Goal: Information Seeking & Learning: Check status

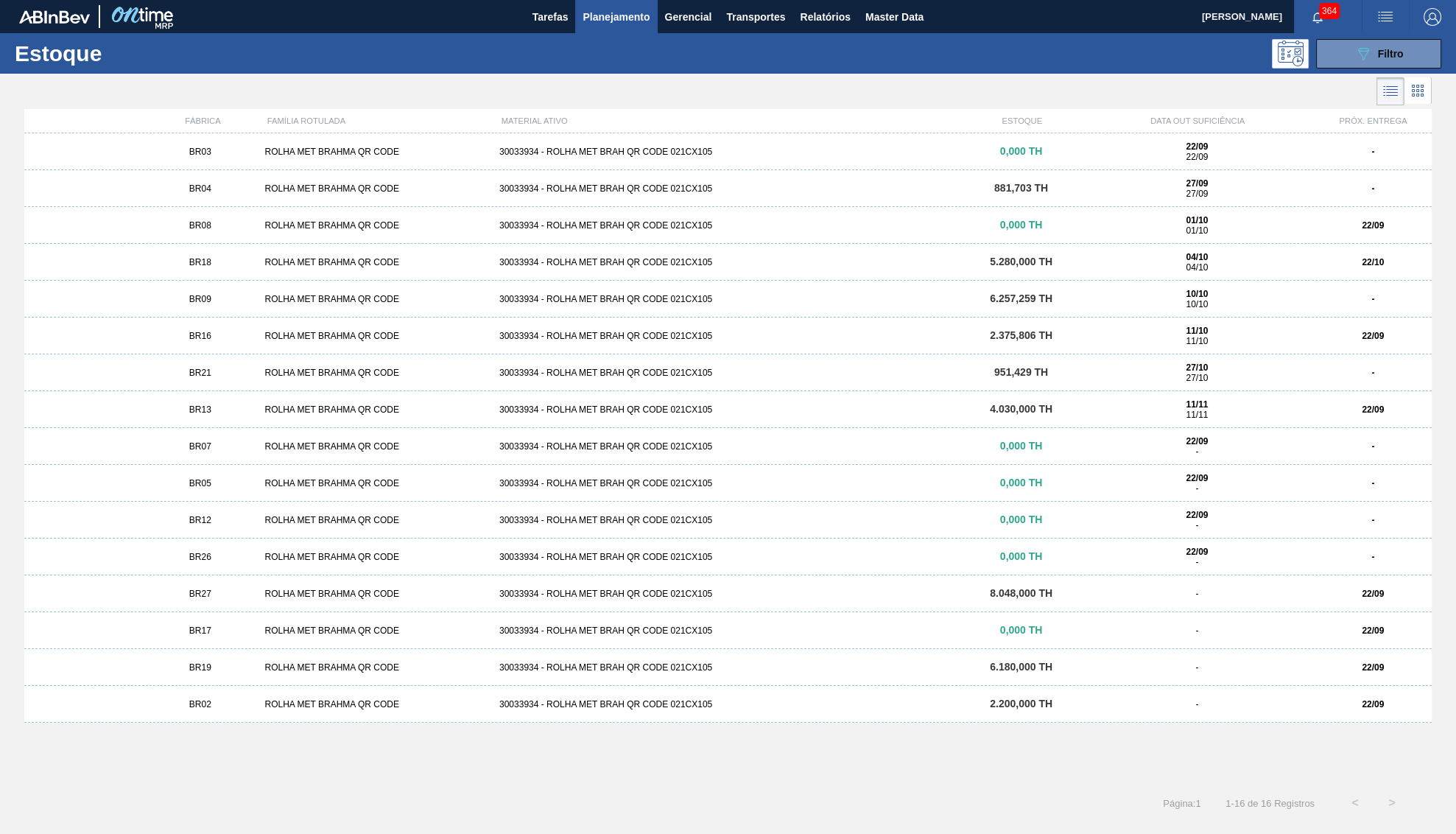
click at [241, 275] on div "BR18 ROLHA MET BRAHMA QR CODE 30033934 - ROLHA MET BRAH QR CODE 021CX105 5.280,…" at bounding box center [728, 262] width 1407 height 37
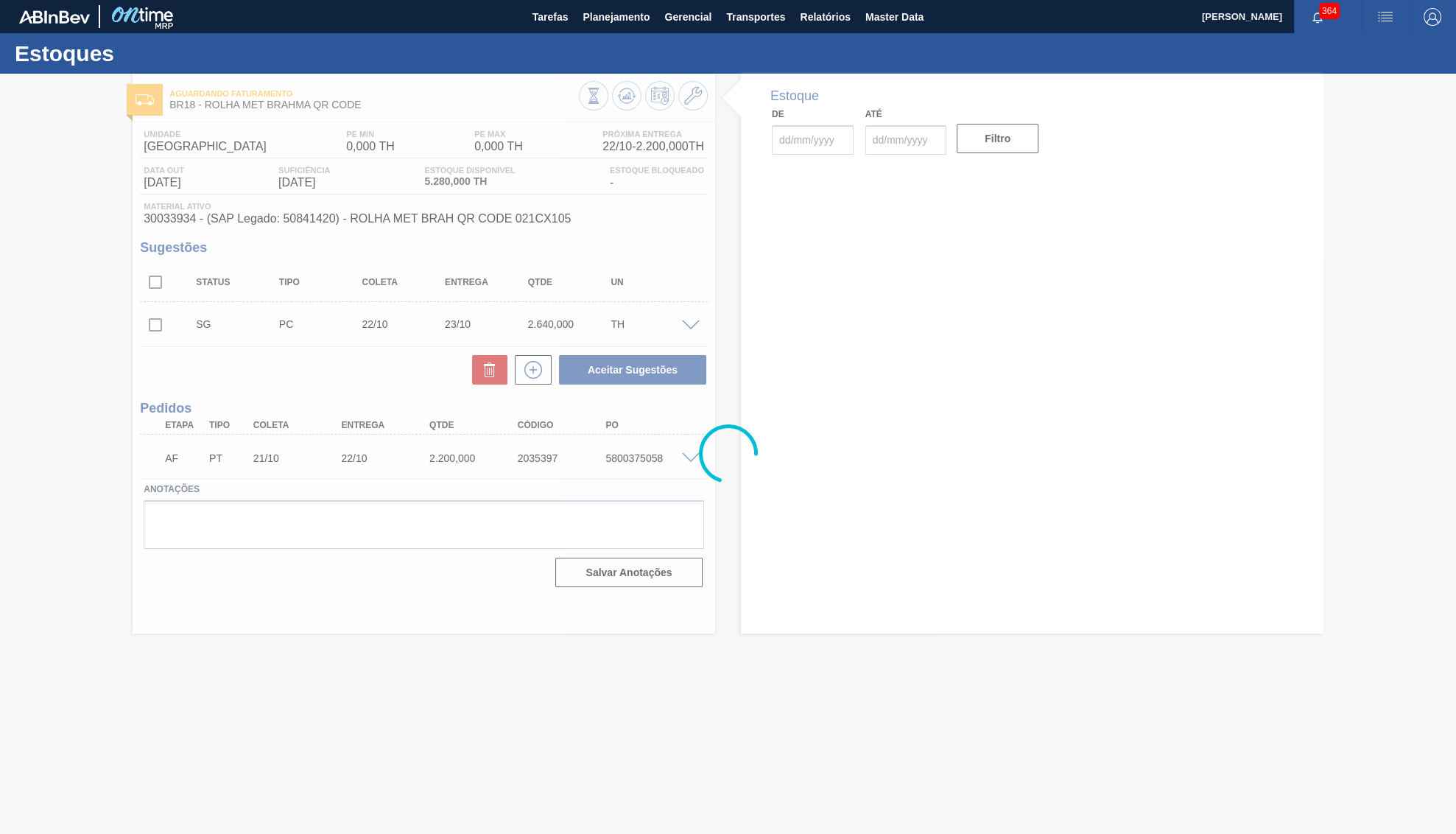
type input "[DATE]"
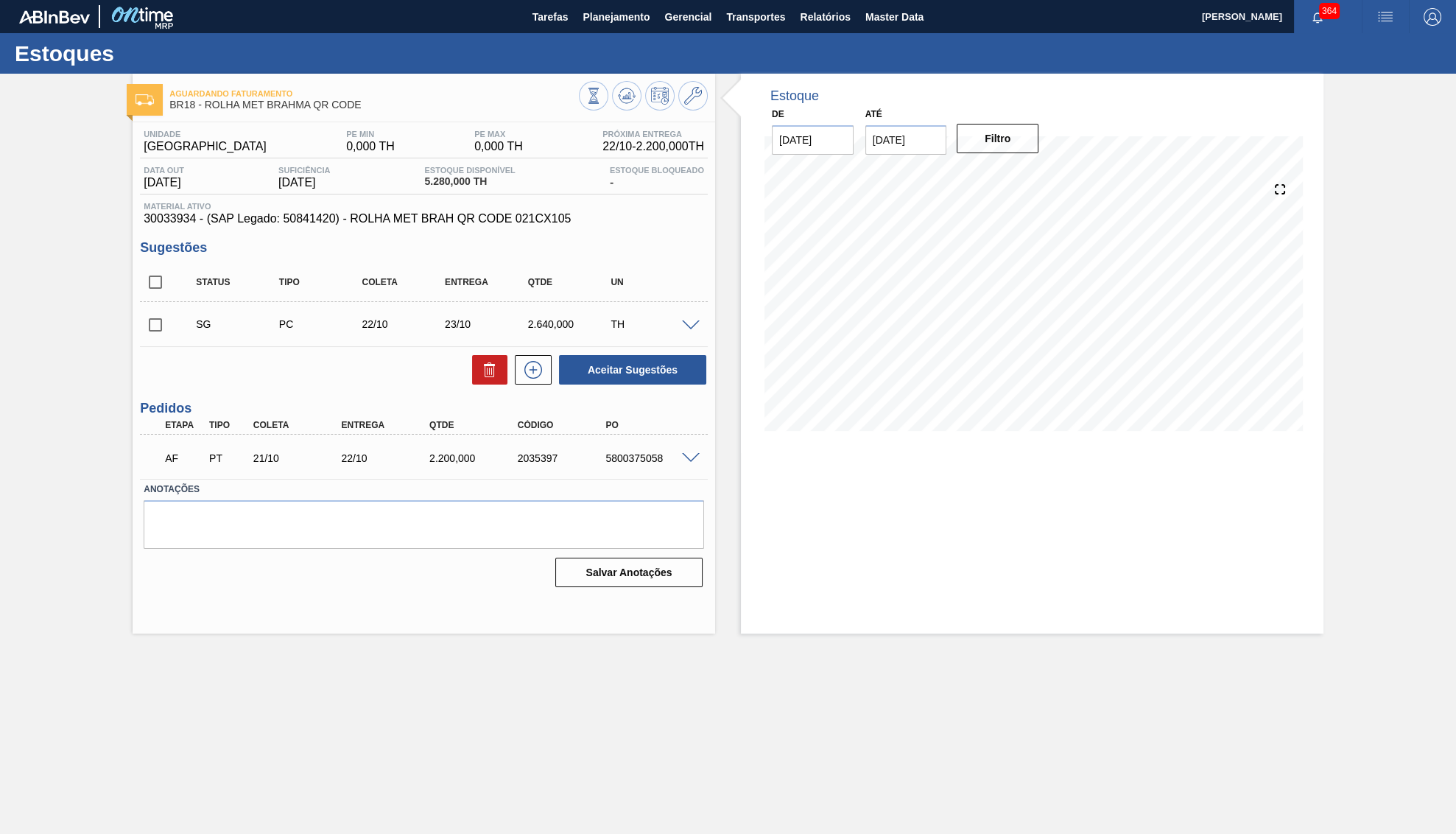
click at [543, 319] on div "SG PC 22/10 23/10 2.640,000 TH" at bounding box center [435, 324] width 498 height 29
click at [700, 460] on span at bounding box center [690, 459] width 17 height 11
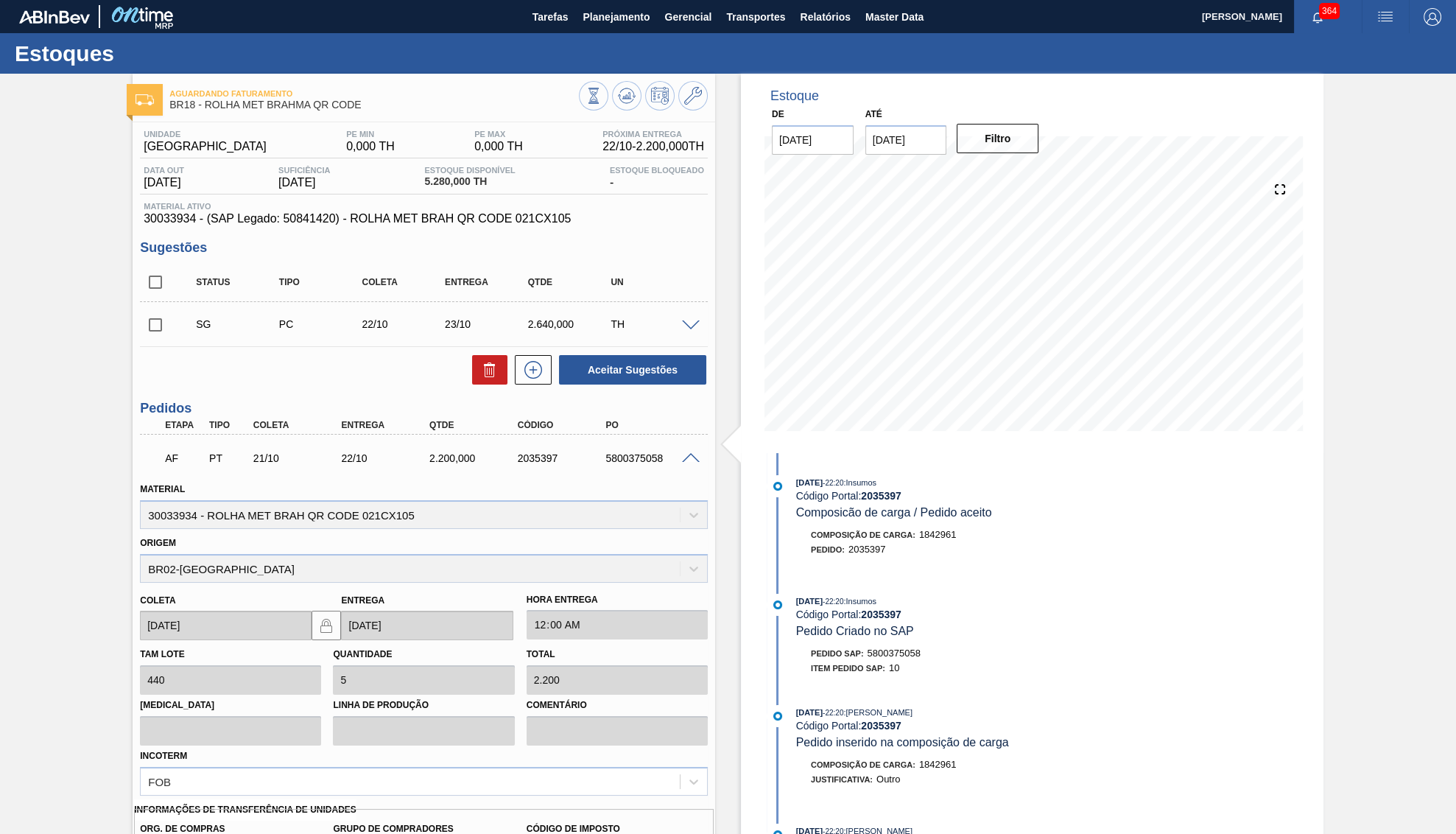
click at [439, 194] on div "Data out 04/10/2025 Suficiência 04/10/2025 Estoque Disponível 5.280,000 TH Esto…" at bounding box center [424, 180] width 568 height 28
click at [599, 84] on button at bounding box center [594, 95] width 29 height 29
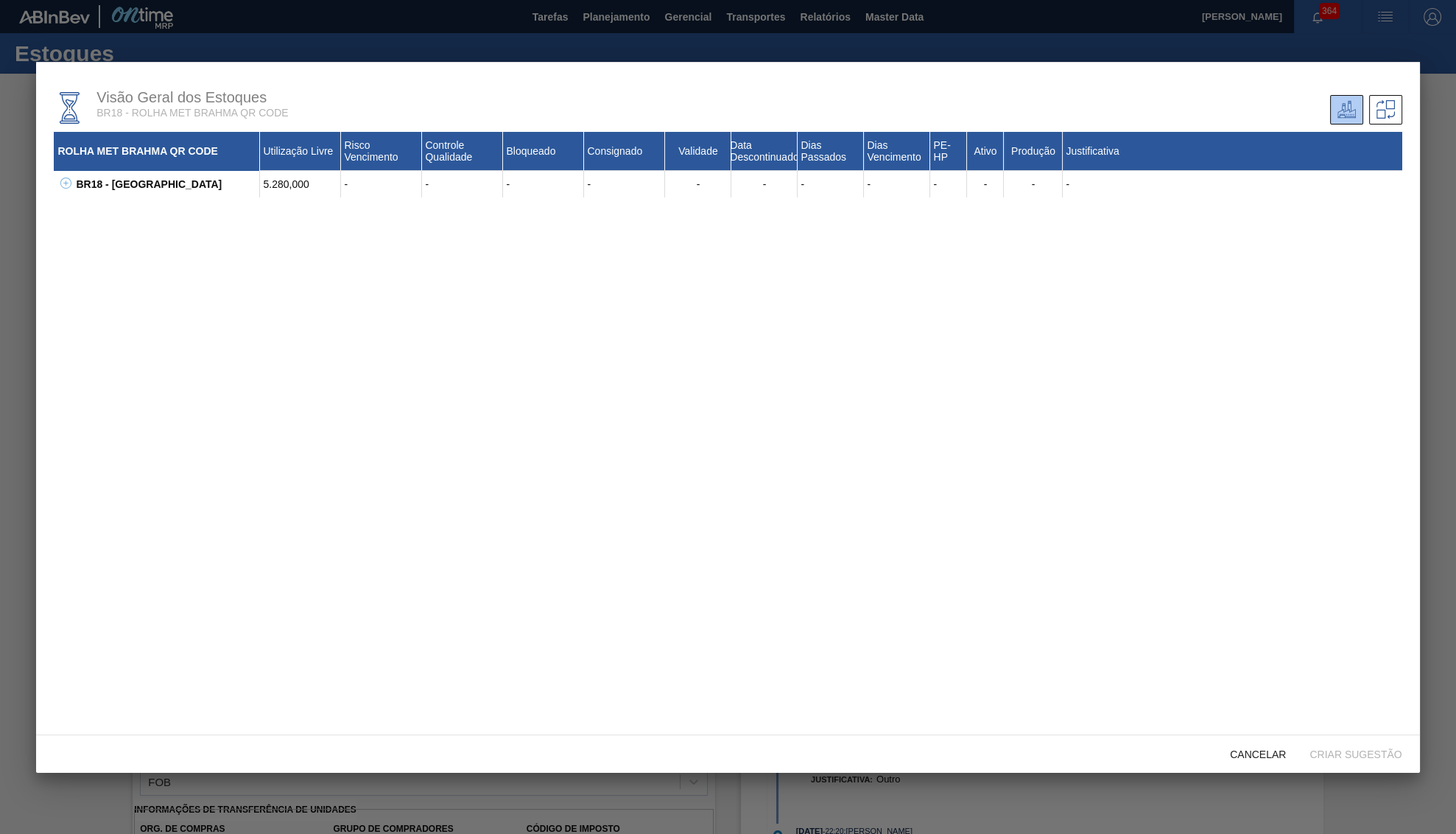
click at [72, 182] on div "BR18 - Pernambuco 5.280,000 - - - - - - - - - - - - 30033934 - ROLHA MET BRAH Q…" at bounding box center [728, 183] width 1348 height 27
click at [50, 177] on div "Visão Geral dos Estoques BR18 - ROLHA MET BRAHMA QR CODE ROLHA MET BRAHMA QR CO…" at bounding box center [728, 398] width 1384 height 673
click at [55, 177] on div "BR18 - Pernambuco 5.280,000 - - - - - - - - - - - - 30033934 - ROLHA MET BRAH Q…" at bounding box center [728, 183] width 1348 height 27
click at [61, 181] on icon at bounding box center [66, 183] width 11 height 11
click at [88, 218] on button at bounding box center [82, 211] width 15 height 15
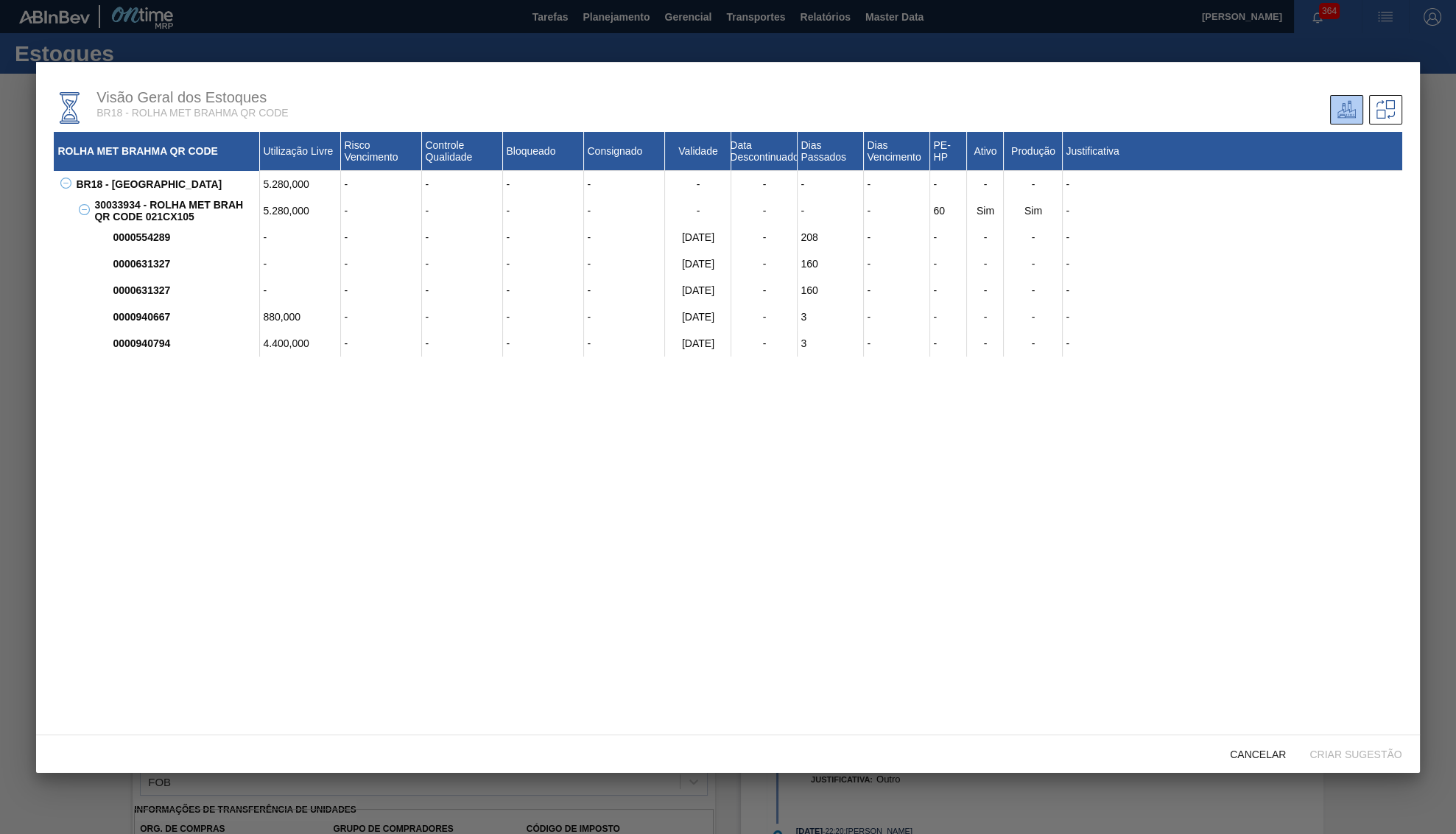
click at [687, 322] on div "19/09/2026" at bounding box center [698, 317] width 66 height 27
click at [706, 351] on div "19/09/2026" at bounding box center [698, 343] width 66 height 27
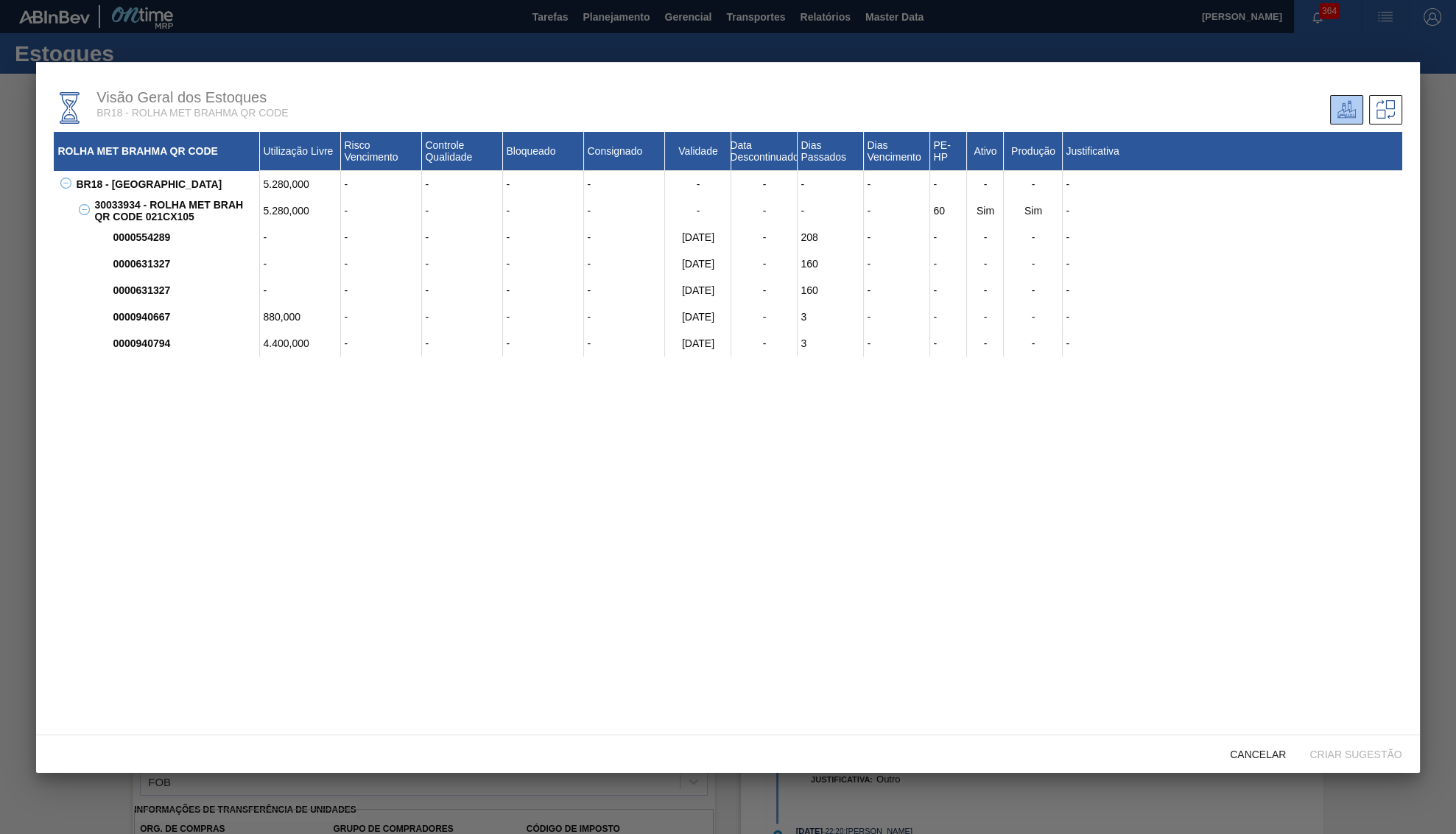
click at [706, 351] on div "19/09/2026" at bounding box center [698, 343] width 66 height 27
click at [282, 212] on div "5.280,000" at bounding box center [300, 210] width 81 height 27
click at [1244, 745] on div "Cancelar" at bounding box center [1258, 754] width 80 height 28
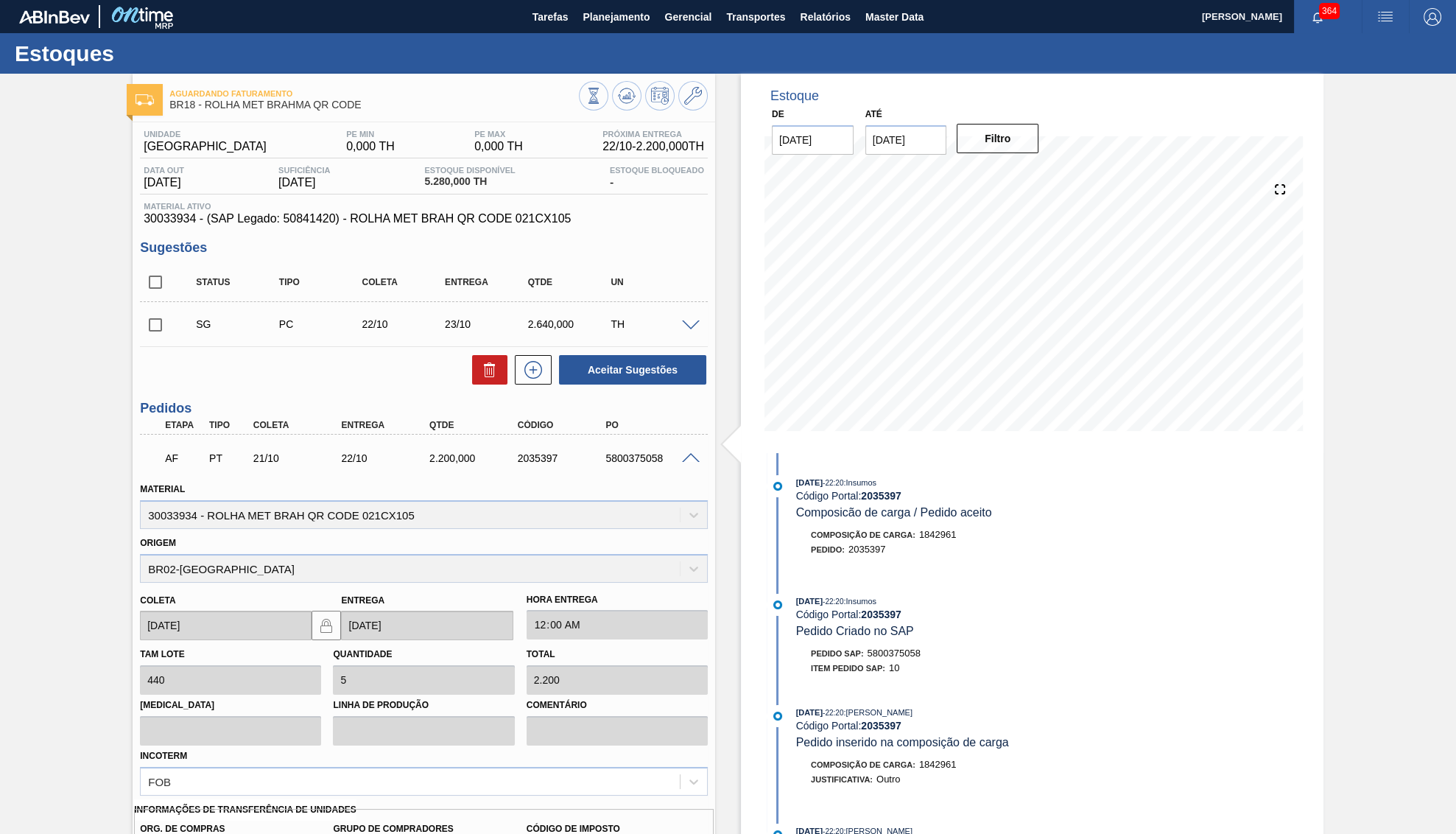
click at [695, 462] on span at bounding box center [690, 459] width 17 height 11
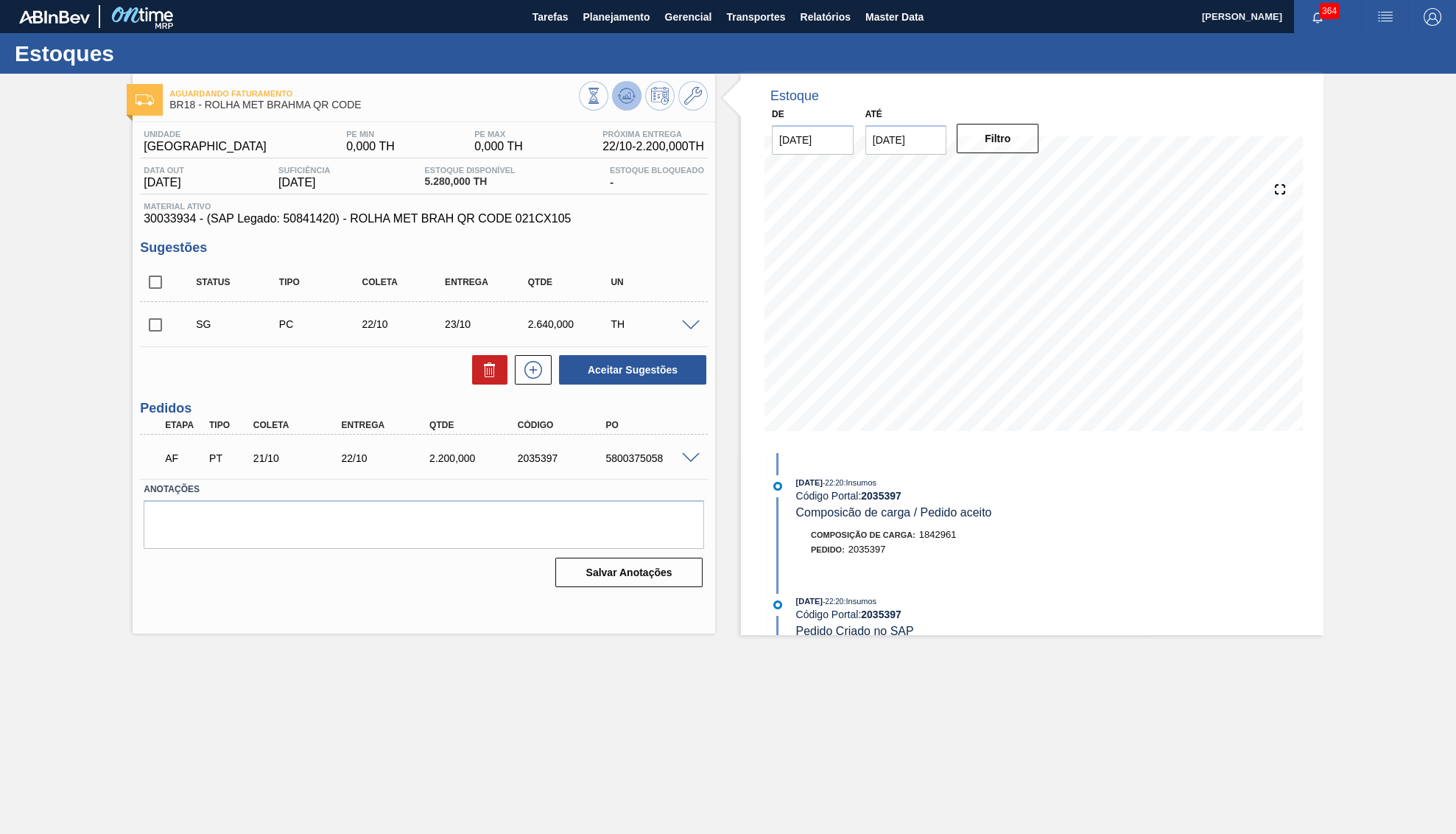
click at [633, 88] on icon at bounding box center [627, 95] width 17 height 17
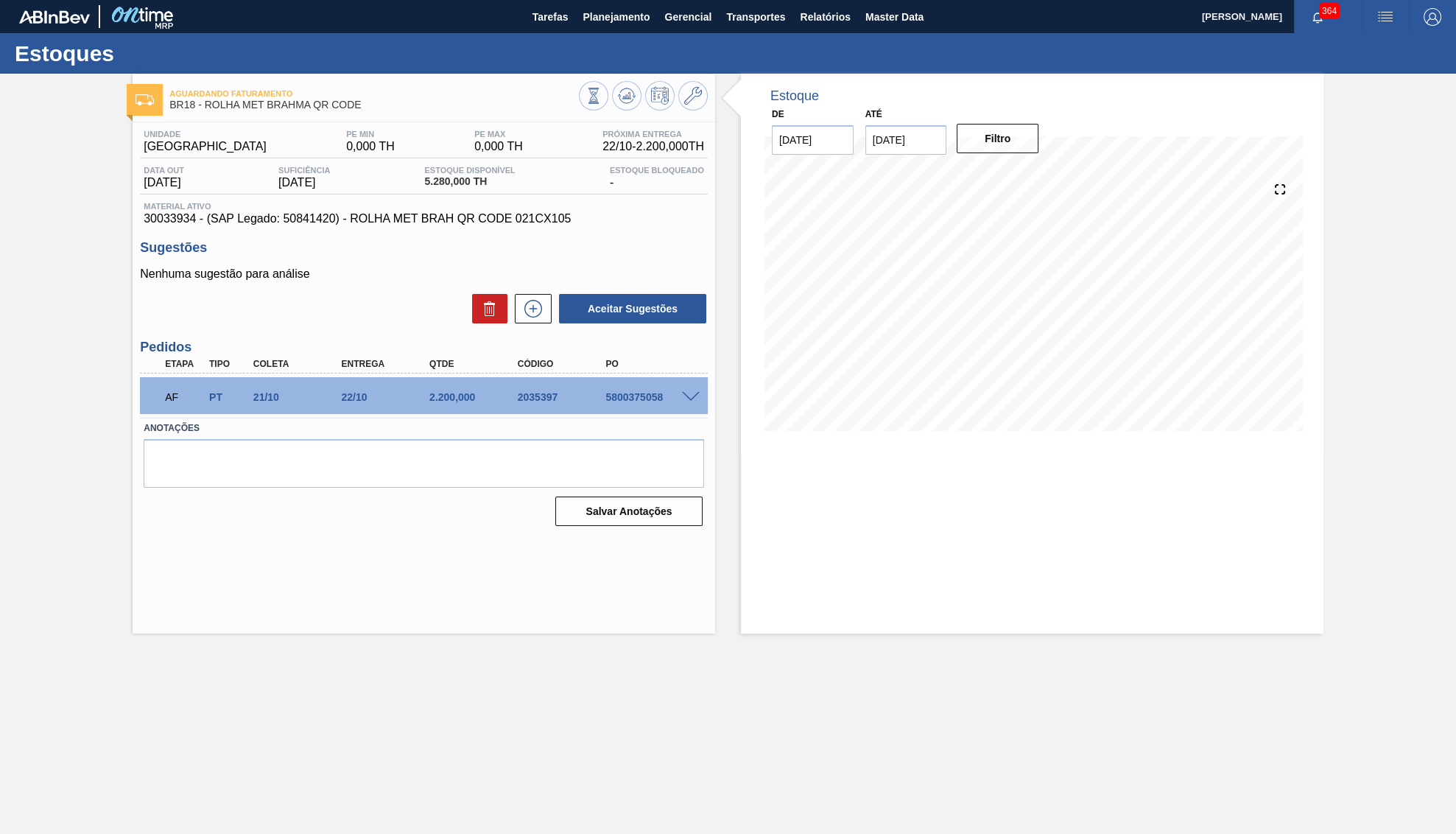
click at [684, 392] on div "AF PT 21/10 22/10 2.200,000 2035397 5800375058" at bounding box center [419, 395] width 528 height 29
click at [695, 398] on span at bounding box center [690, 397] width 17 height 11
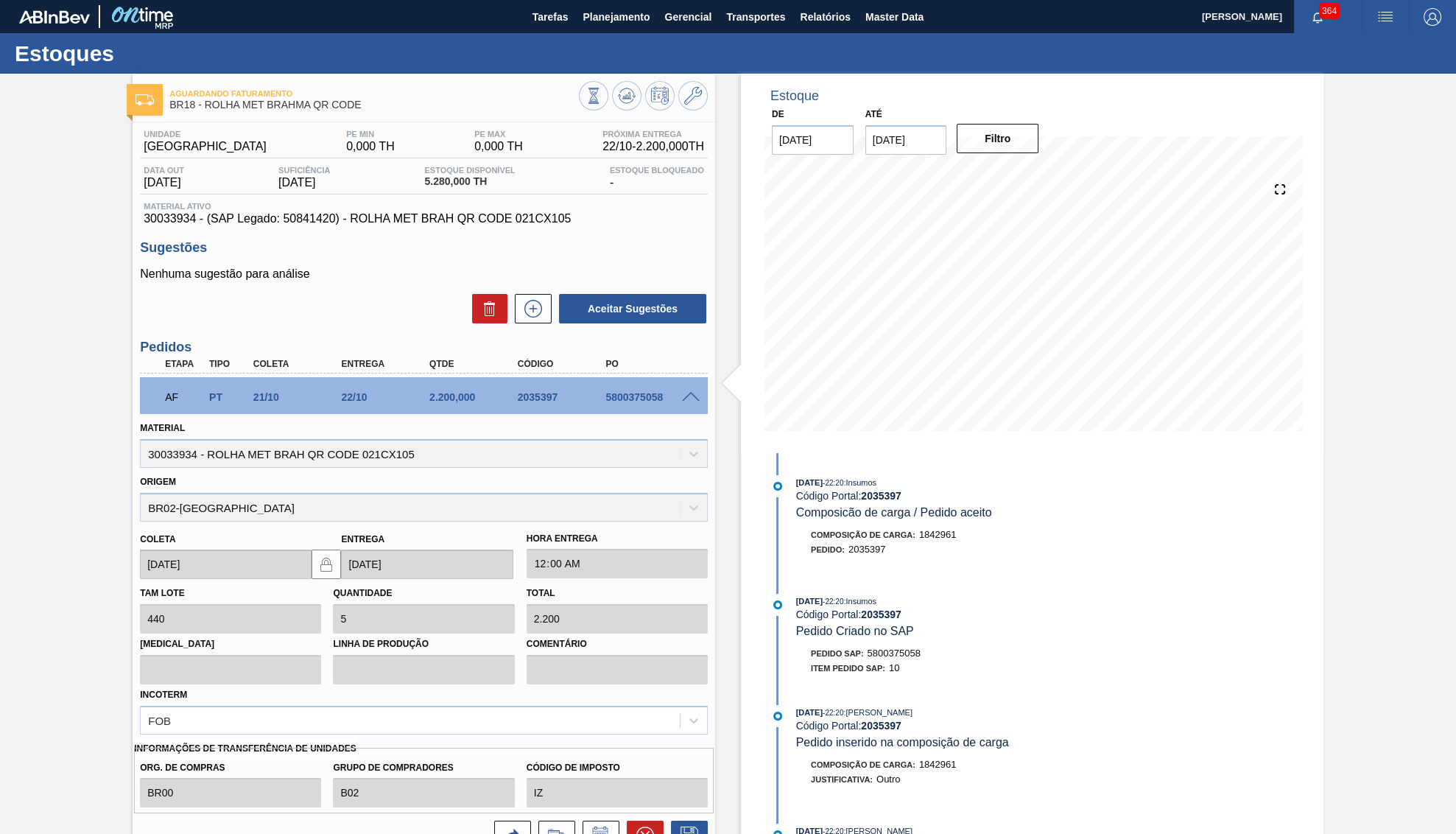
scroll to position [133, 0]
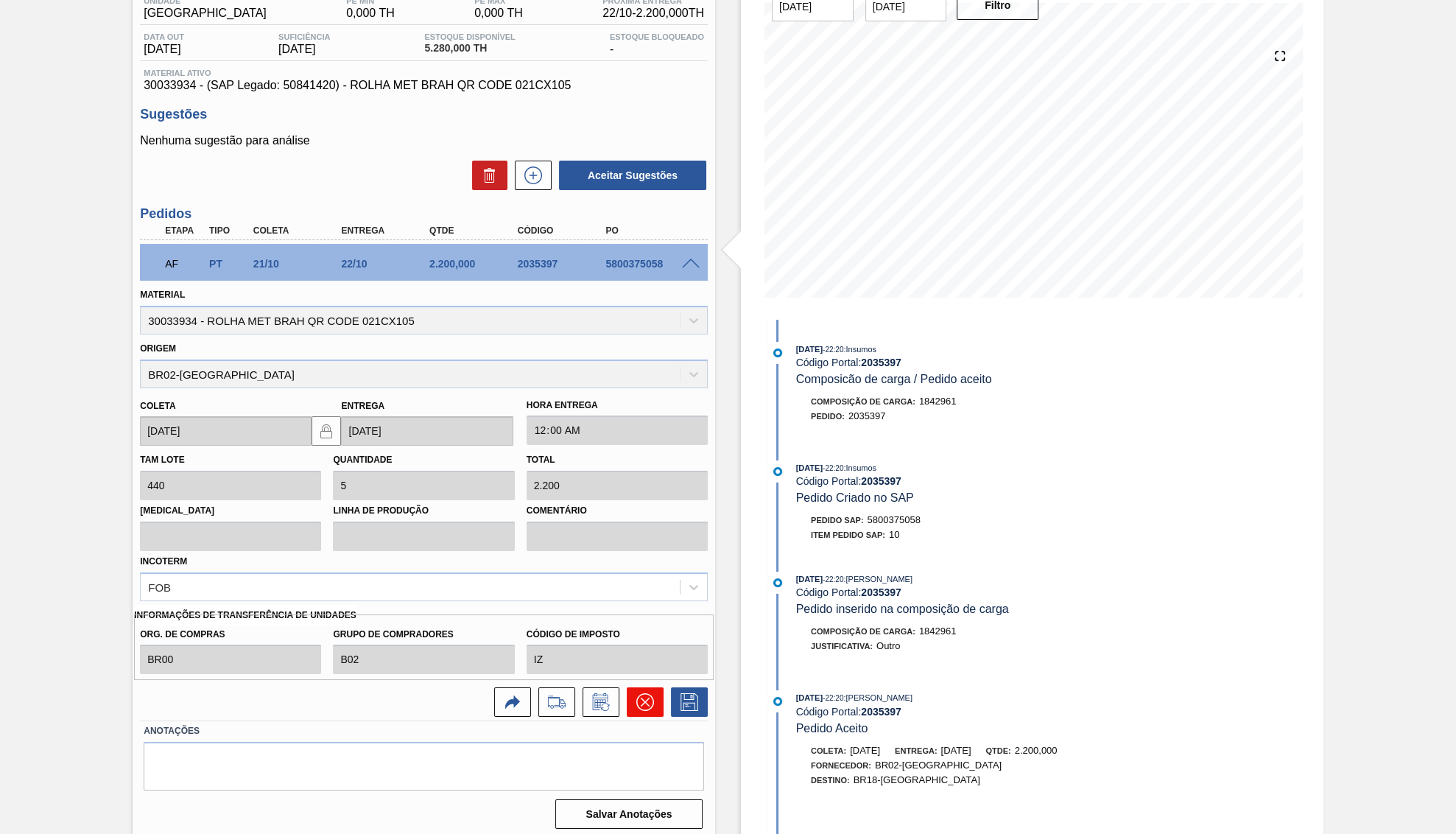
click at [642, 693] on icon at bounding box center [645, 701] width 17 height 17
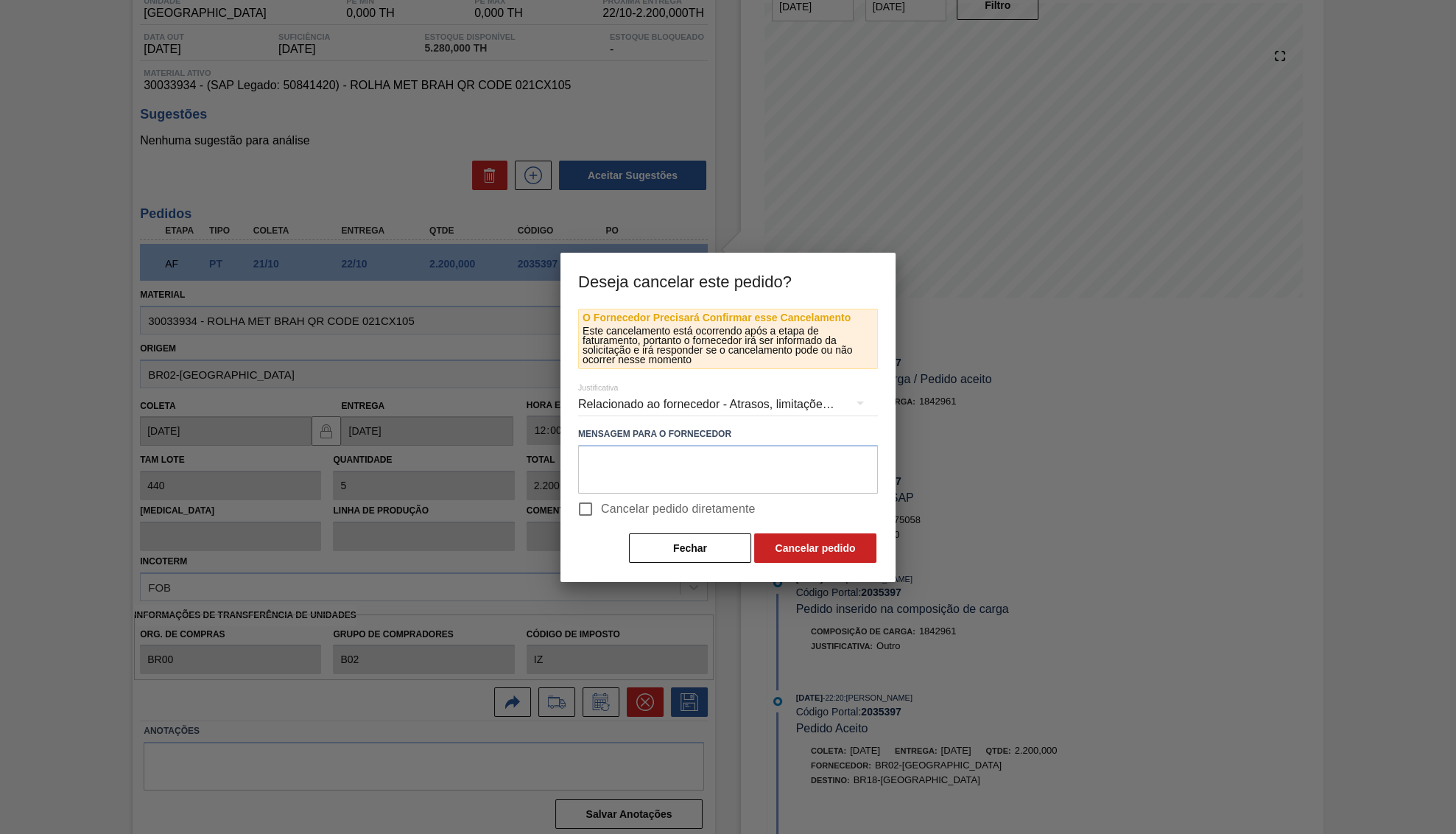
click at [617, 497] on label "Cancelar pedido diretamente" at bounding box center [662, 509] width 185 height 31
click at [601, 497] on input "Cancelar pedido diretamente" at bounding box center [585, 509] width 31 height 31
checkbox input "true"
click at [631, 400] on div "Relacionado ao fornecedor - Atrasos, limitações de capacidade, etc." at bounding box center [728, 404] width 300 height 41
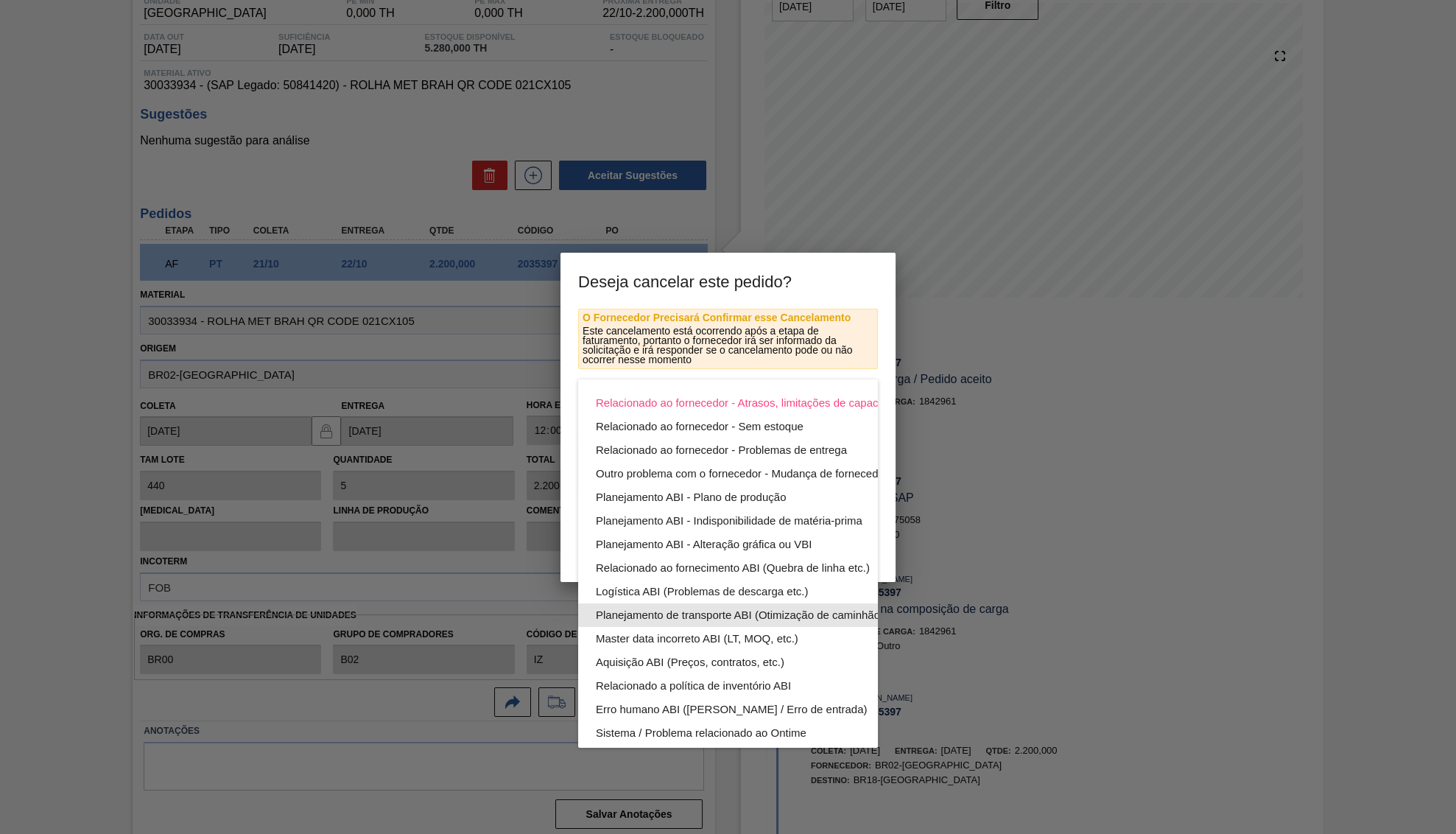
scroll to position [80, 0]
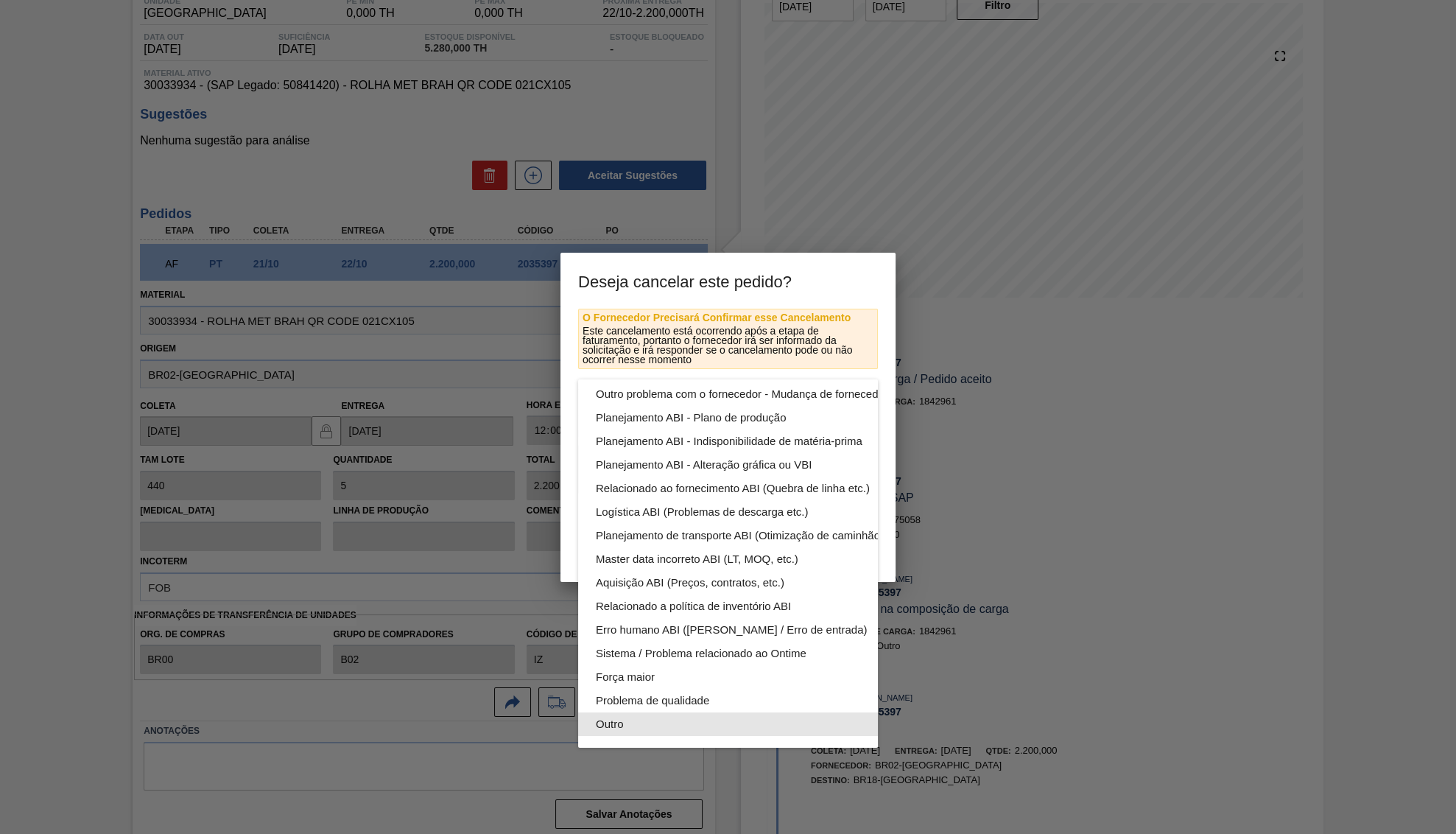
click at [634, 728] on div "Outro" at bounding box center [762, 724] width 334 height 24
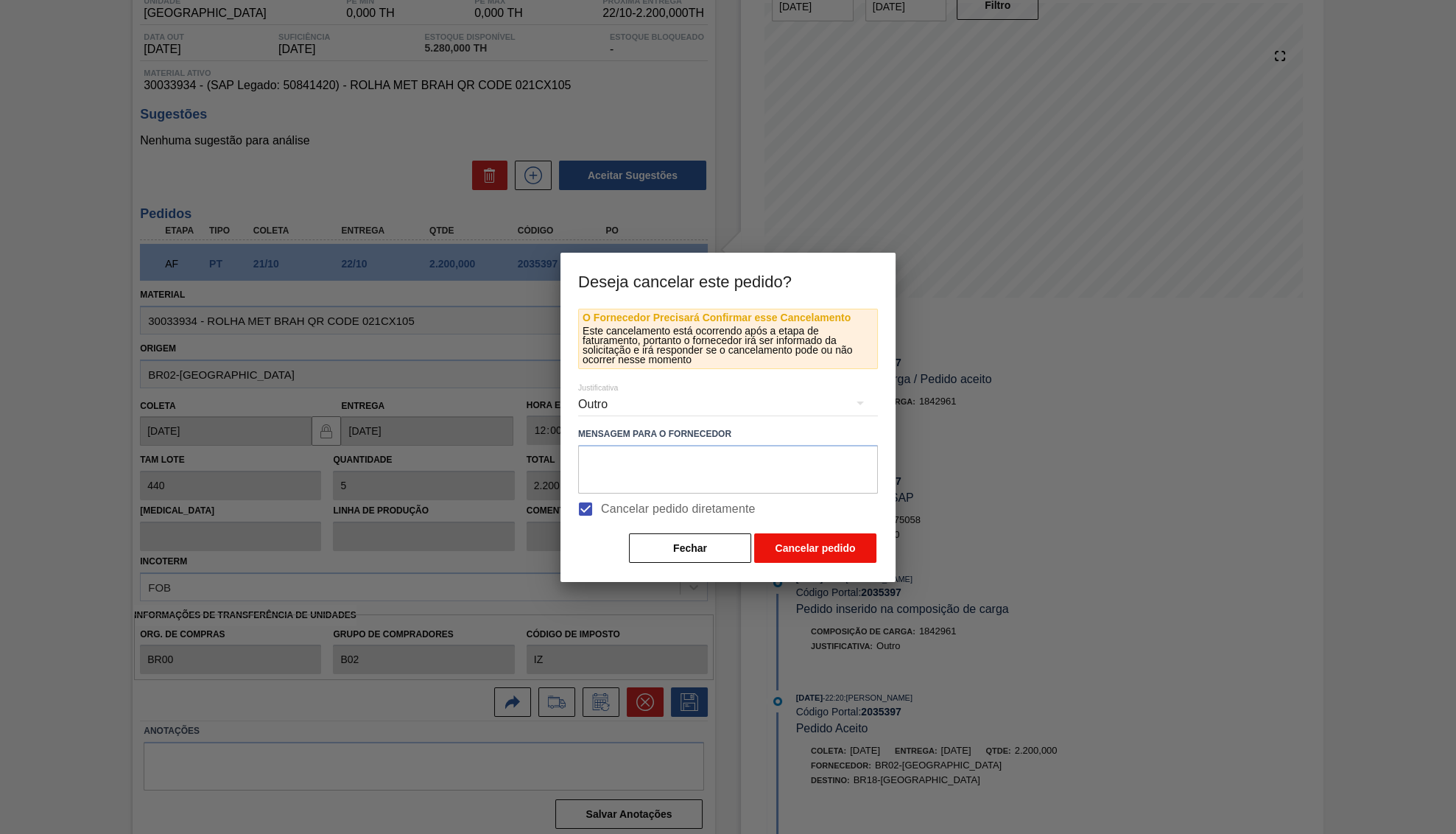
click at [789, 561] on button "Cancelar pedido" at bounding box center [815, 548] width 122 height 29
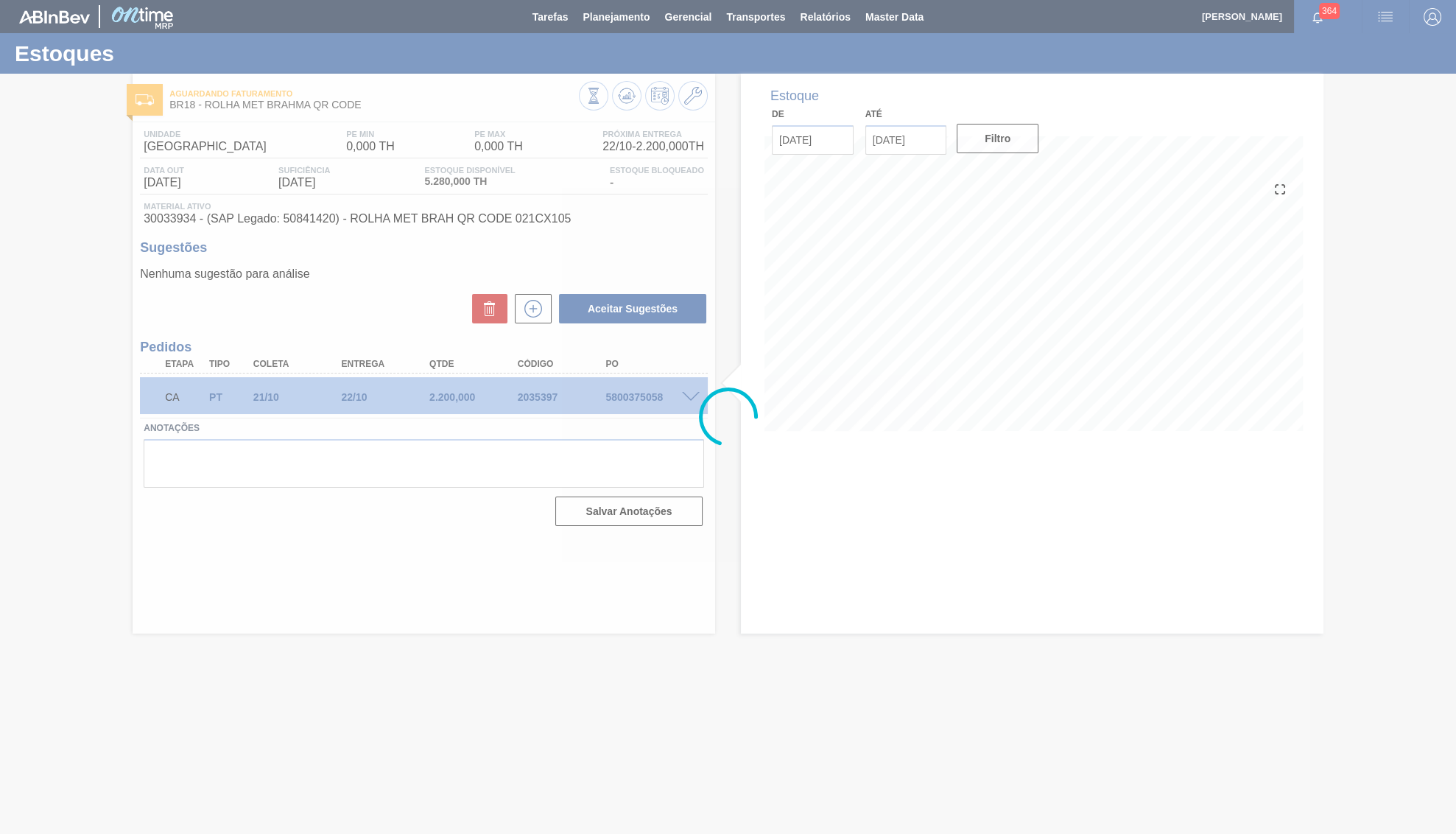
scroll to position [0, 0]
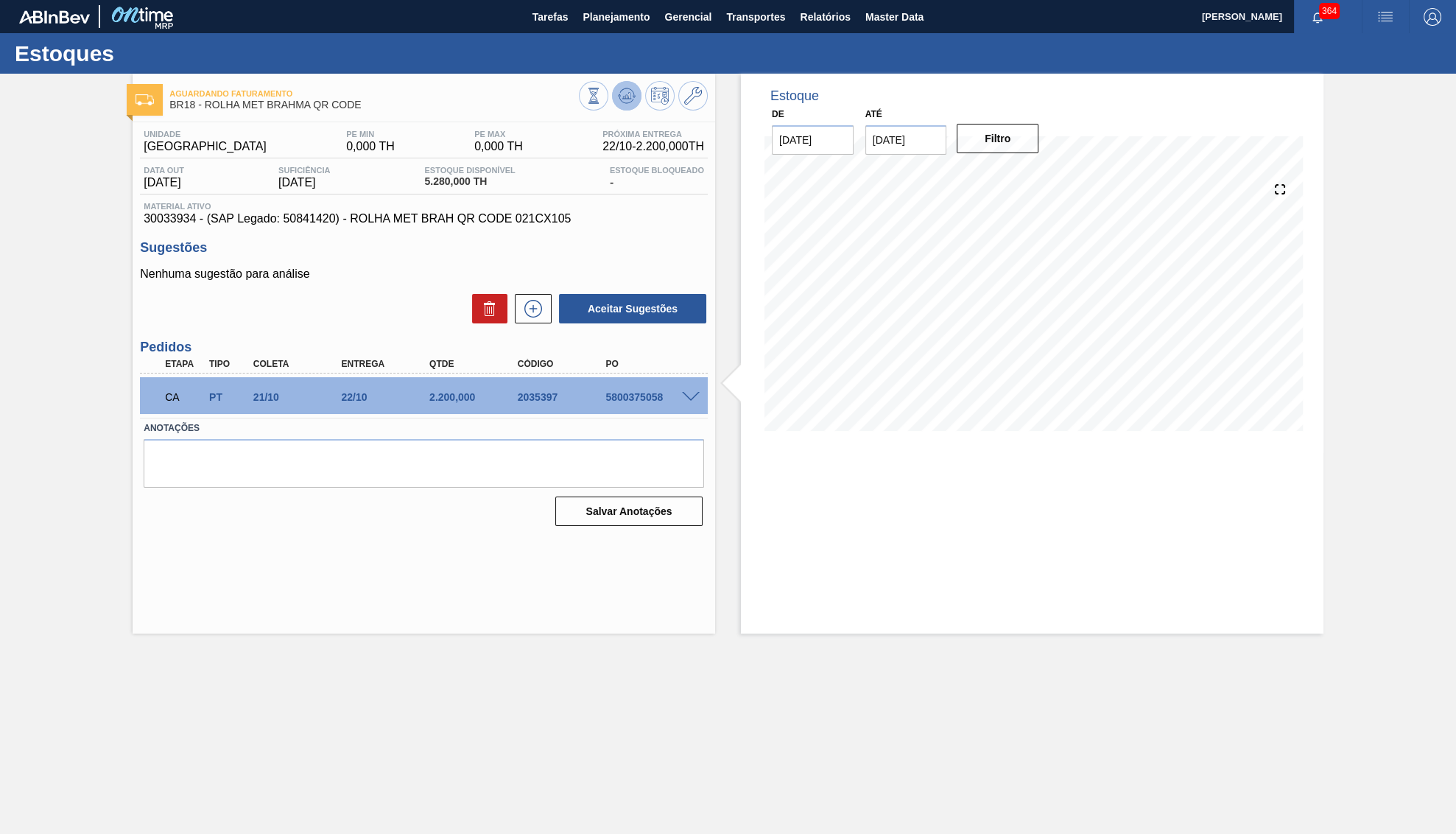
click at [626, 86] on button at bounding box center [627, 95] width 29 height 29
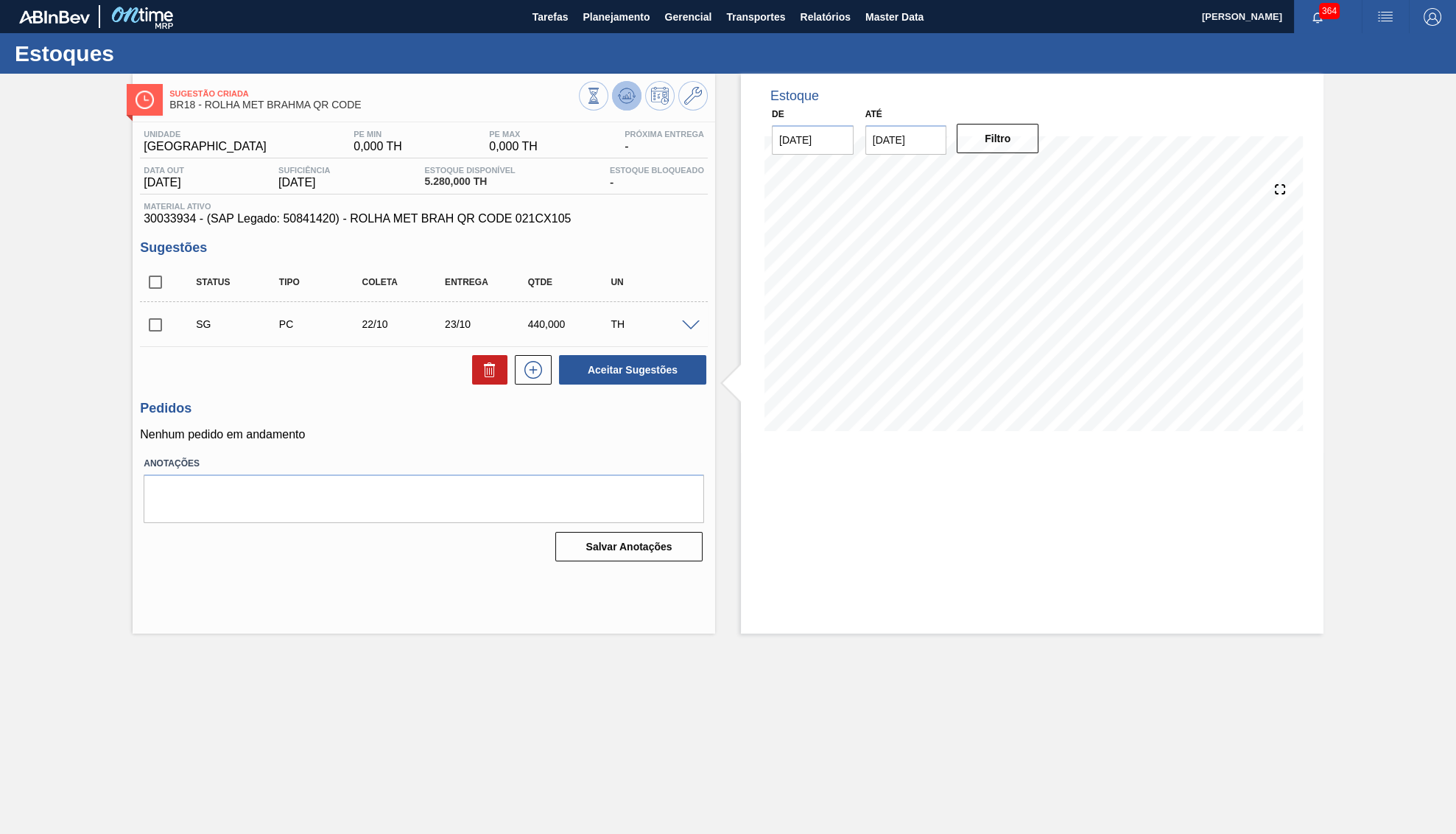
click at [614, 100] on button at bounding box center [627, 95] width 29 height 29
click at [772, 620] on div "Estoque De 22/09/2025 Até 06/10/2025 Filtro 05/10 Projeção de Estoque 2,946.673…" at bounding box center [1032, 353] width 583 height 560
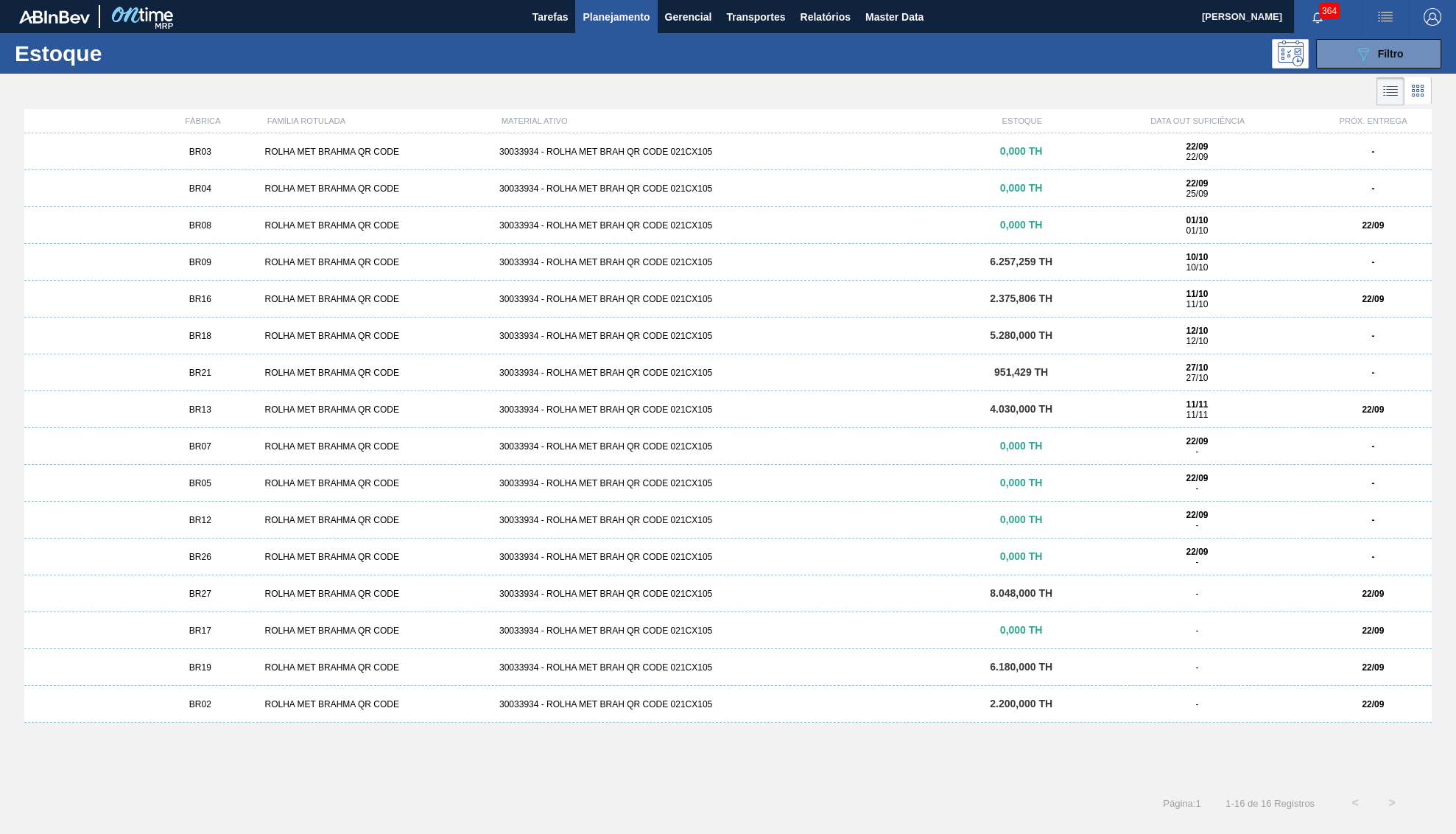
click at [1065, 151] on div "0,000 TH" at bounding box center [1021, 151] width 117 height 11
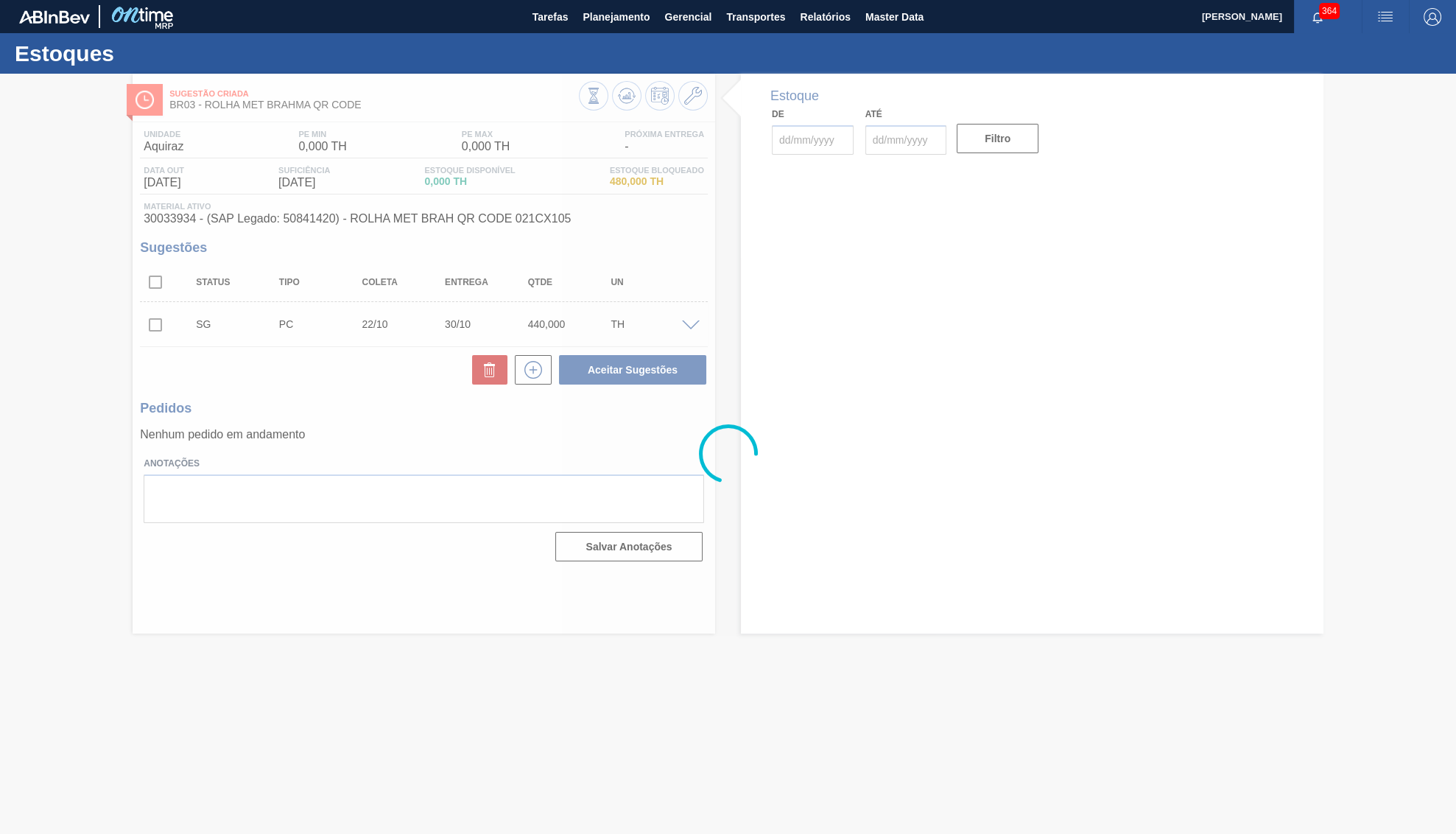
type input "[DATE]"
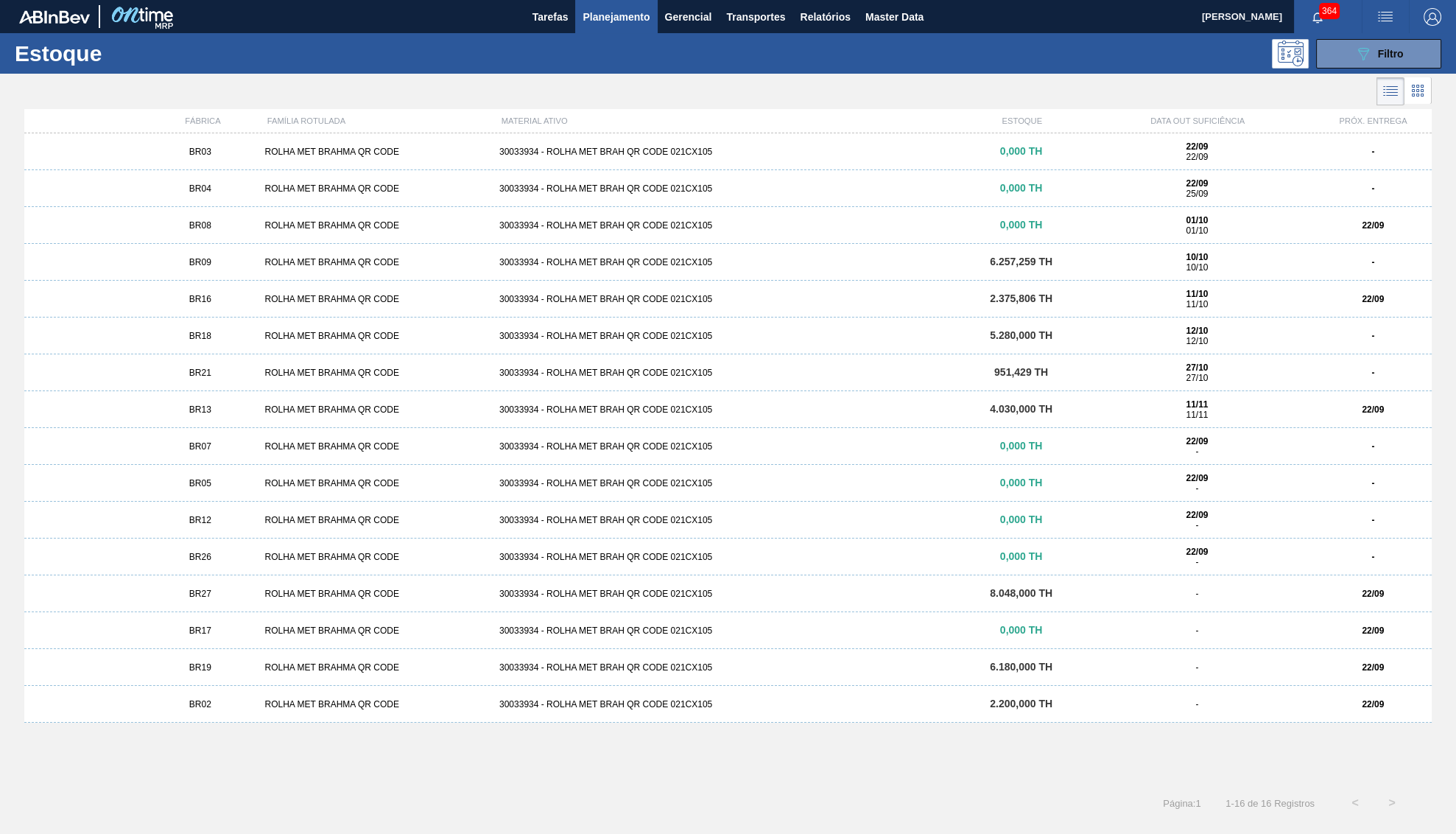
click at [298, 193] on div "ROLHA MET BRAHMA QR CODE" at bounding box center [375, 188] width 234 height 10
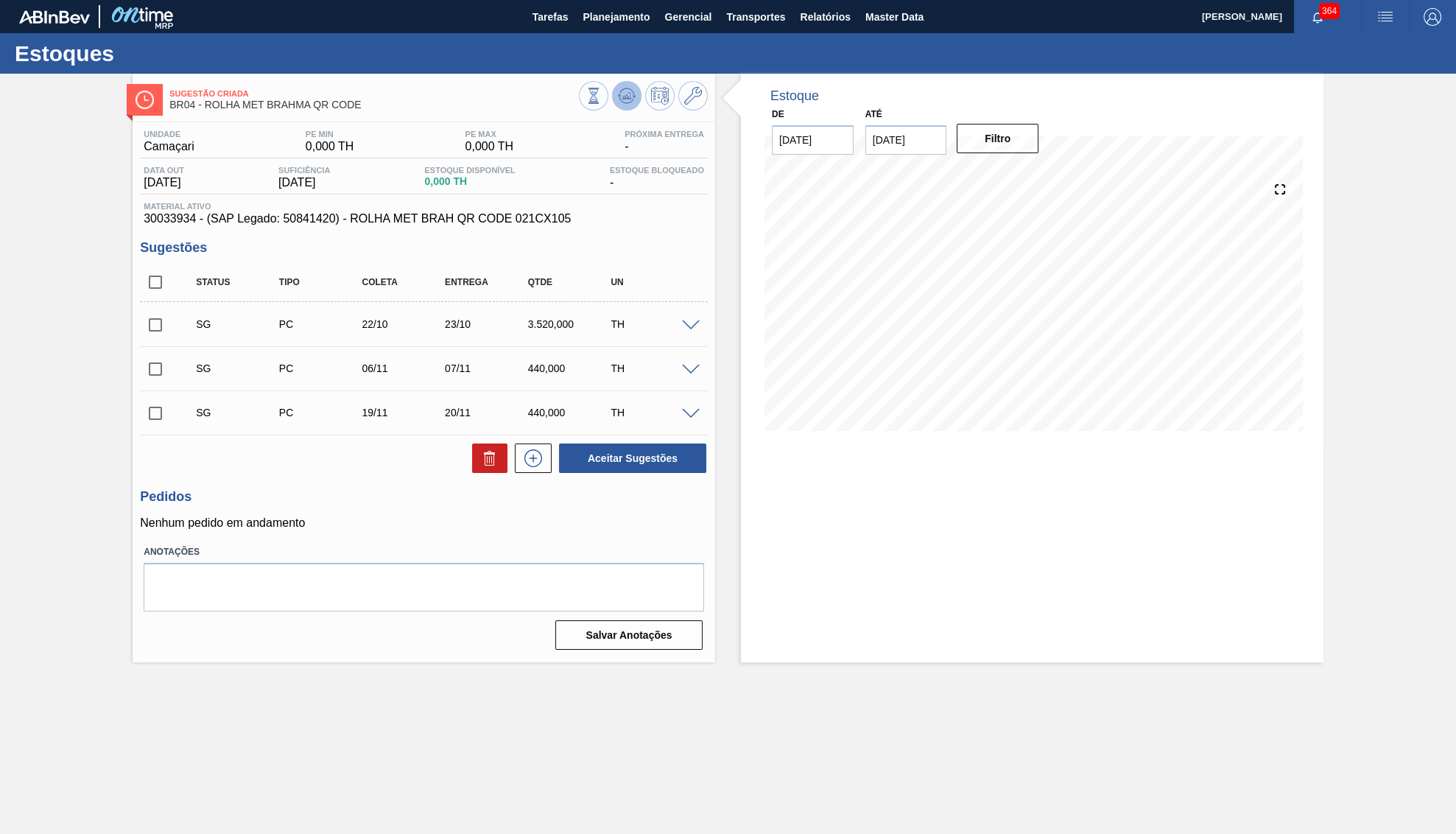
click at [634, 106] on button at bounding box center [627, 95] width 29 height 29
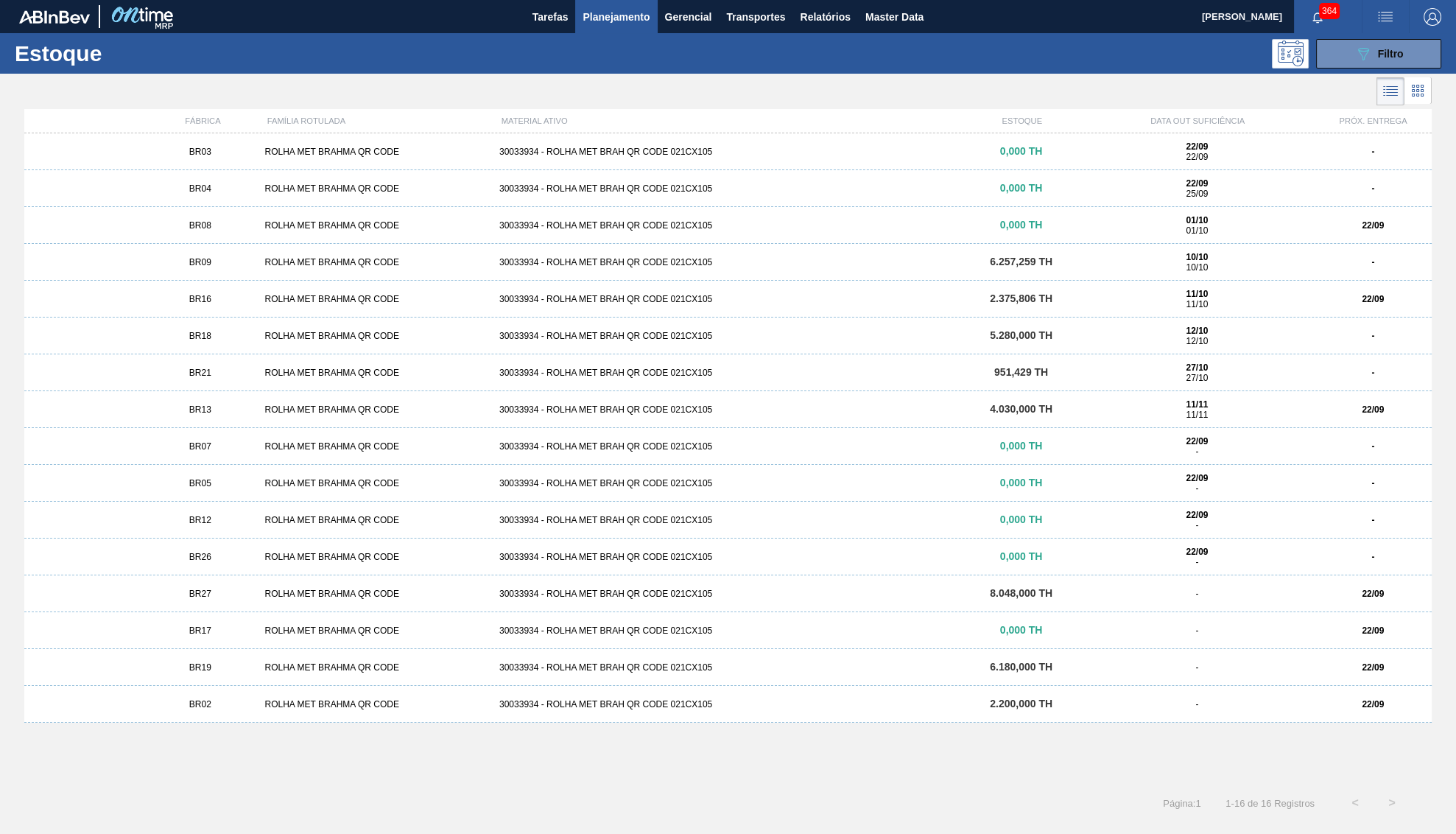
click at [196, 233] on div "BR08 ROLHA MET BRAHMA QR CODE 30033934 - ROLHA MET BRAH QR CODE 021CX105 0,000 …" at bounding box center [728, 226] width 1407 height 37
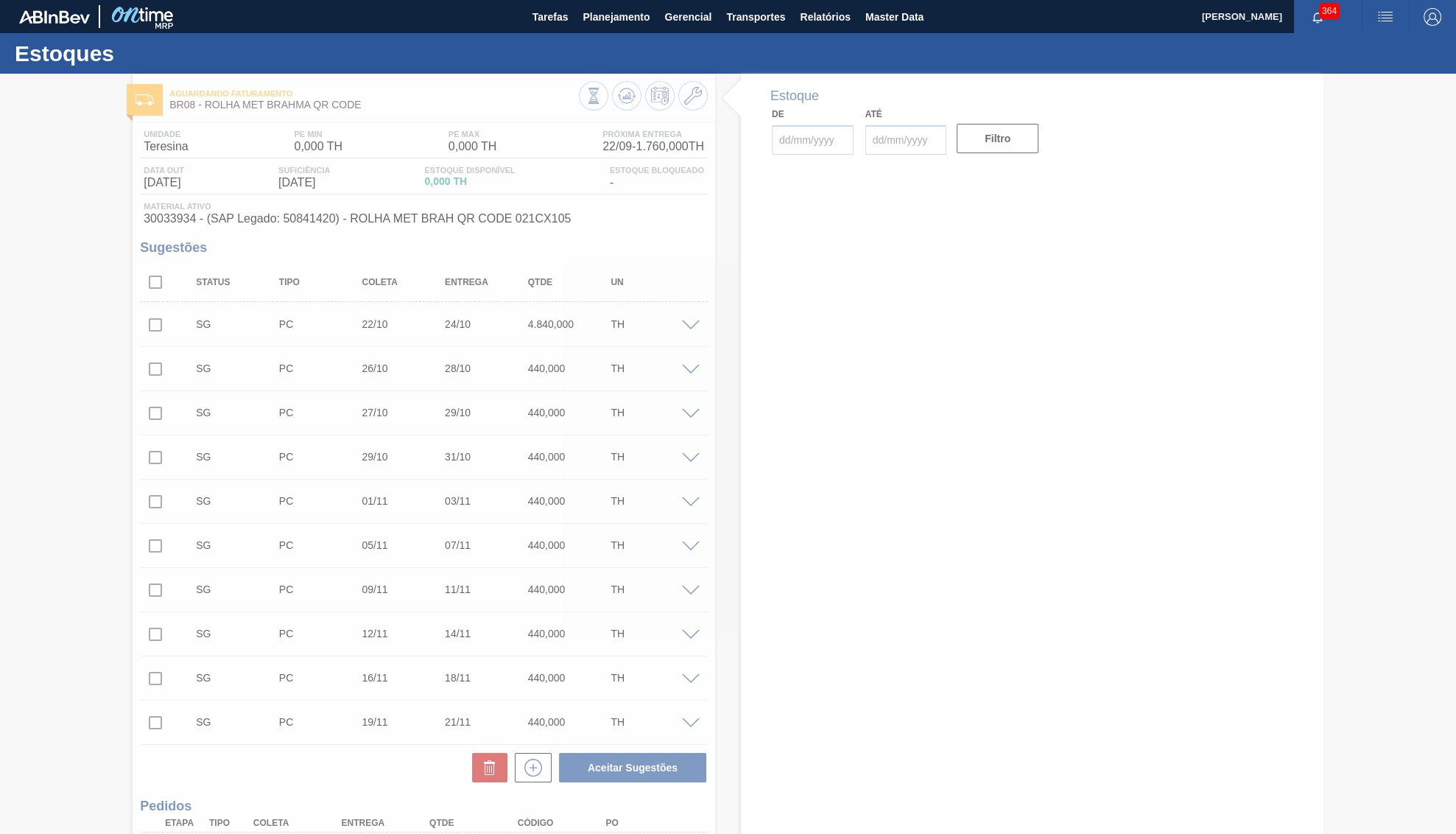
type input "[DATE]"
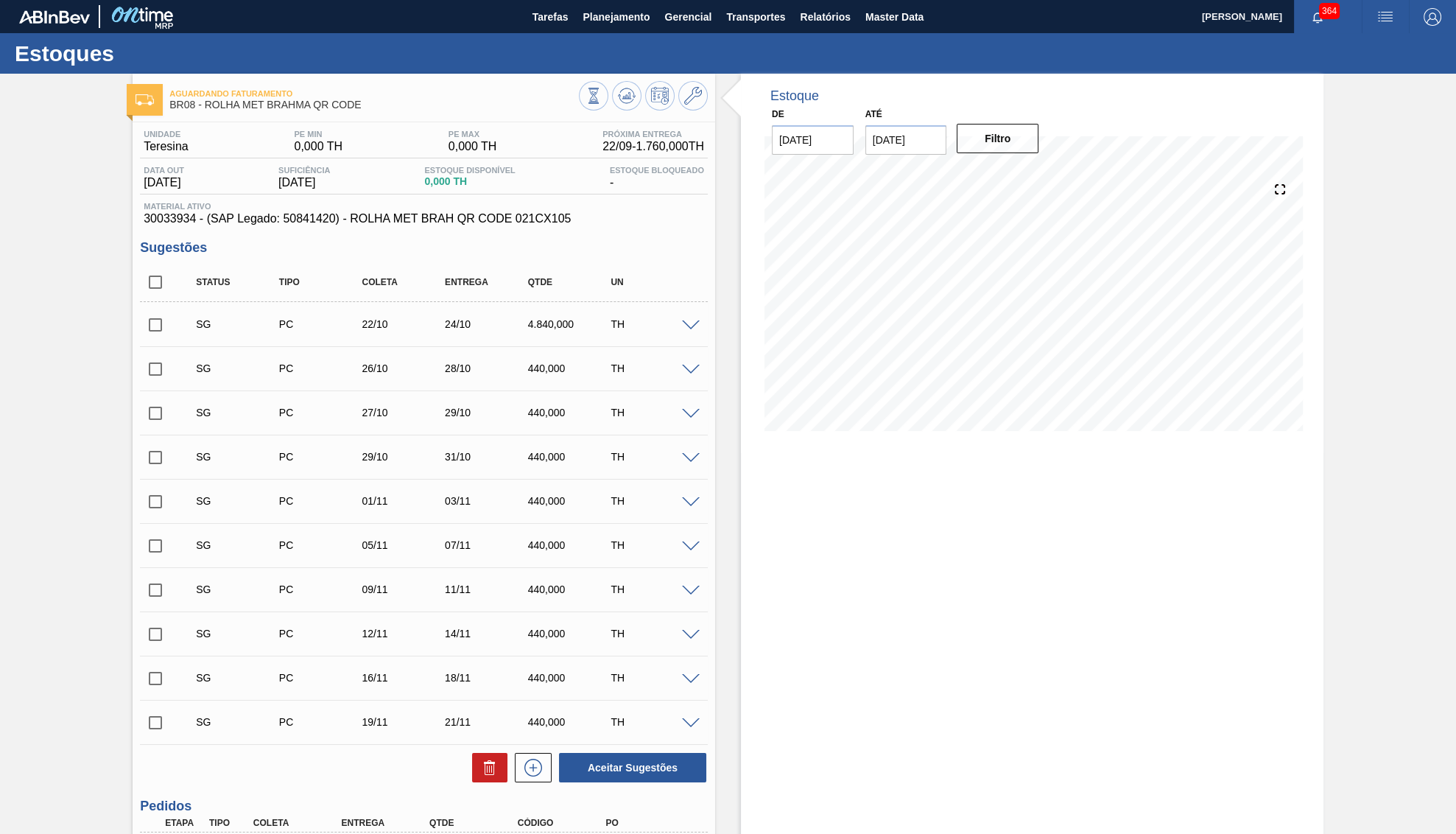
scroll to position [167, 0]
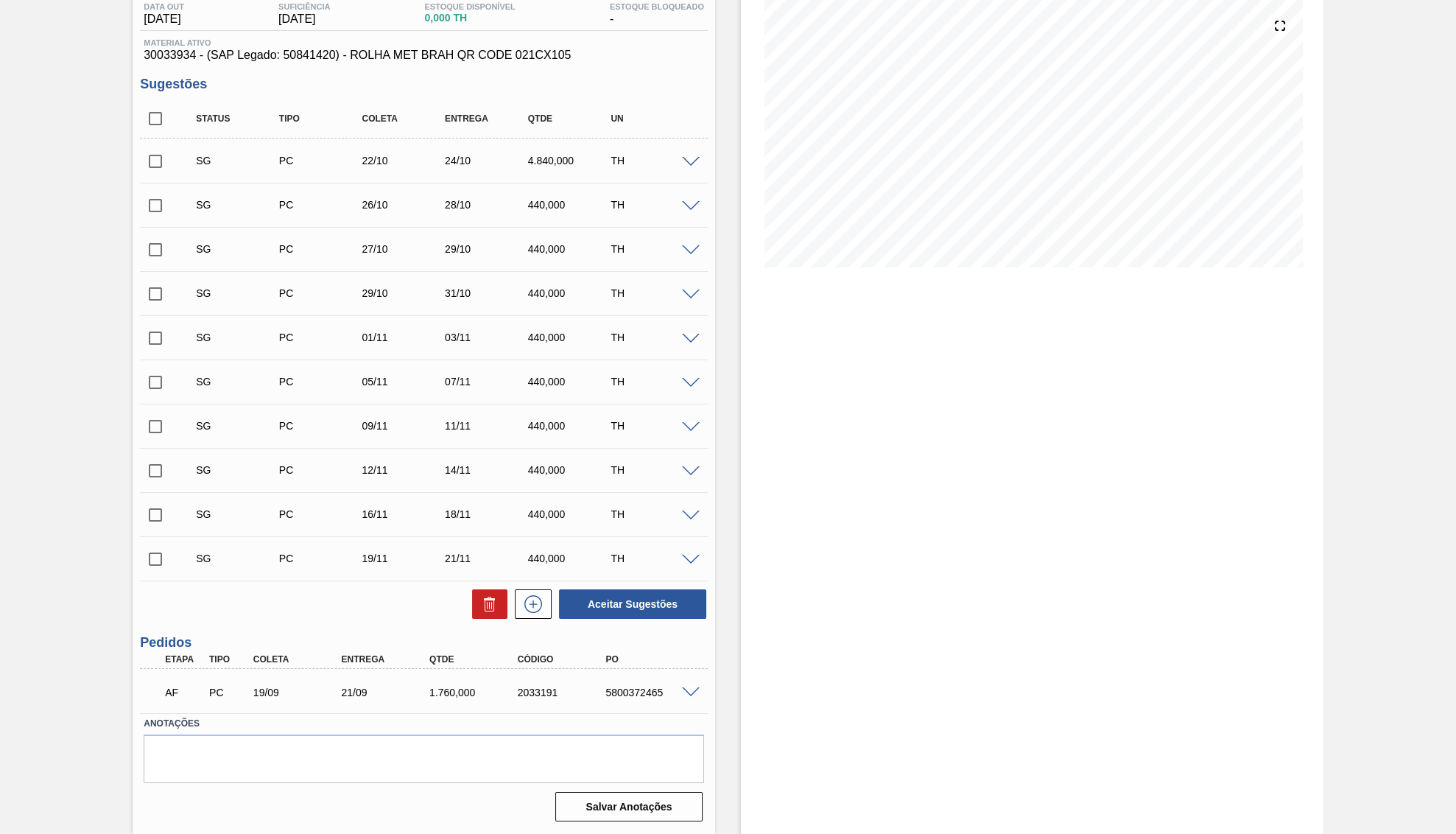
click at [348, 685] on div "AF PC 19/09 21/09 1.760,000 2033191 5800372465" at bounding box center [419, 691] width 528 height 29
click at [626, 694] on div "5800372465" at bounding box center [651, 692] width 99 height 12
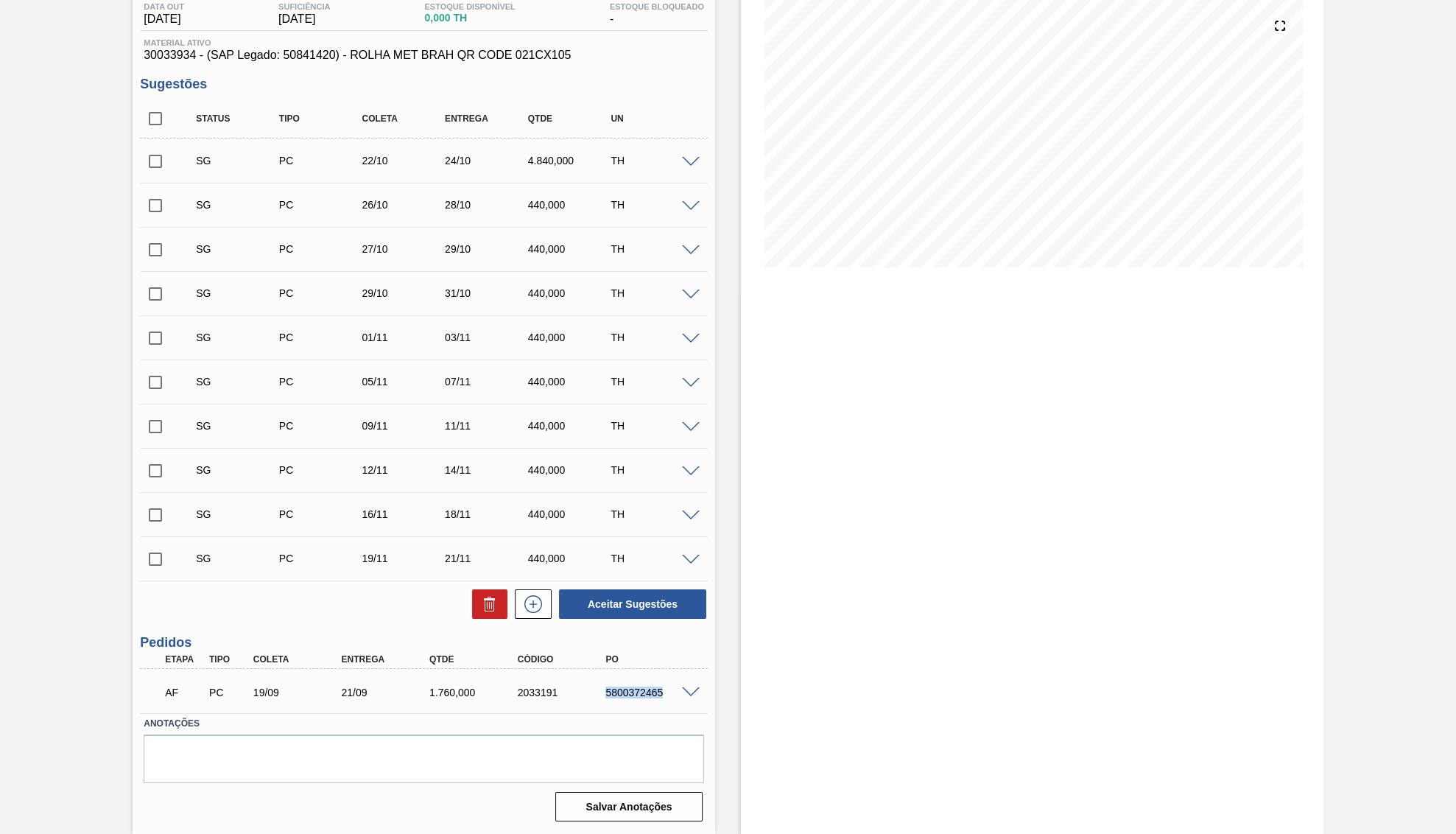
copy div "5800372465"
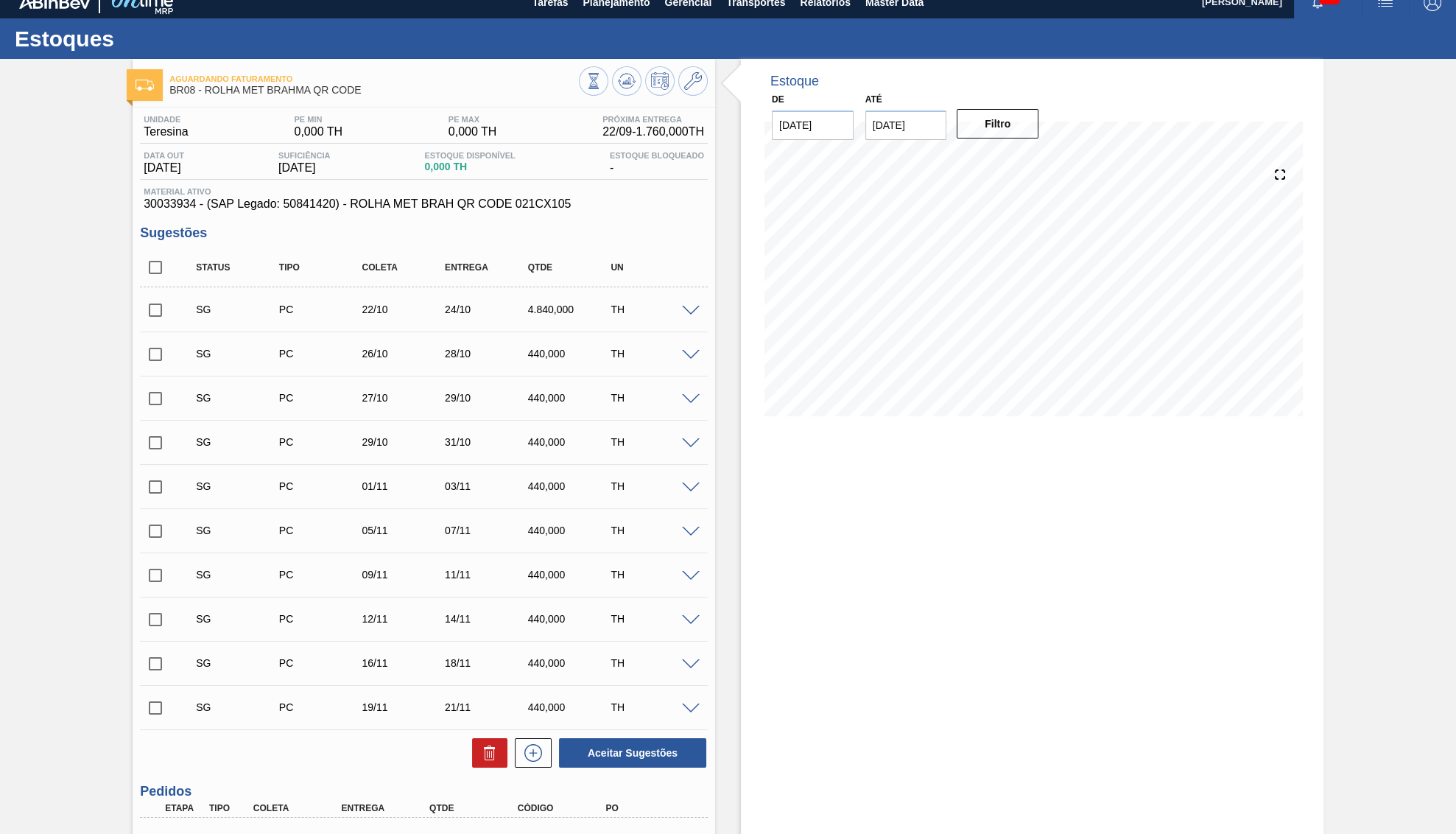
scroll to position [151, 0]
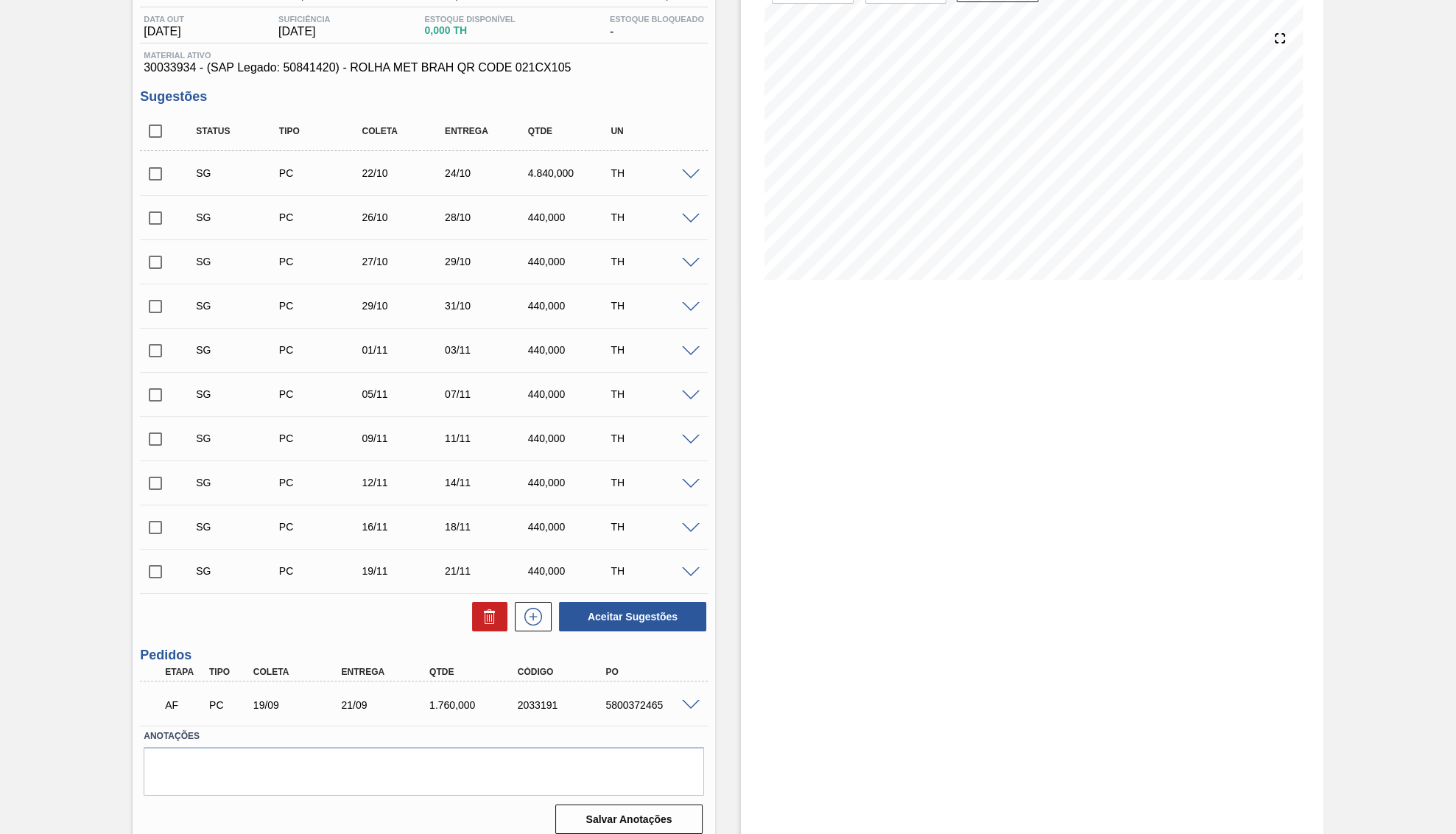
click at [439, 718] on div "AF PC 19/09 21/09 1.760,000 2033191 5800372465" at bounding box center [419, 704] width 528 height 29
click at [439, 716] on div "AF PC 19/09 21/09 1.760,000 2033191 5800372465" at bounding box center [419, 704] width 528 height 29
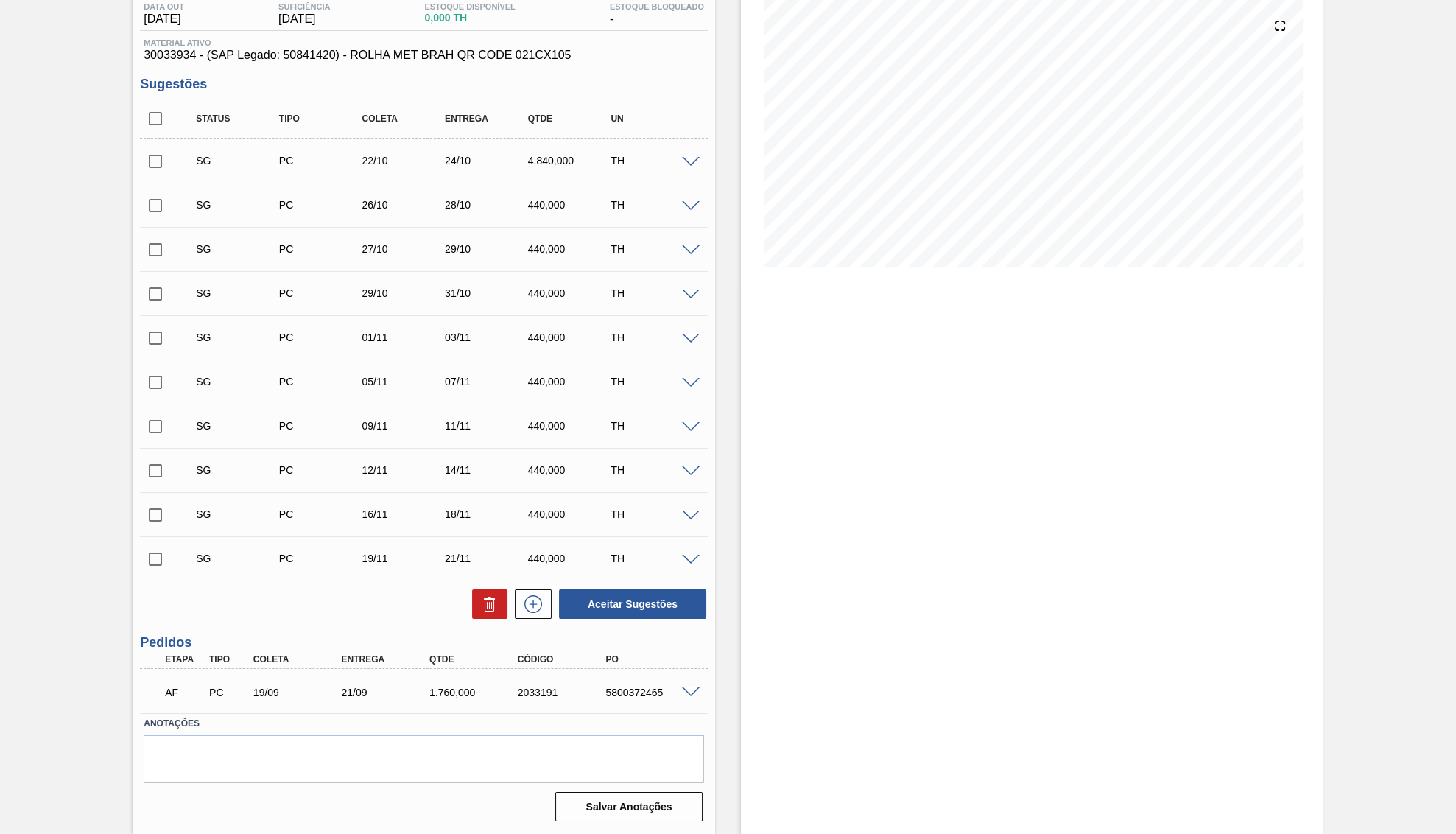
scroll to position [0, 0]
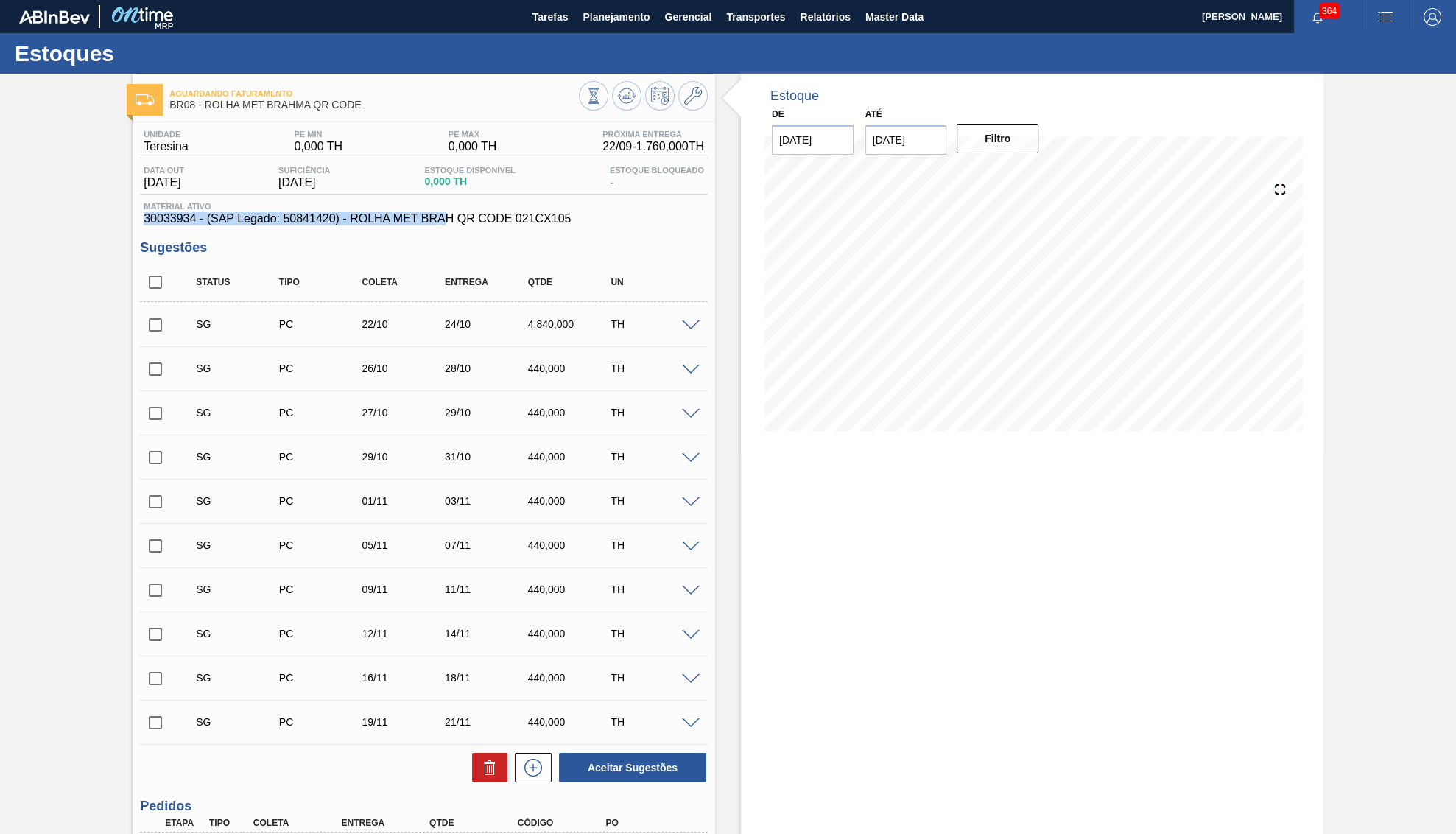
click at [424, 202] on div "Unidade Teresina PE MIN 0,000 TH PE MAX 0,000 TH Próxima Entrega 22/09 - 1.760,…" at bounding box center [424, 177] width 568 height 95
click at [430, 211] on span "Material ativo" at bounding box center [424, 206] width 561 height 9
click at [433, 222] on span "30033934 - (SAP Legado: 50841420) - ROLHA MET BRAH QR CODE 021CX105" at bounding box center [424, 218] width 561 height 13
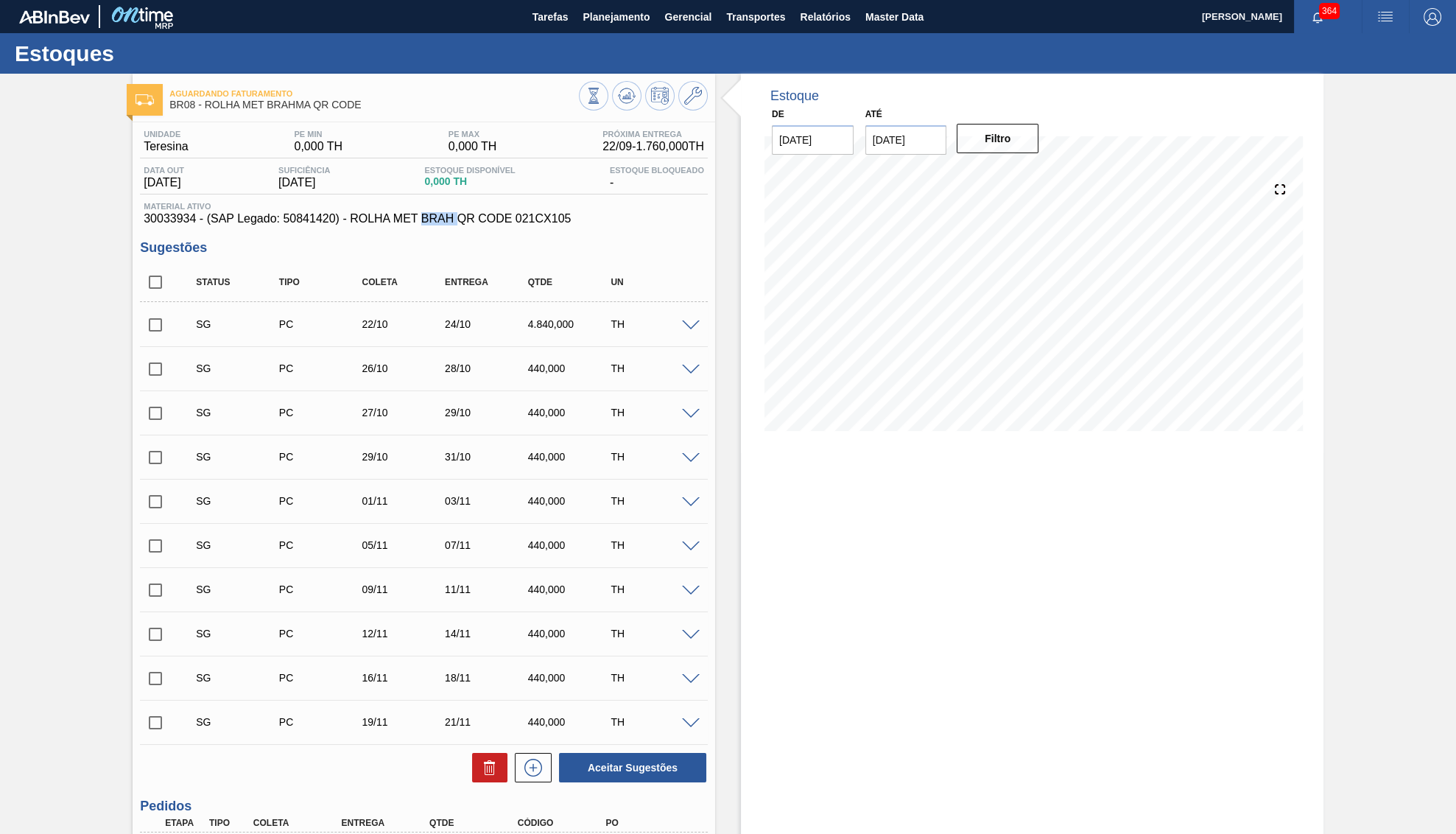
click at [433, 222] on span "30033934 - (SAP Legado: 50841420) - ROLHA MET BRAH QR CODE 021CX105" at bounding box center [424, 218] width 561 height 13
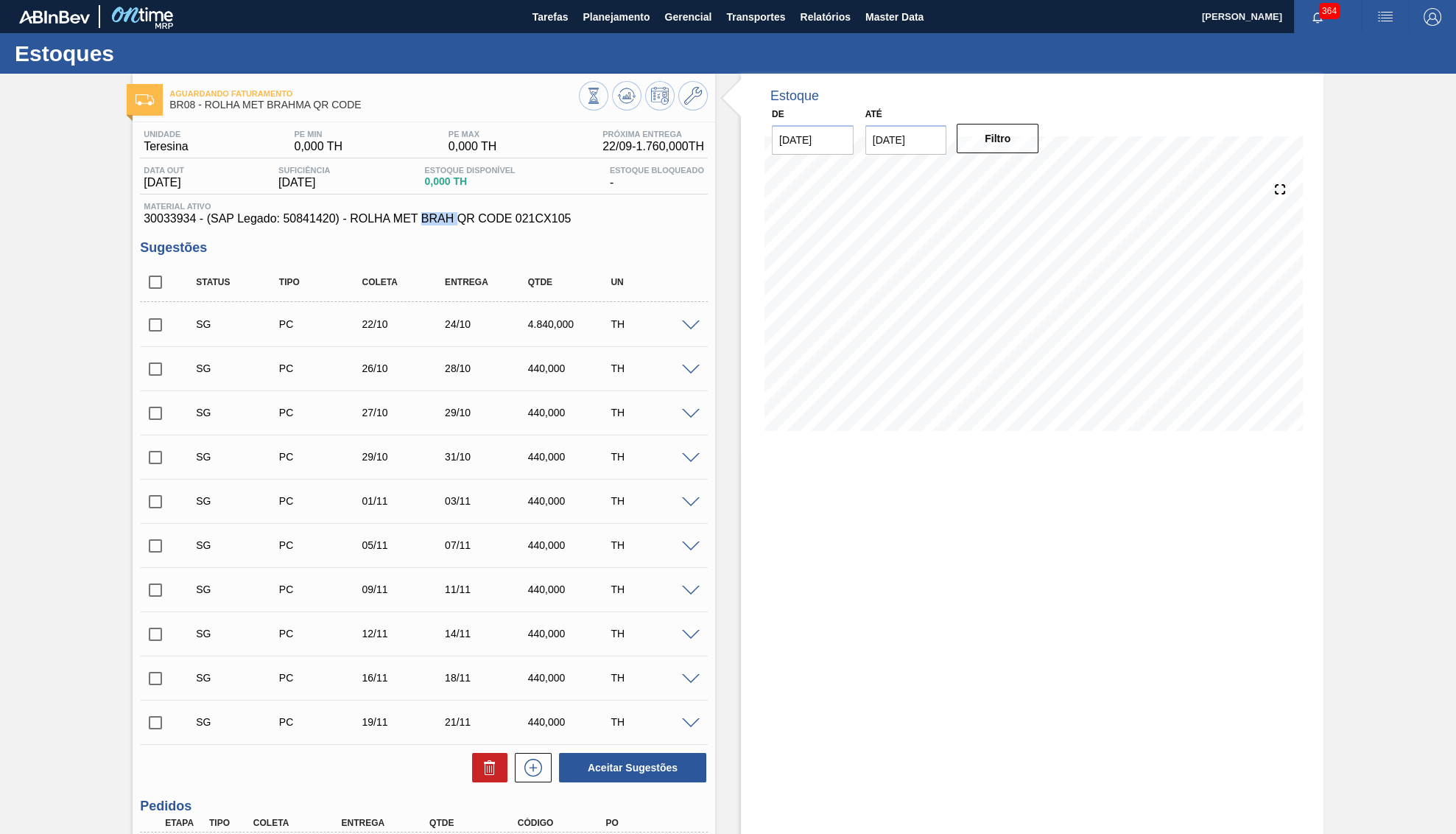
click at [433, 222] on span "30033934 - (SAP Legado: 50841420) - ROLHA MET BRAH QR CODE 021CX105" at bounding box center [424, 218] width 561 height 13
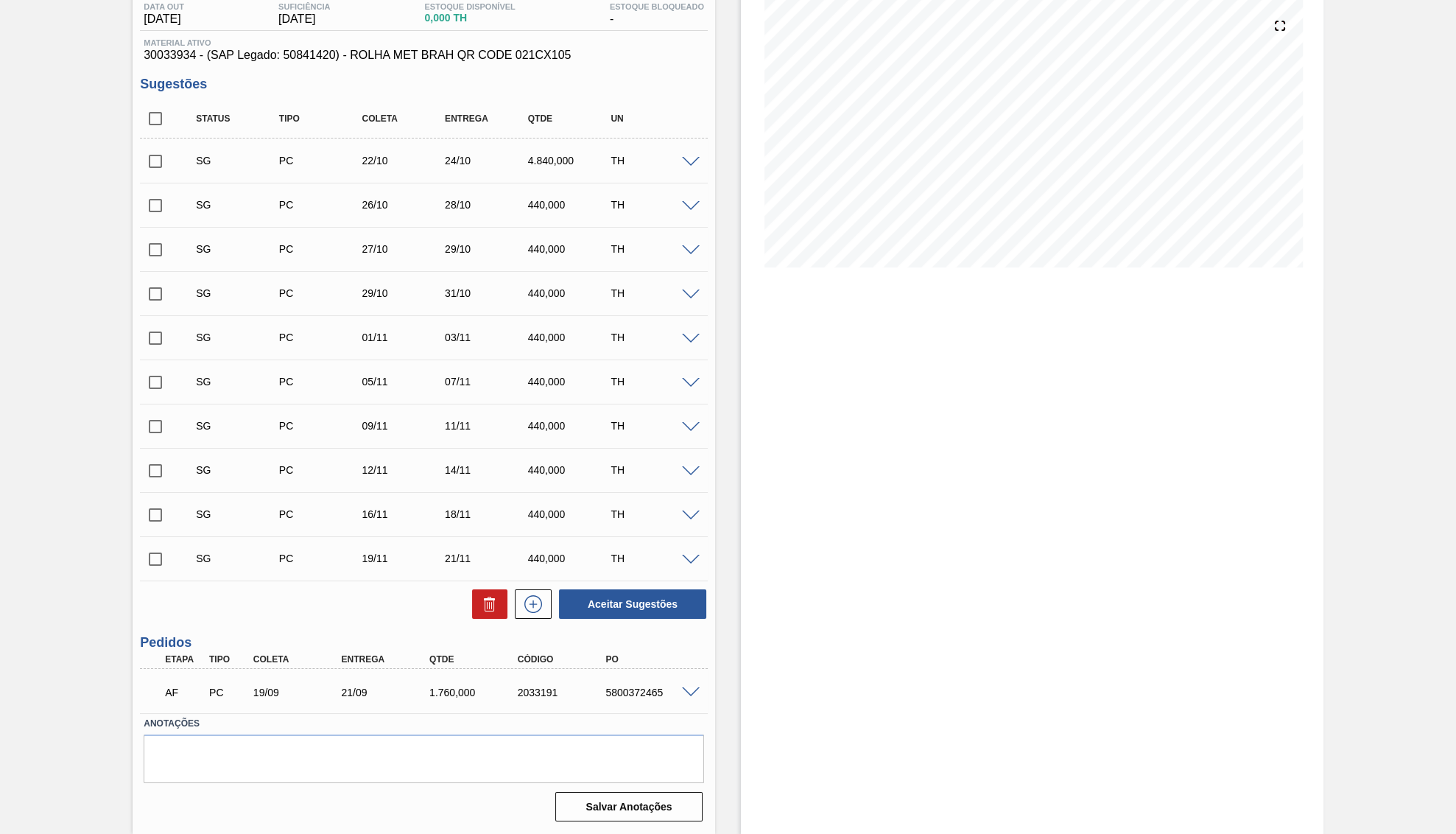
click at [417, 424] on div "09/11" at bounding box center [404, 426] width 93 height 12
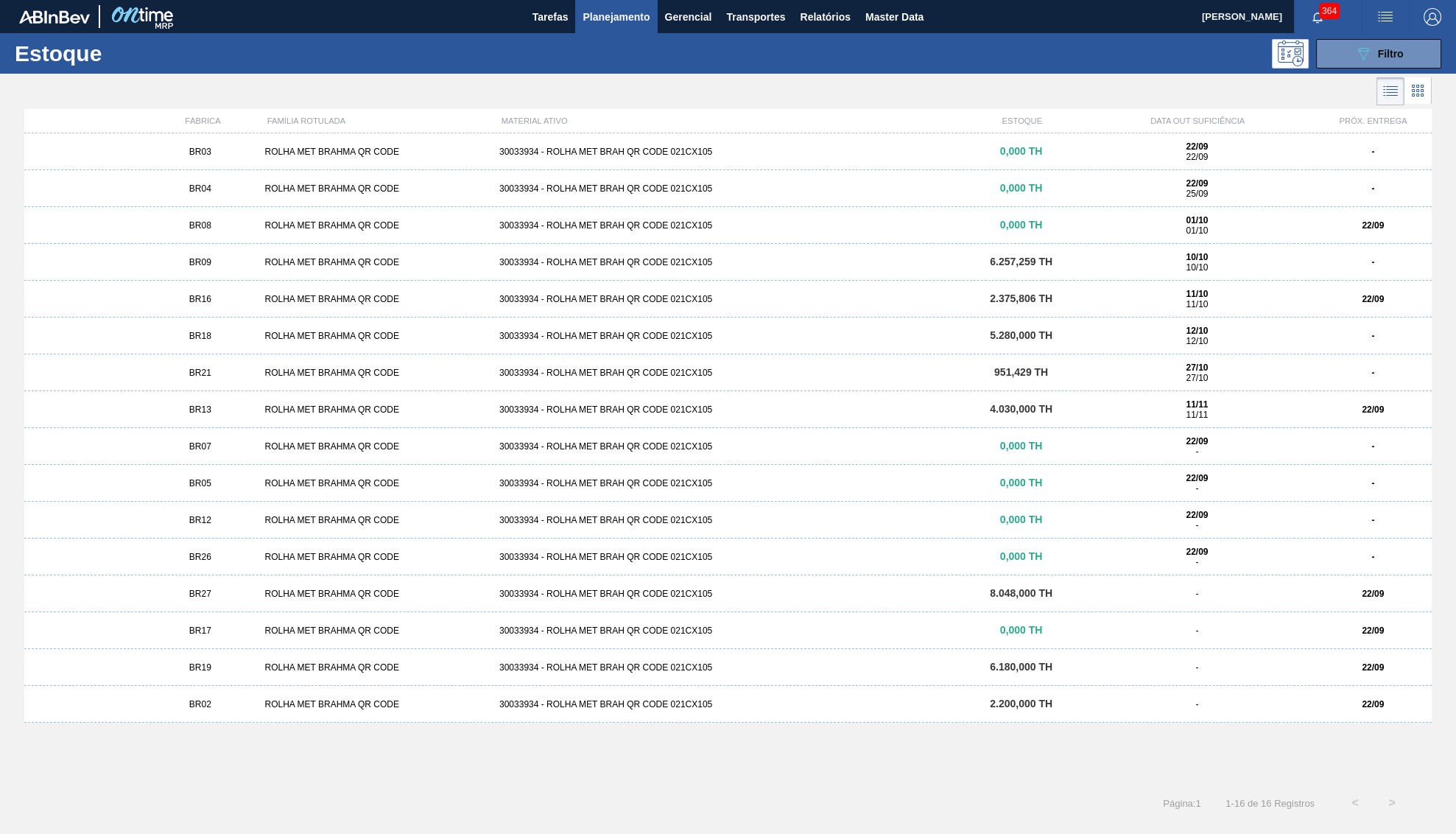
click at [261, 269] on div "BR09 ROLHA MET BRAHMA QR CODE 30033934 - ROLHA MET BRAH QR CODE 021CX105 6.257,…" at bounding box center [728, 262] width 1407 height 37
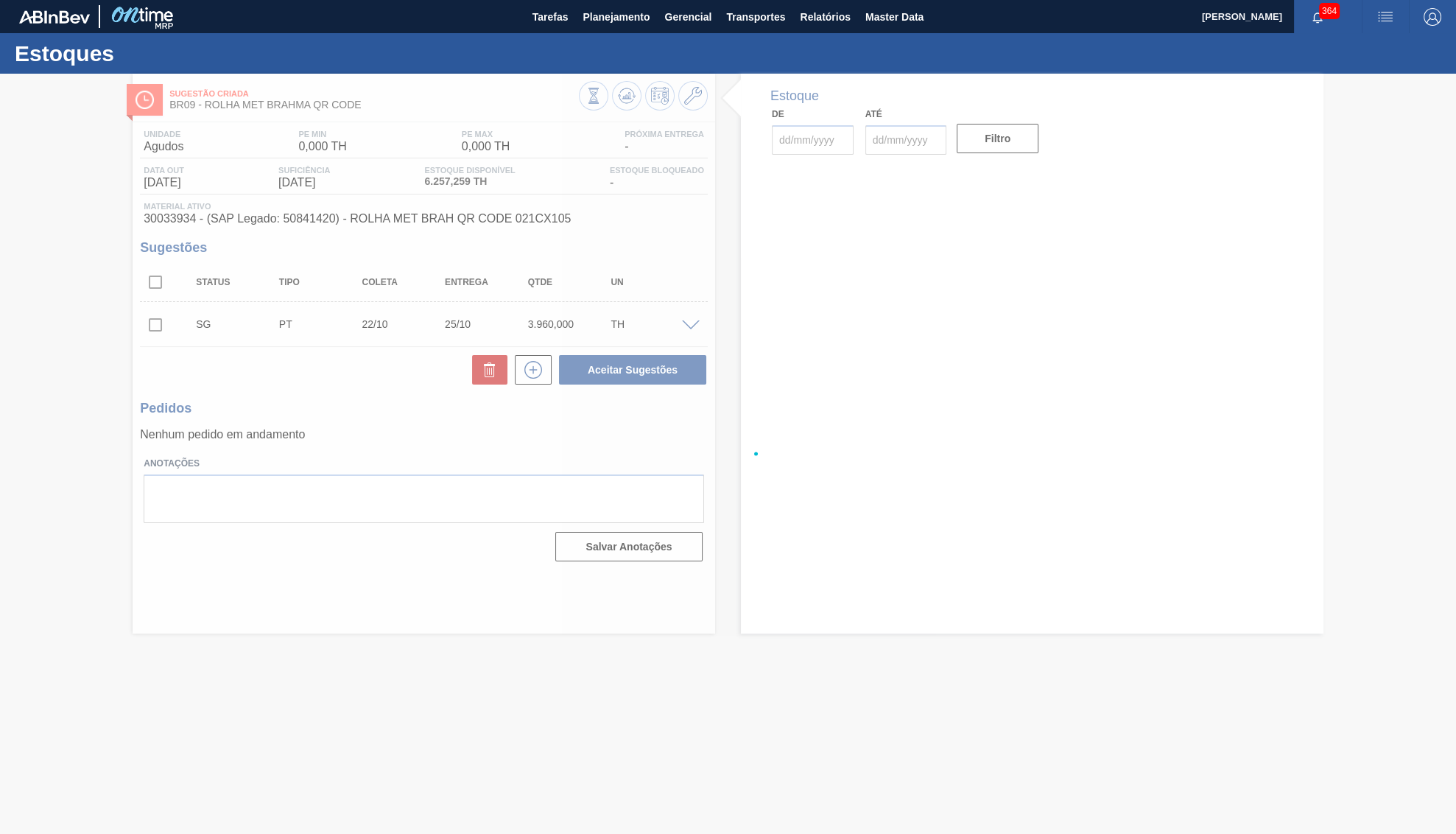
type input "[DATE]"
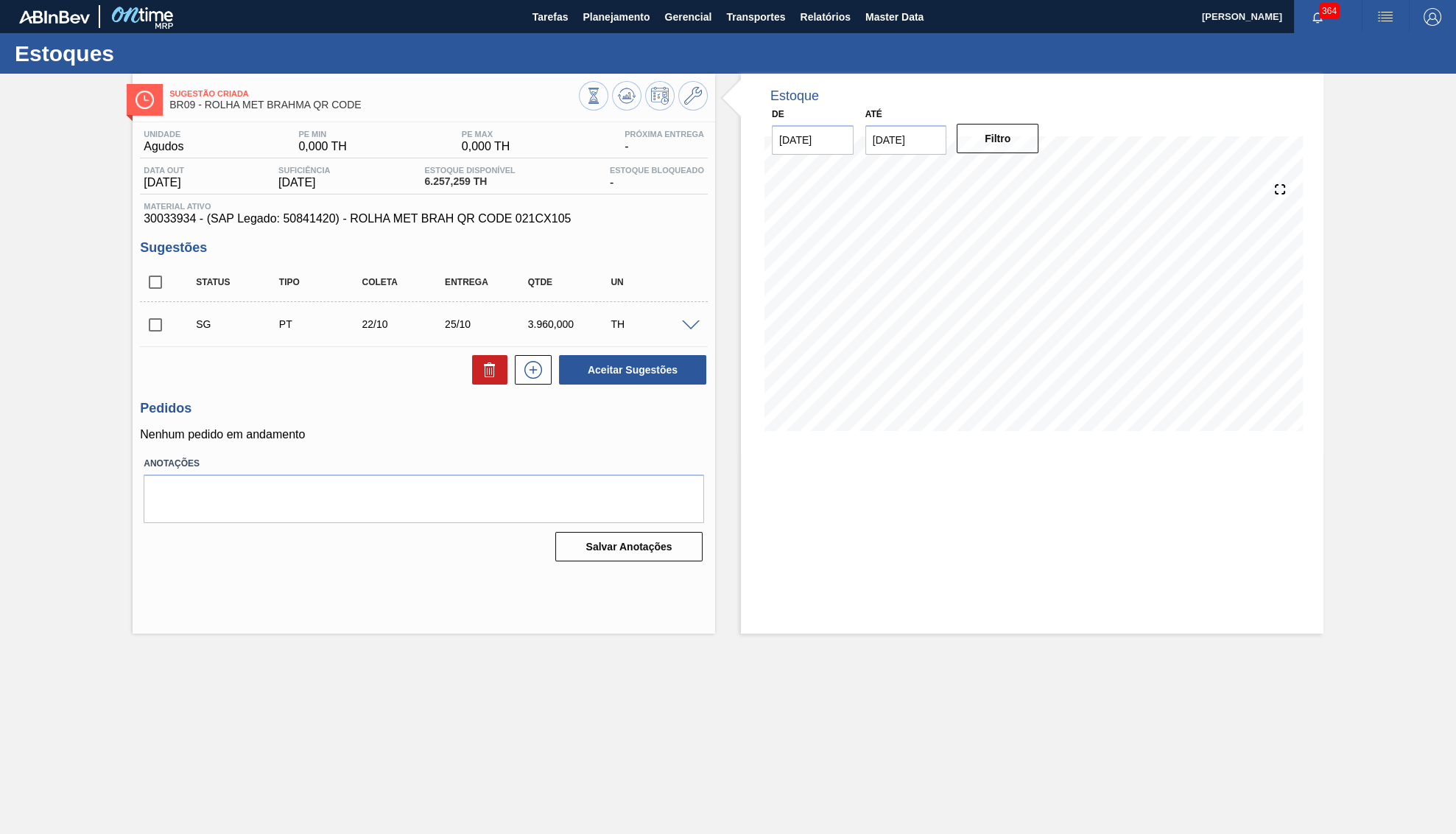
click at [910, 138] on input "[DATE]" at bounding box center [906, 139] width 82 height 29
click at [995, 308] on div "31" at bounding box center [1002, 318] width 20 height 20
type input "[DATE]"
click at [998, 150] on button "Filtro" at bounding box center [997, 139] width 82 height 29
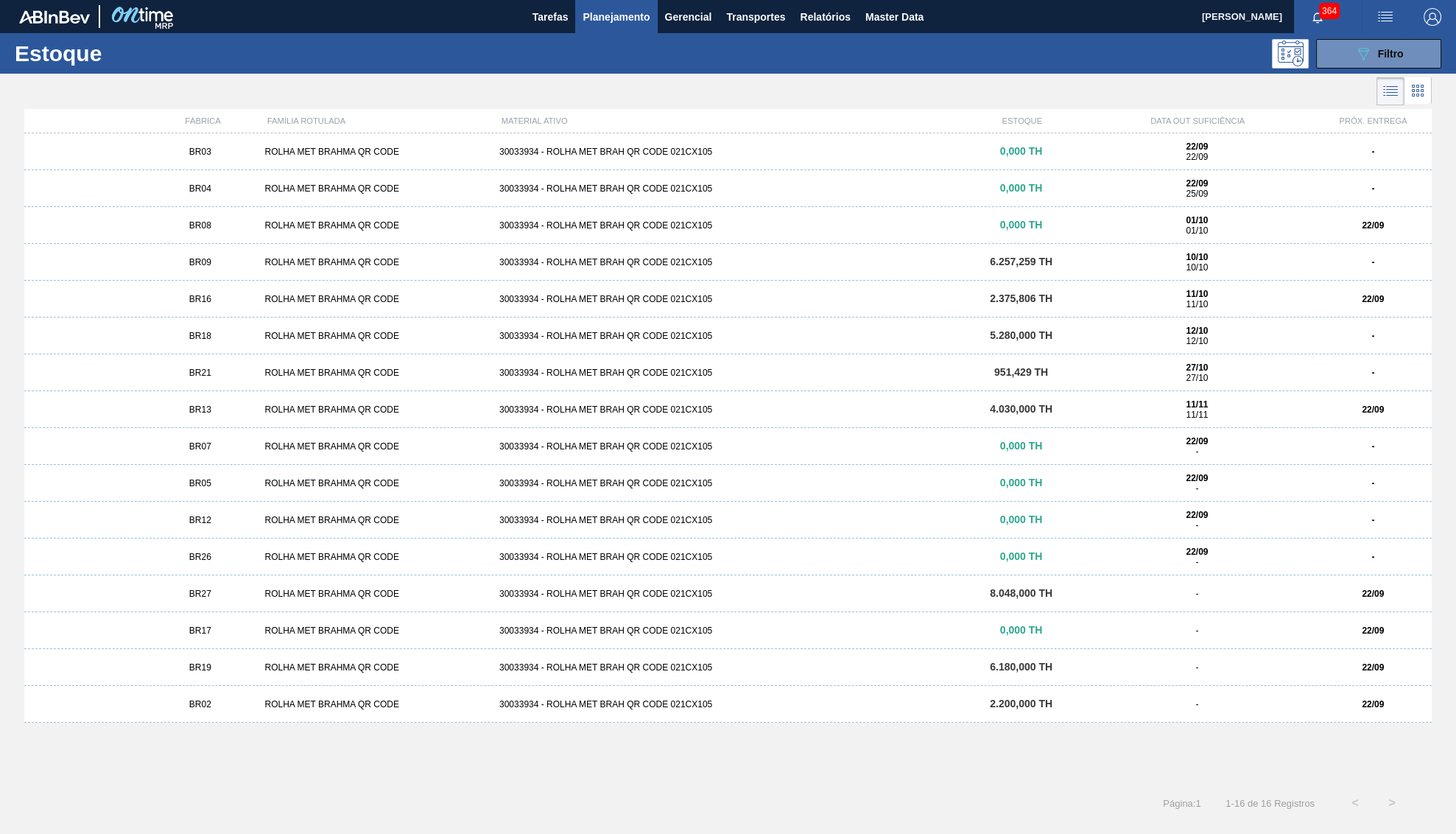
click at [278, 350] on div "BR18 ROLHA MET BRAHMA QR CODE 30033934 - ROLHA MET BRAH QR CODE 021CX105 5.280,…" at bounding box center [728, 336] width 1407 height 37
click at [314, 270] on div "BR09 ROLHA MET BRAHMA QR CODE 30033934 - ROLHA MET BRAH QR CODE 021CX105 6.257,…" at bounding box center [728, 262] width 1407 height 37
click at [252, 312] on div "BR16 ROLHA MET BRAHMA QR CODE 30033934 - ROLHA MET BRAH QR CODE 021CX105 2.375,…" at bounding box center [728, 299] width 1407 height 37
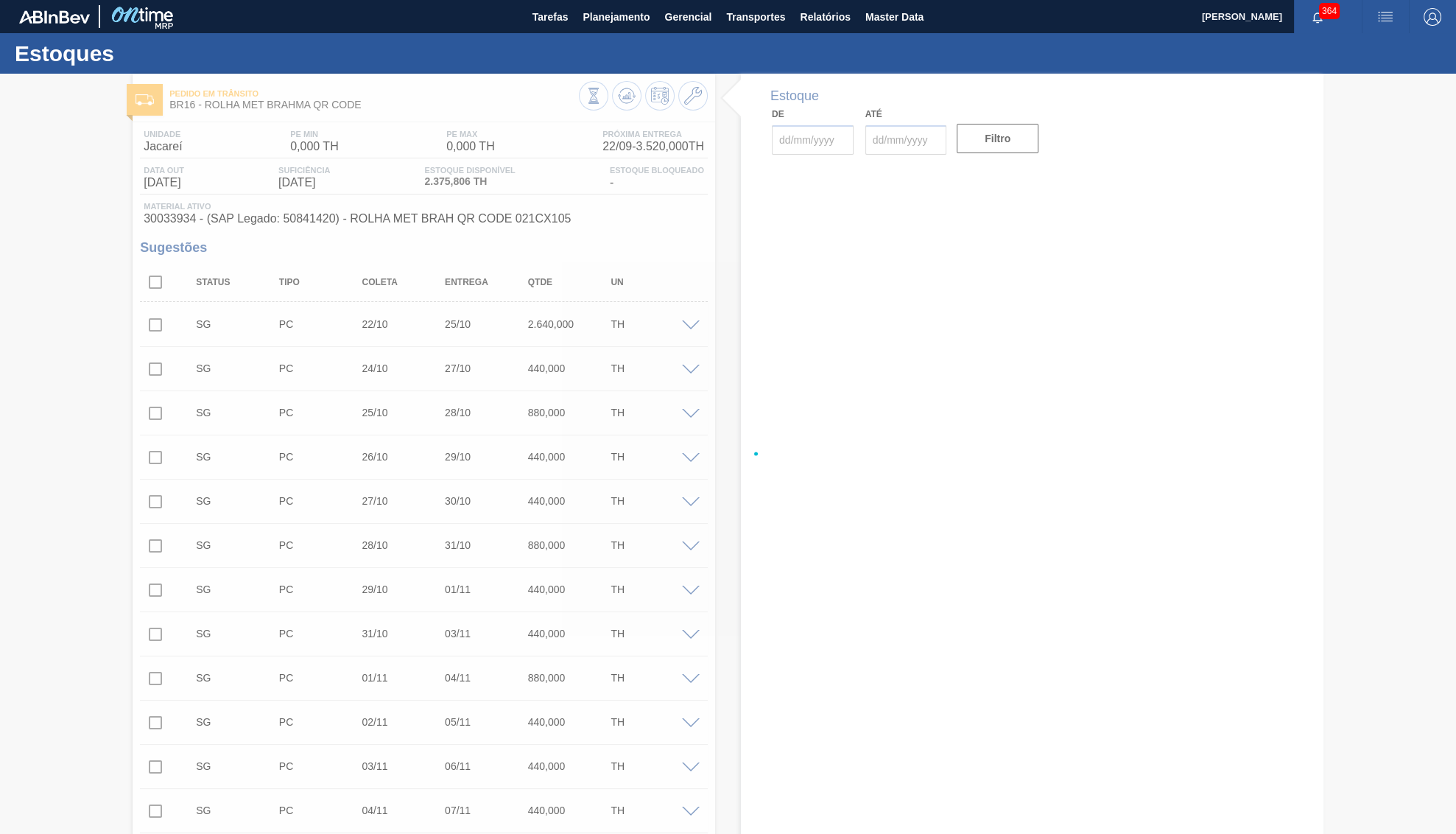
type input "[DATE]"
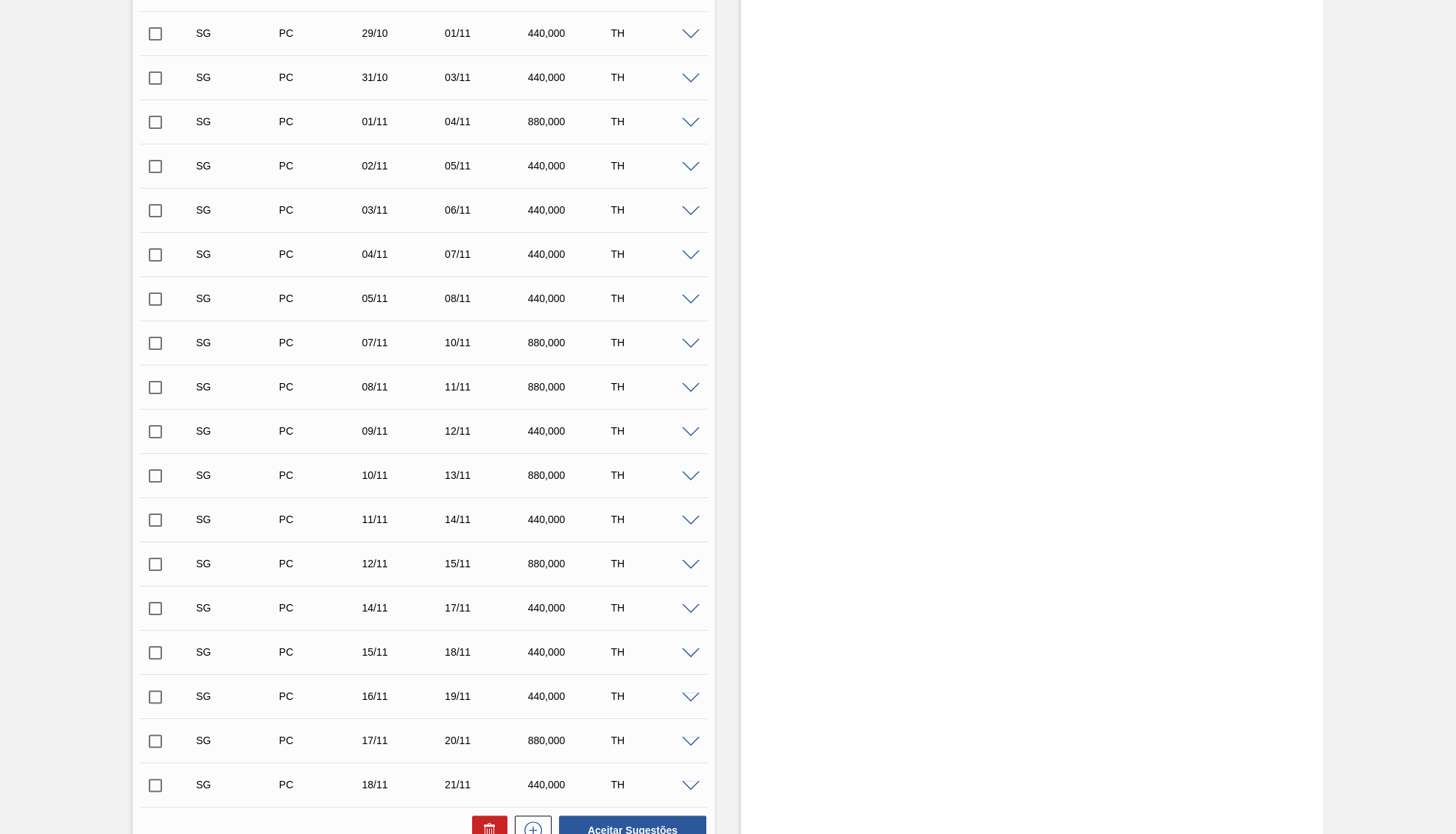
scroll to position [786, 0]
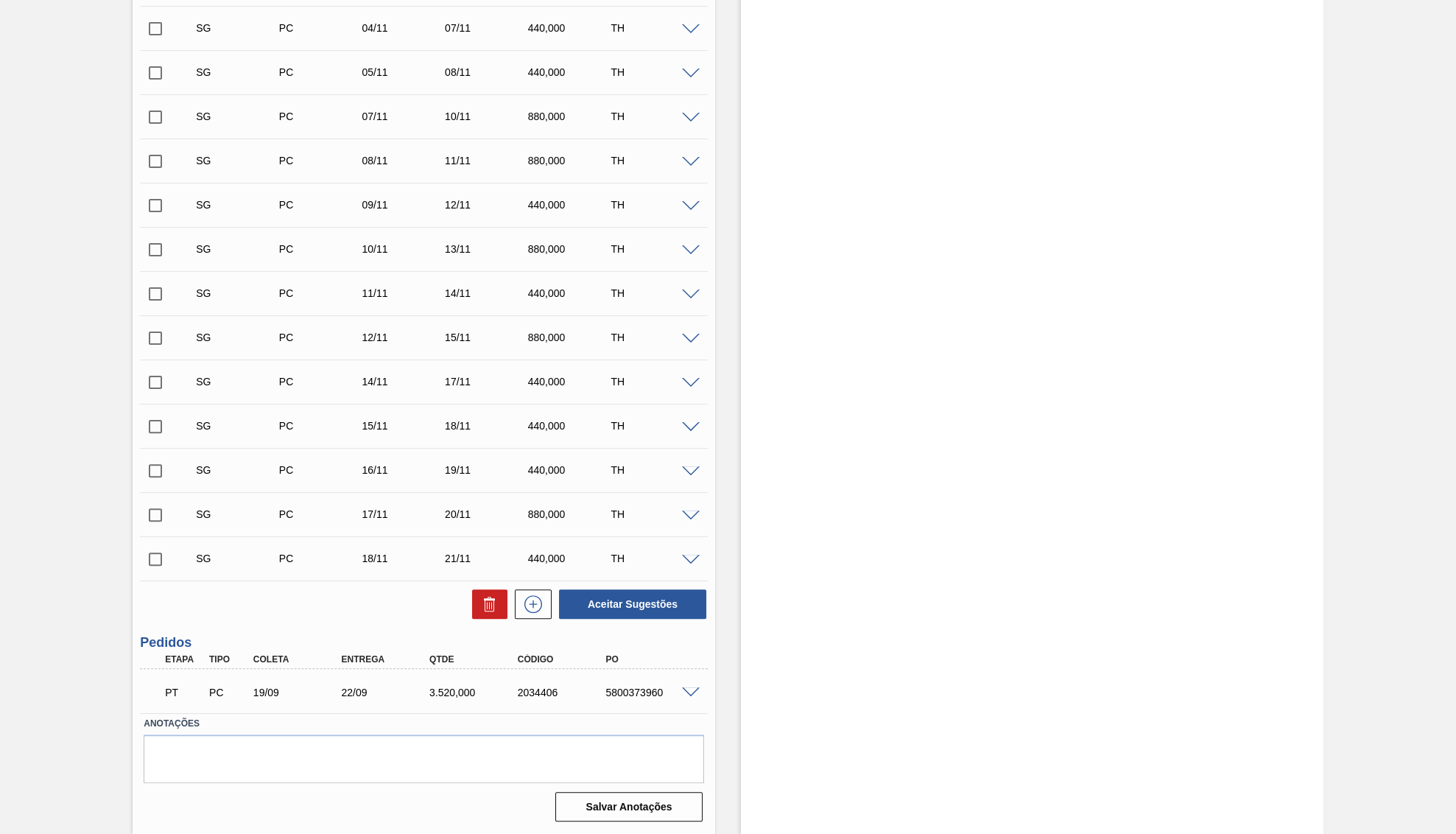
click at [636, 689] on div "5800373960" at bounding box center [651, 692] width 99 height 12
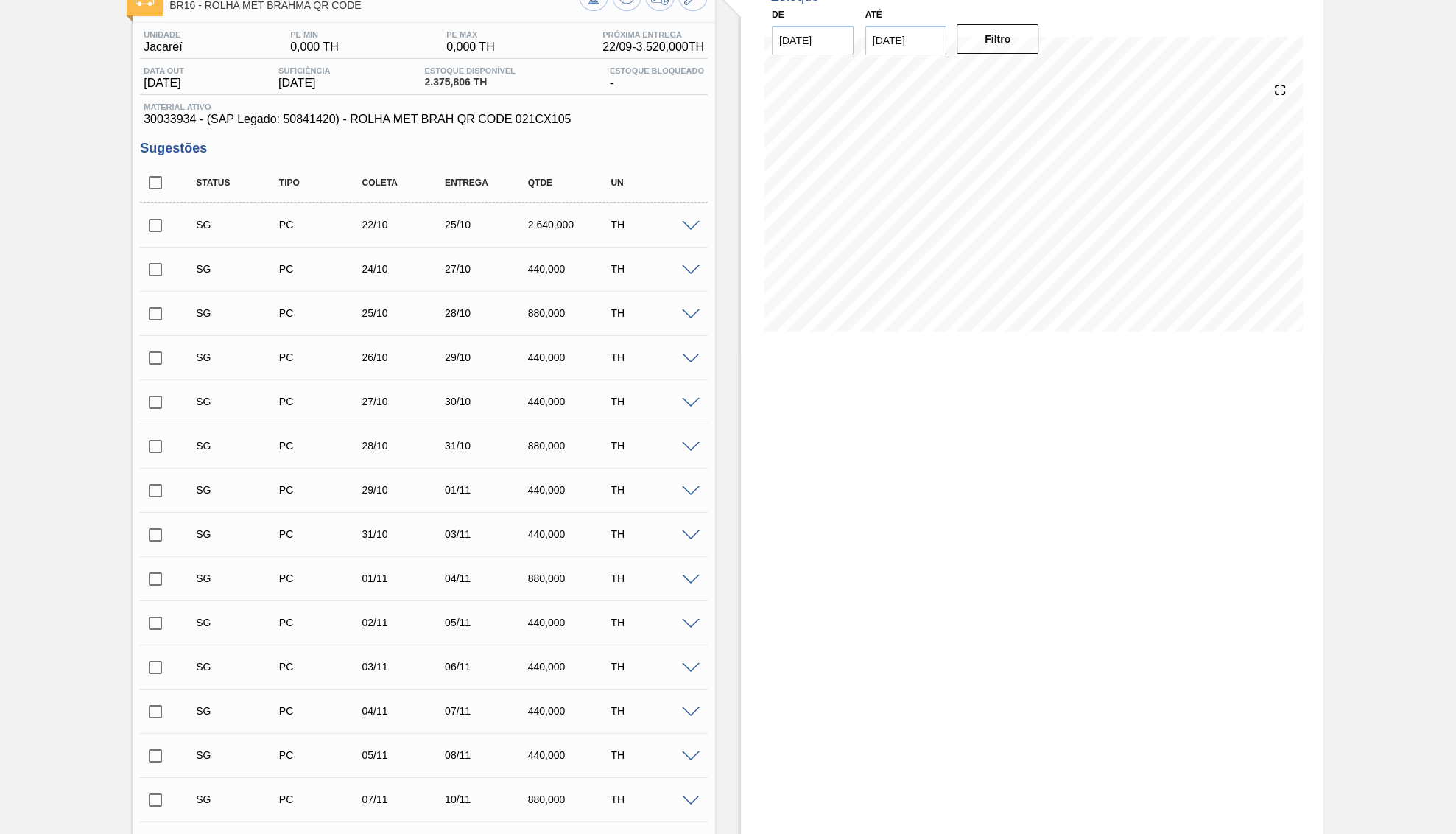
scroll to position [0, 0]
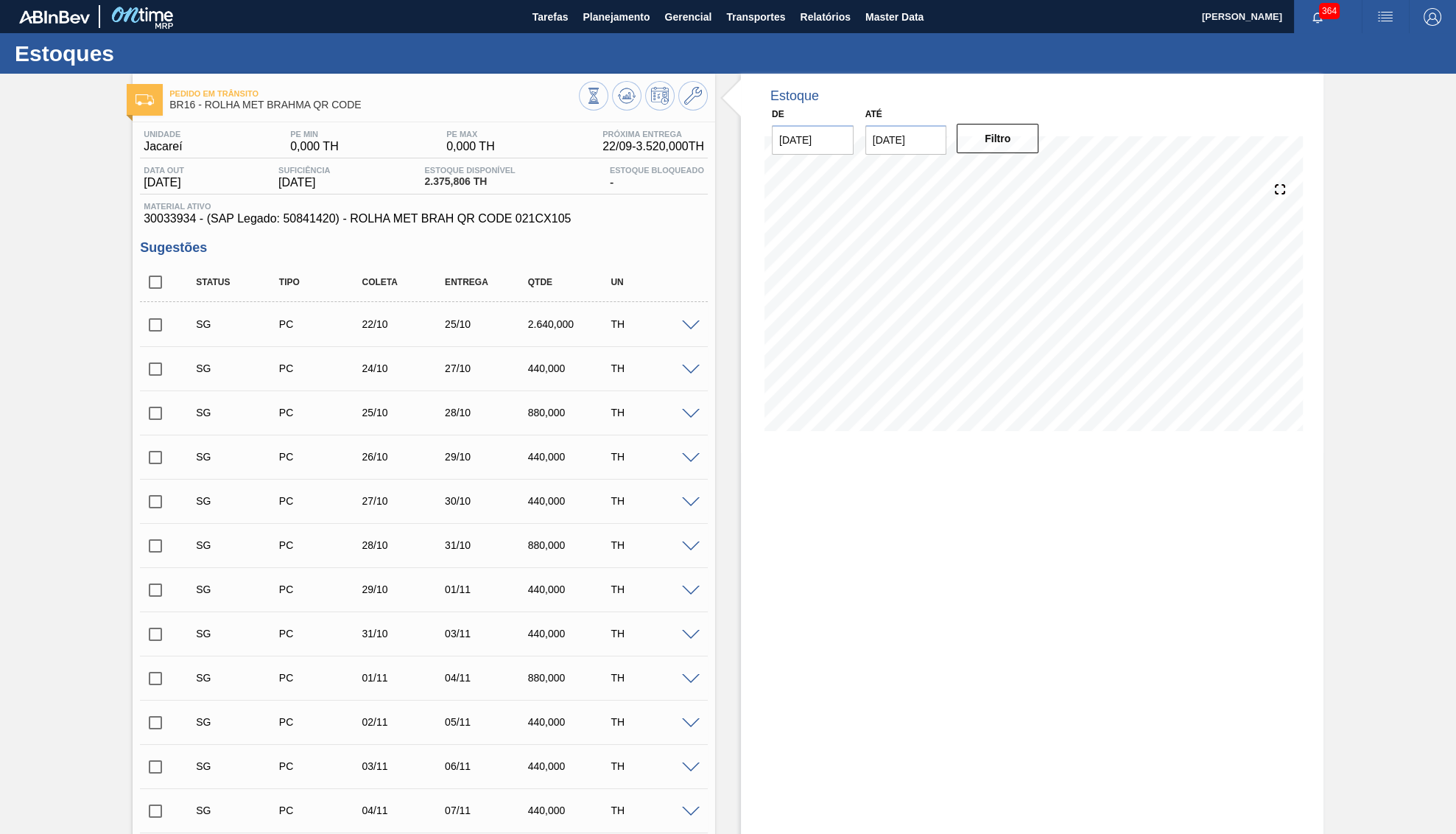
copy span "30033934"
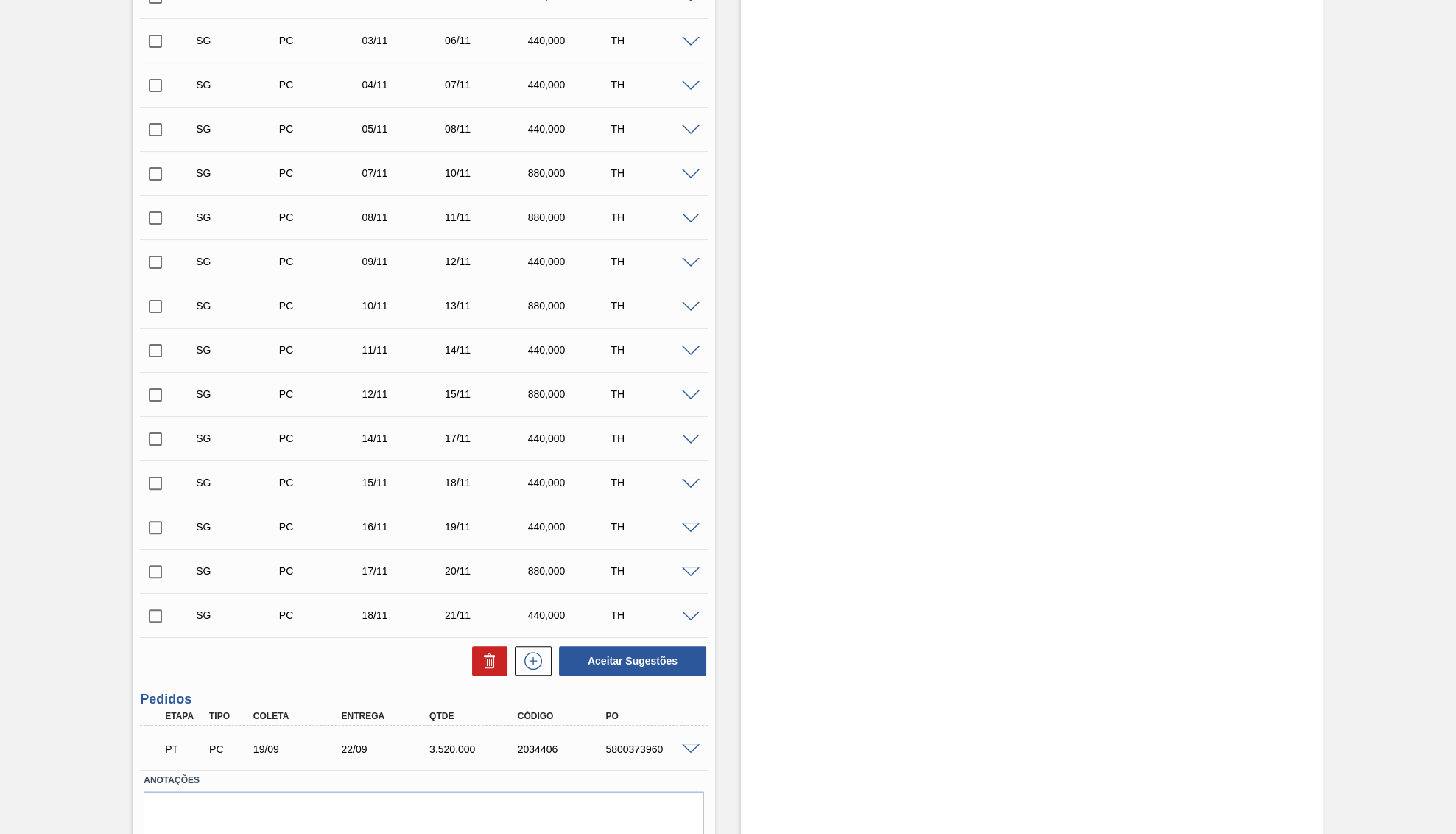
scroll to position [786, 0]
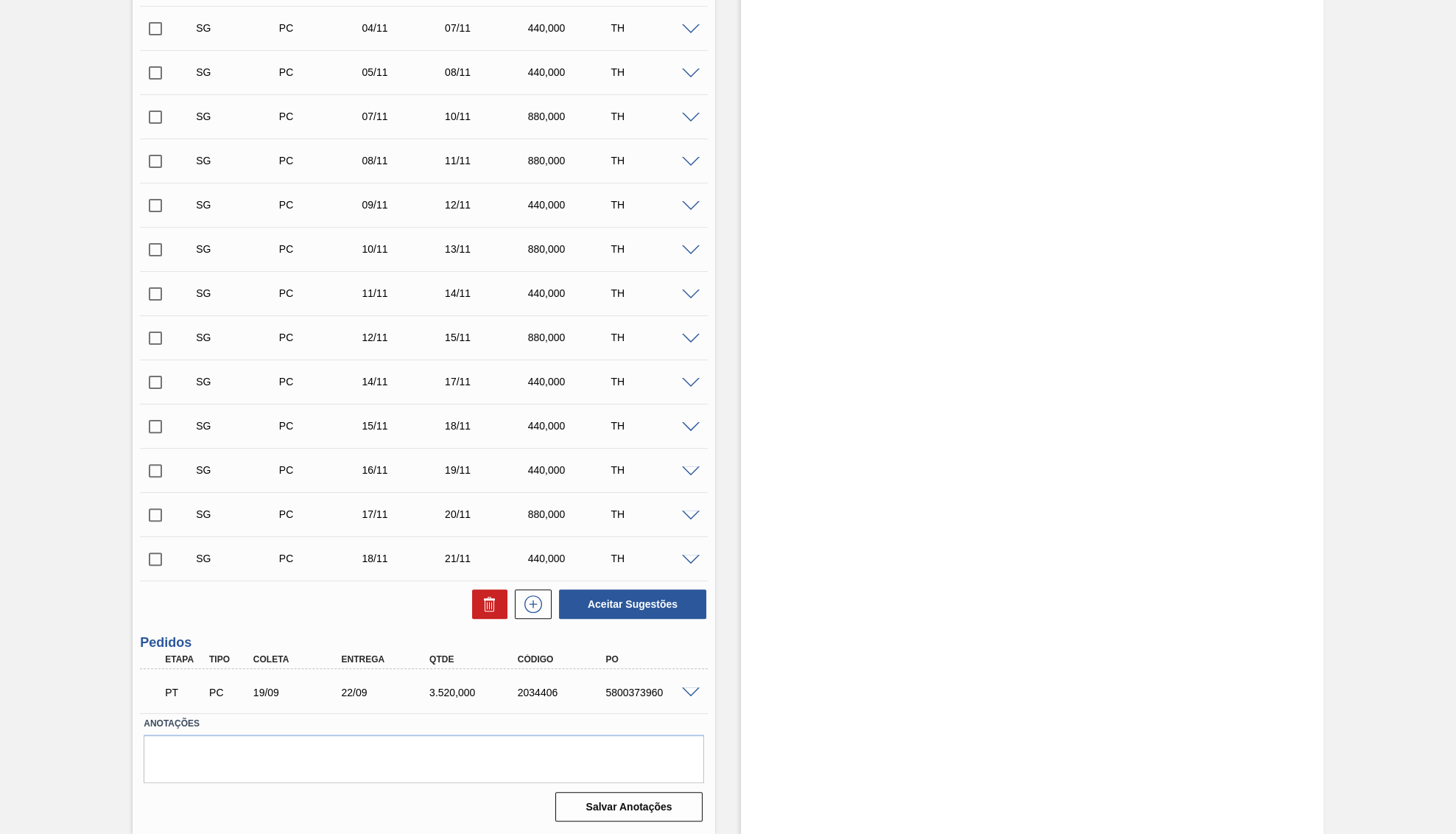
click at [454, 700] on div "PT PC 19/09 22/09 3.520,000 2034406 5800373960" at bounding box center [419, 691] width 528 height 29
click at [644, 689] on div "5800373960" at bounding box center [651, 692] width 99 height 12
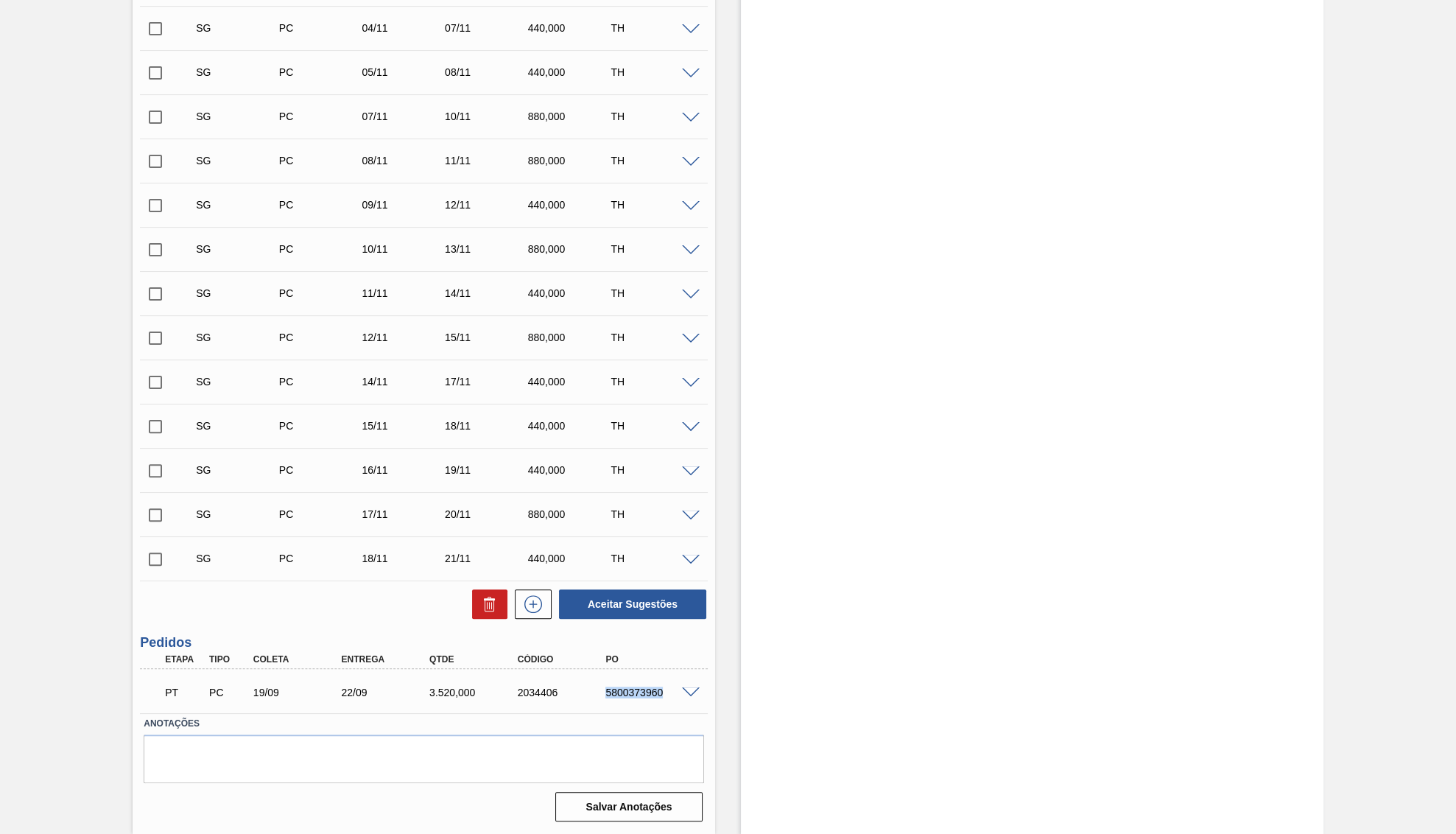
copy div "5800373960"
click at [348, 689] on div "22/09" at bounding box center [387, 692] width 99 height 12
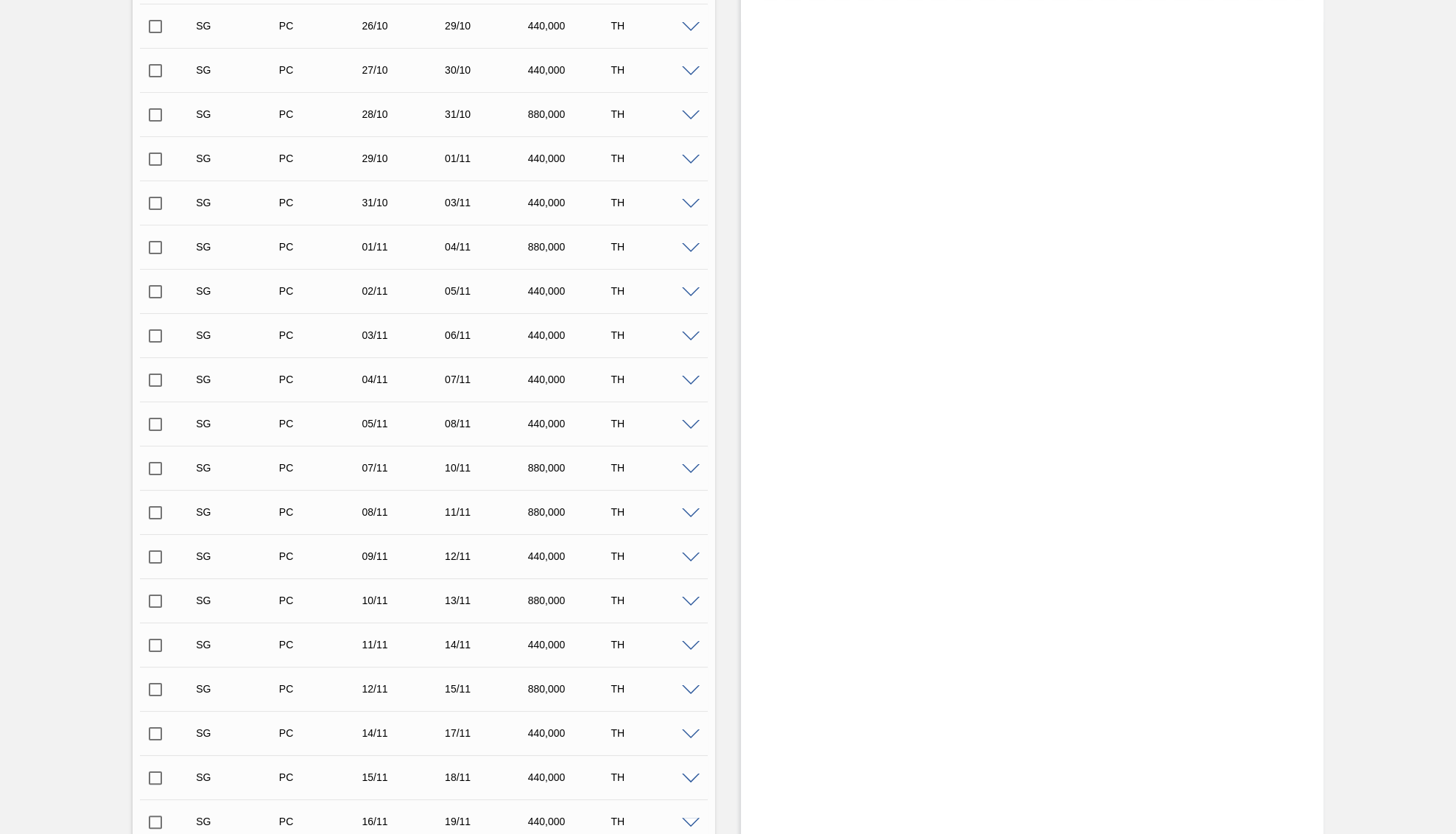
scroll to position [70, 0]
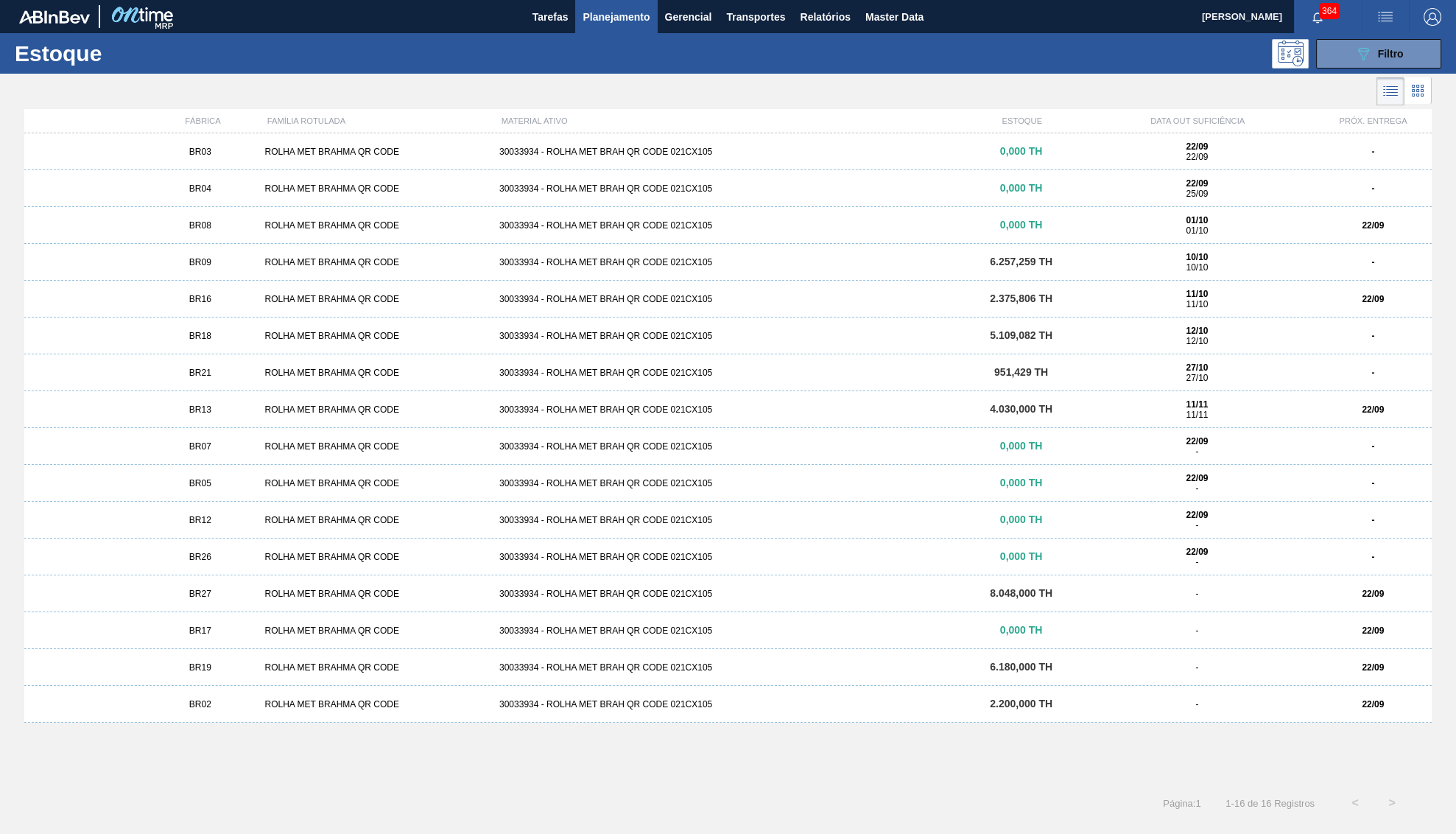
click at [284, 340] on div "ROLHA MET BRAHMA QR CODE" at bounding box center [375, 335] width 234 height 10
click at [323, 378] on div "ROLHA MET BRAHMA QR CODE" at bounding box center [375, 373] width 234 height 10
click at [308, 408] on div "ROLHA MET BRAHMA QR CODE" at bounding box center [375, 409] width 234 height 10
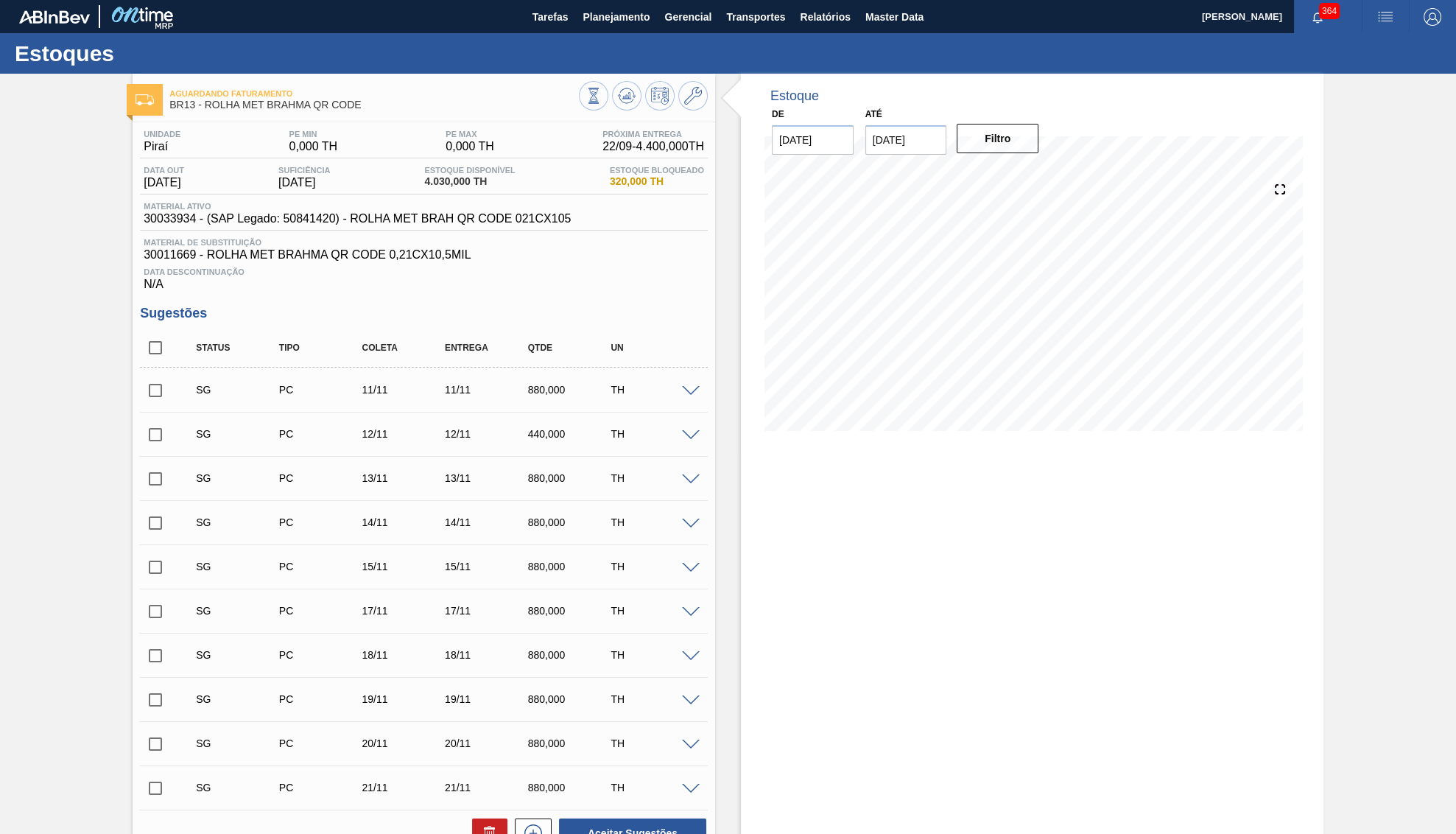
scroll to position [458, 0]
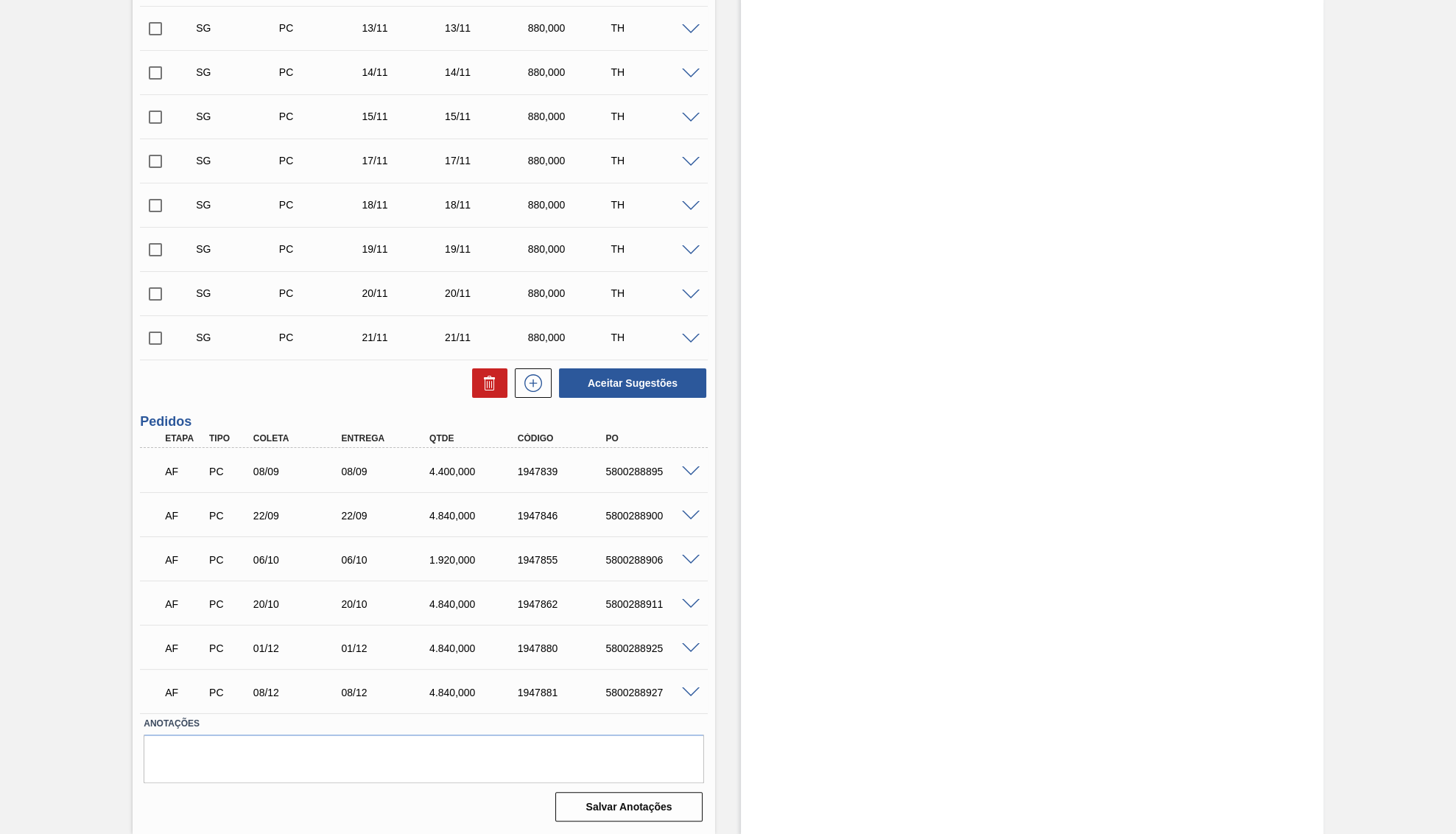
click at [343, 456] on div "AF PC 08/09 08/09 4.400,000 1947839 5800288895" at bounding box center [419, 470] width 528 height 29
click at [602, 471] on div "5800288895" at bounding box center [651, 471] width 99 height 12
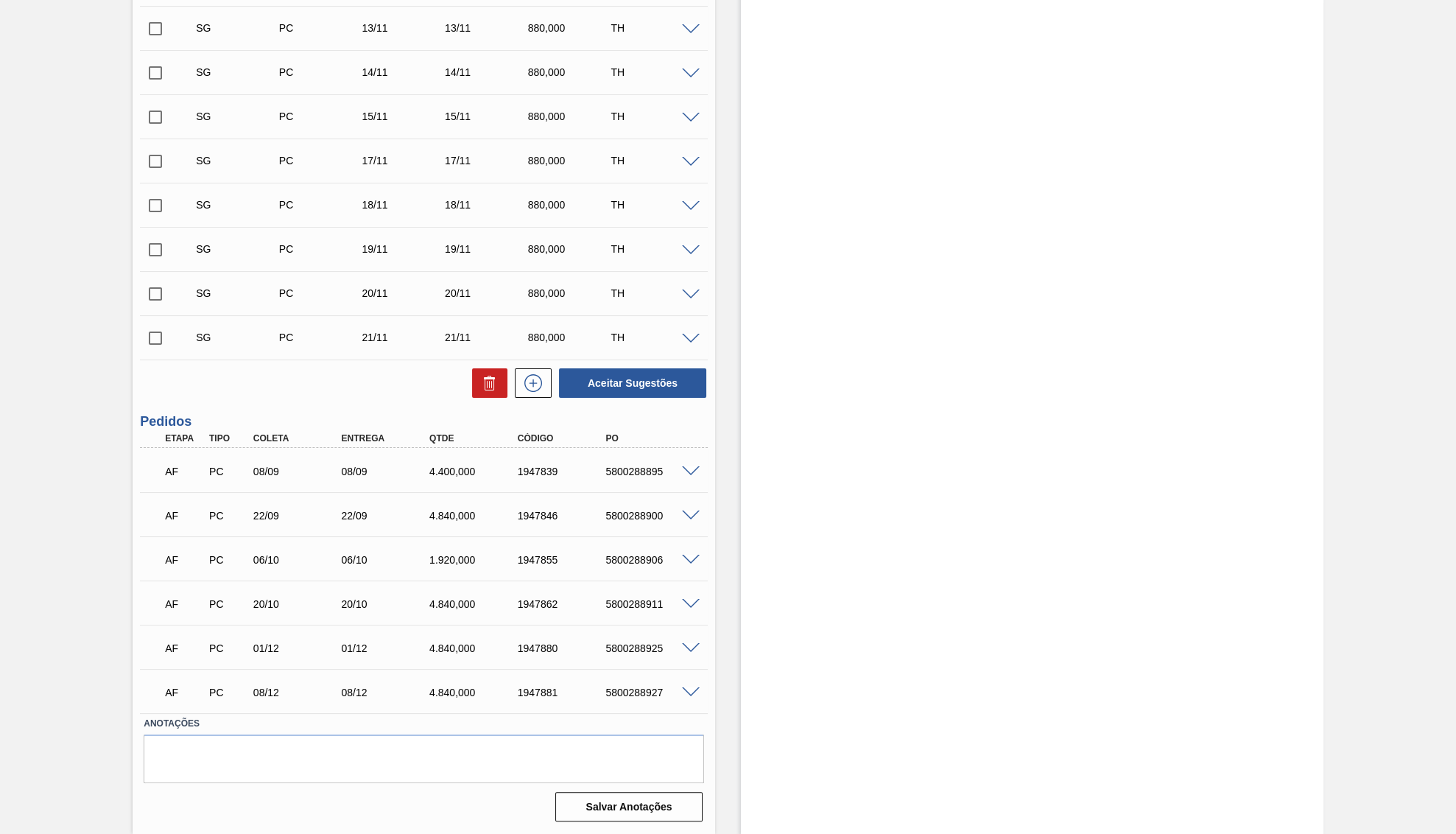
click at [602, 471] on div "5800288895" at bounding box center [651, 471] width 99 height 12
click at [615, 512] on div "5800288900" at bounding box center [651, 516] width 99 height 12
copy div "5800288900"
click at [451, 516] on div "4.840,000" at bounding box center [475, 516] width 99 height 12
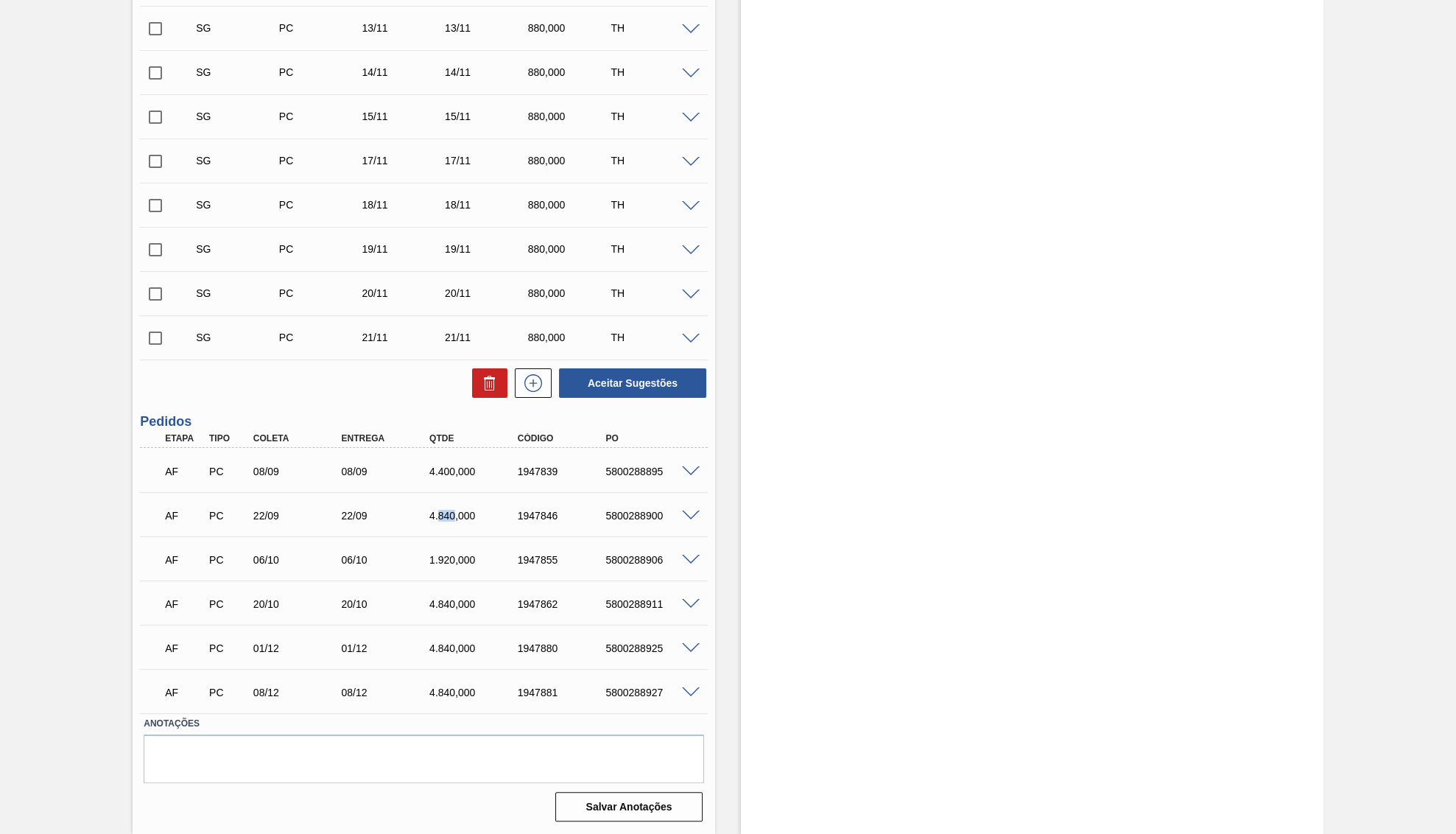
click at [451, 516] on div "4.840,000" at bounding box center [475, 516] width 99 height 12
click at [410, 527] on div "AF PC 22/09 22/09 4.840,000 1947846 5800288900" at bounding box center [419, 514] width 528 height 29
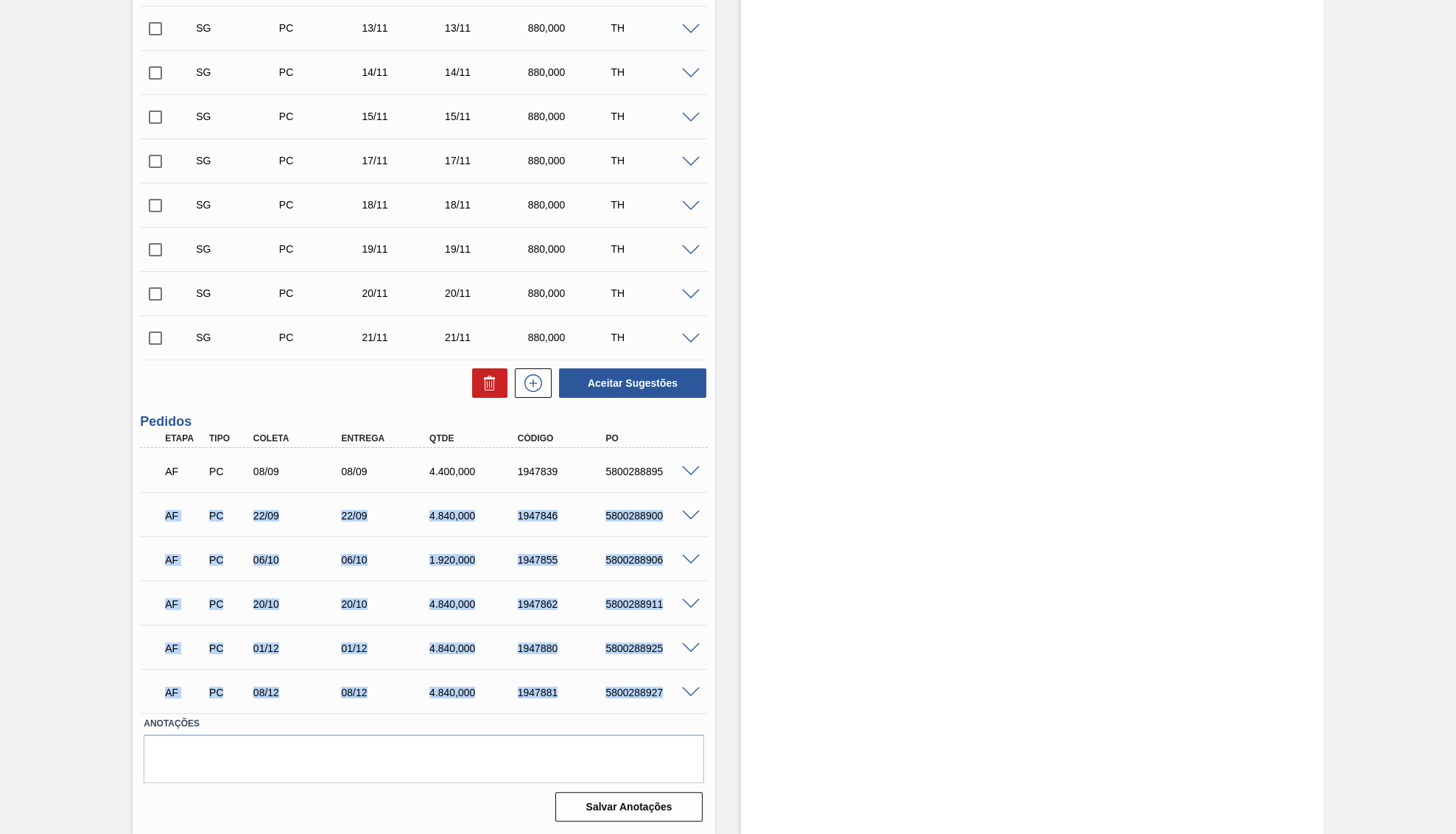
drag, startPoint x: 236, startPoint y: 521, endPoint x: 664, endPoint y: 680, distance: 456.6
click at [664, 680] on div "AF PC 08/09 08/09 4.400,000 1947839 5800288895 Material 30033934 - ROLHA MET BR…" at bounding box center [424, 580] width 568 height 265
copy div "LO IP 51/20 03/20 1.734,453 6064697 6181569289 Dolorsit 31492746 - AMETC ADI EL…"
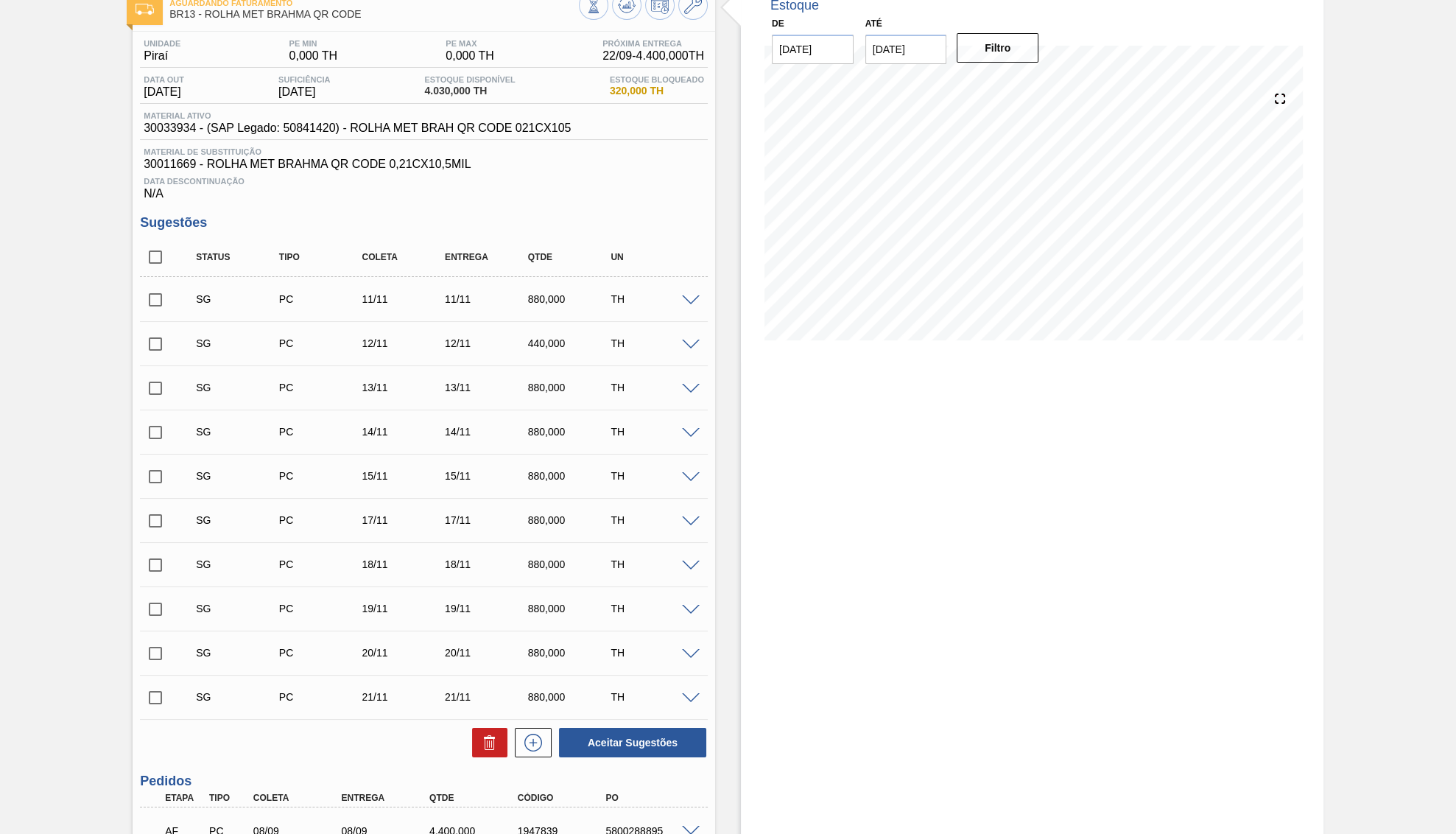
scroll to position [0, 0]
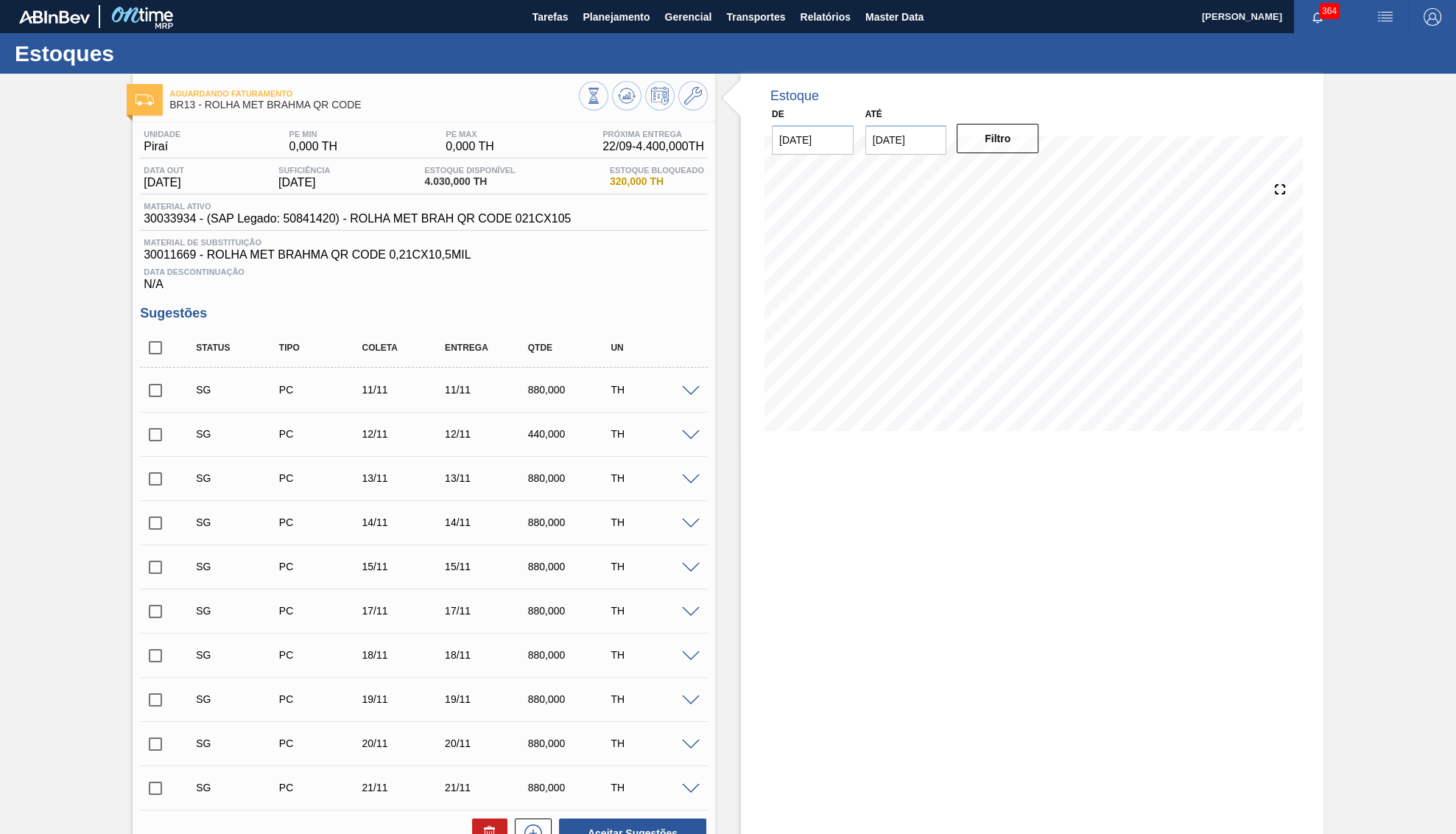
drag, startPoint x: 184, startPoint y: 169, endPoint x: 182, endPoint y: 181, distance: 12.2
click at [182, 181] on div "Data out [DATE]" at bounding box center [164, 178] width 48 height 24
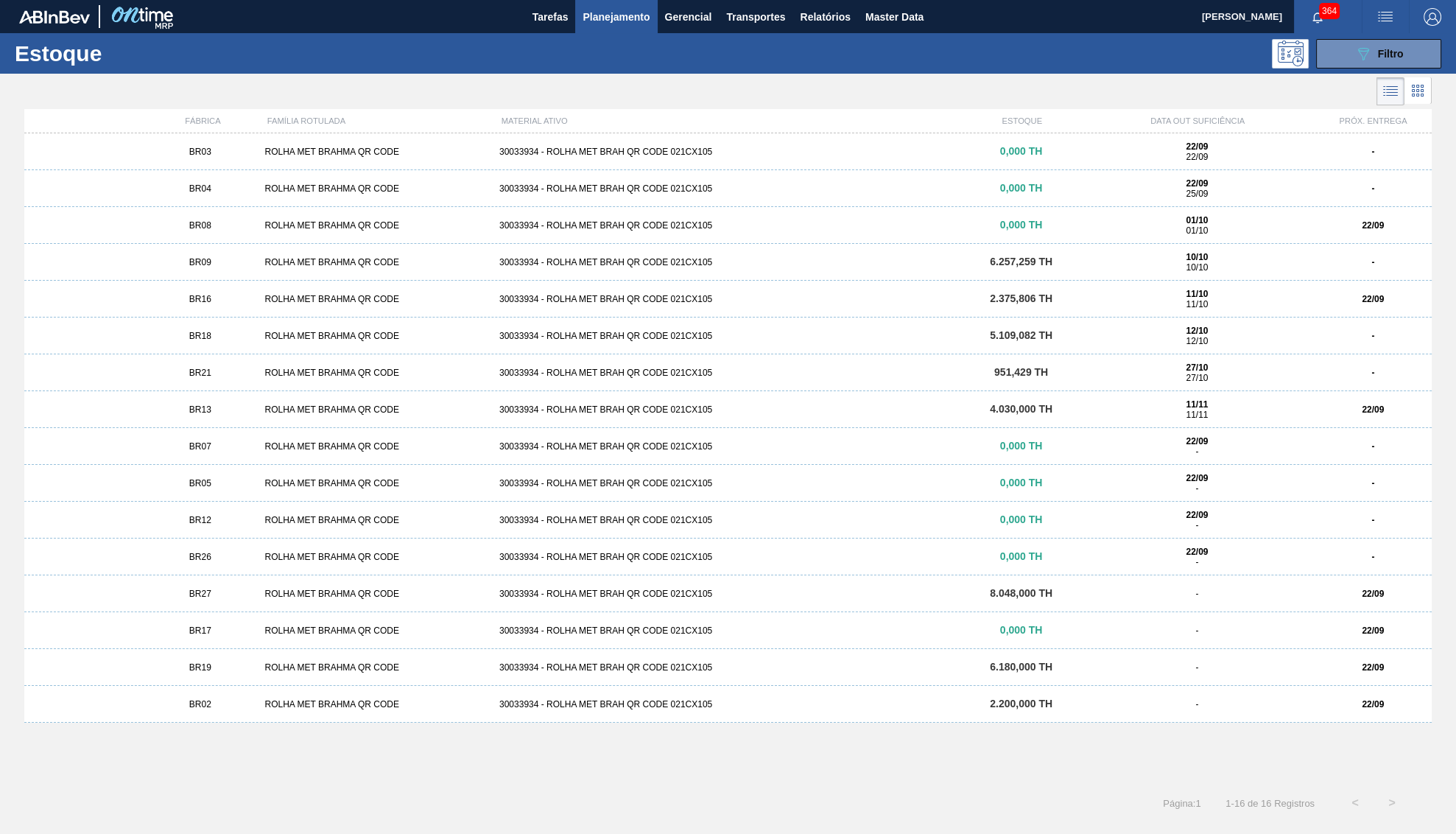
click at [378, 458] on div "BR07 ROLHA MET BRAHMA QR CODE 30033934 - ROLHA MET BRAH QR CODE 021CX105 0,000 …" at bounding box center [728, 446] width 1407 height 37
click at [212, 485] on div "BR05" at bounding box center [200, 483] width 117 height 10
click at [306, 517] on div "ROLHA MET BRAHMA QR CODE" at bounding box center [375, 519] width 234 height 10
click at [301, 557] on div "ROLHA MET BRAHMA QR CODE" at bounding box center [375, 556] width 234 height 10
click at [295, 603] on div "BR27 ROLHA MET BRAHMA QR CODE 30033934 - ROLHA MET BRAH QR CODE 021CX105 8.048,…" at bounding box center [728, 594] width 1407 height 37
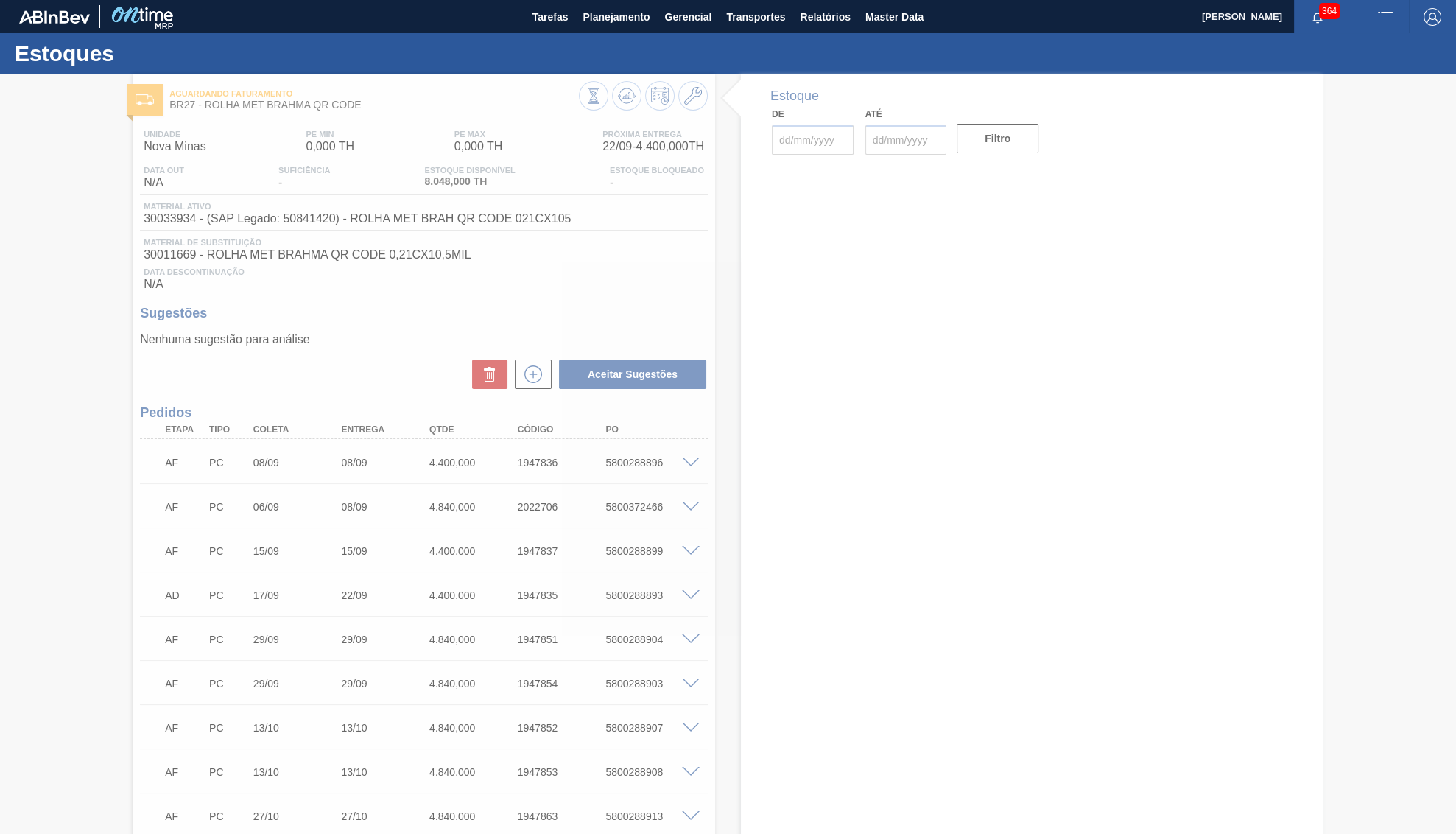
type input "[DATE]"
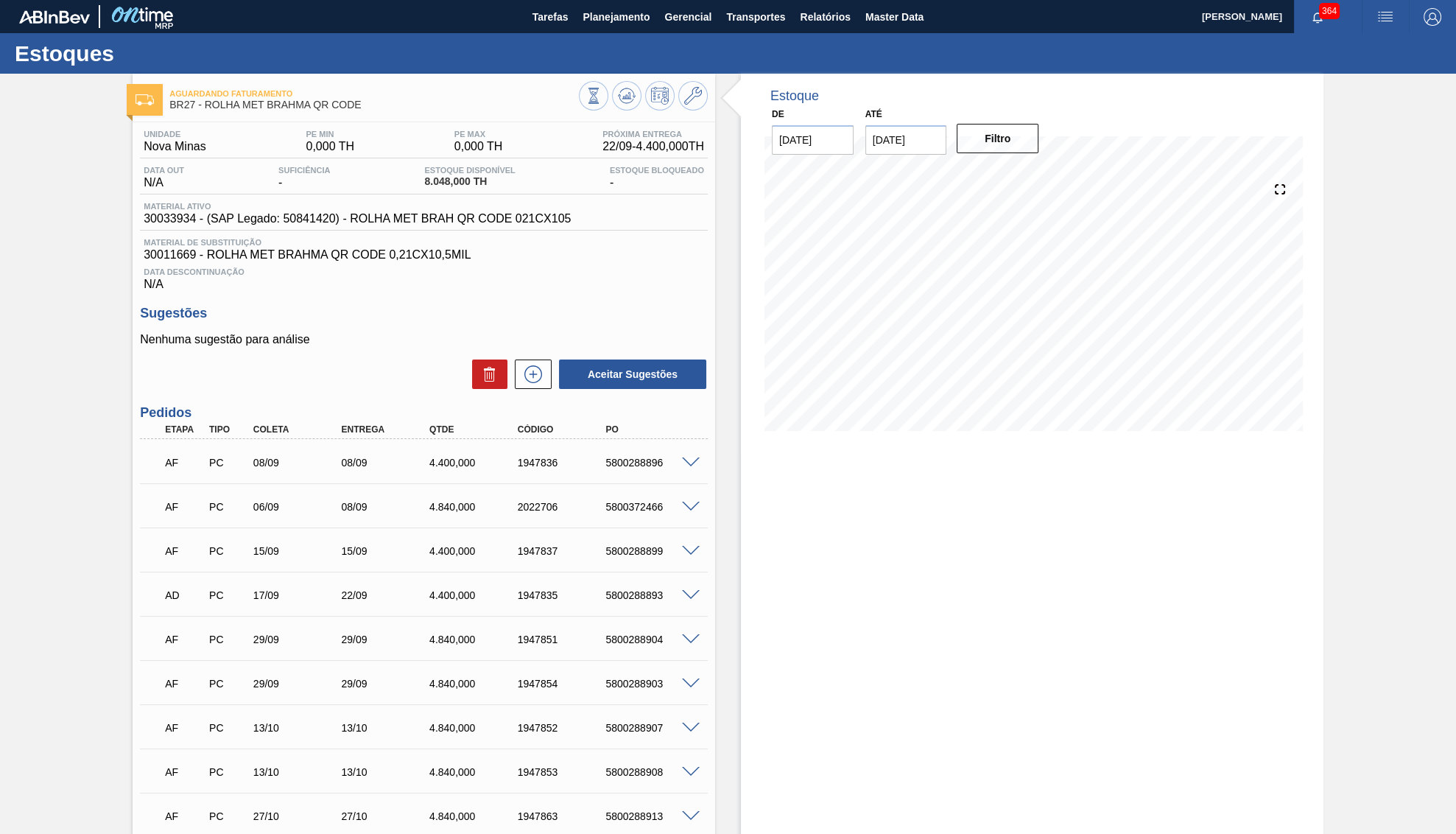
scroll to position [263, 0]
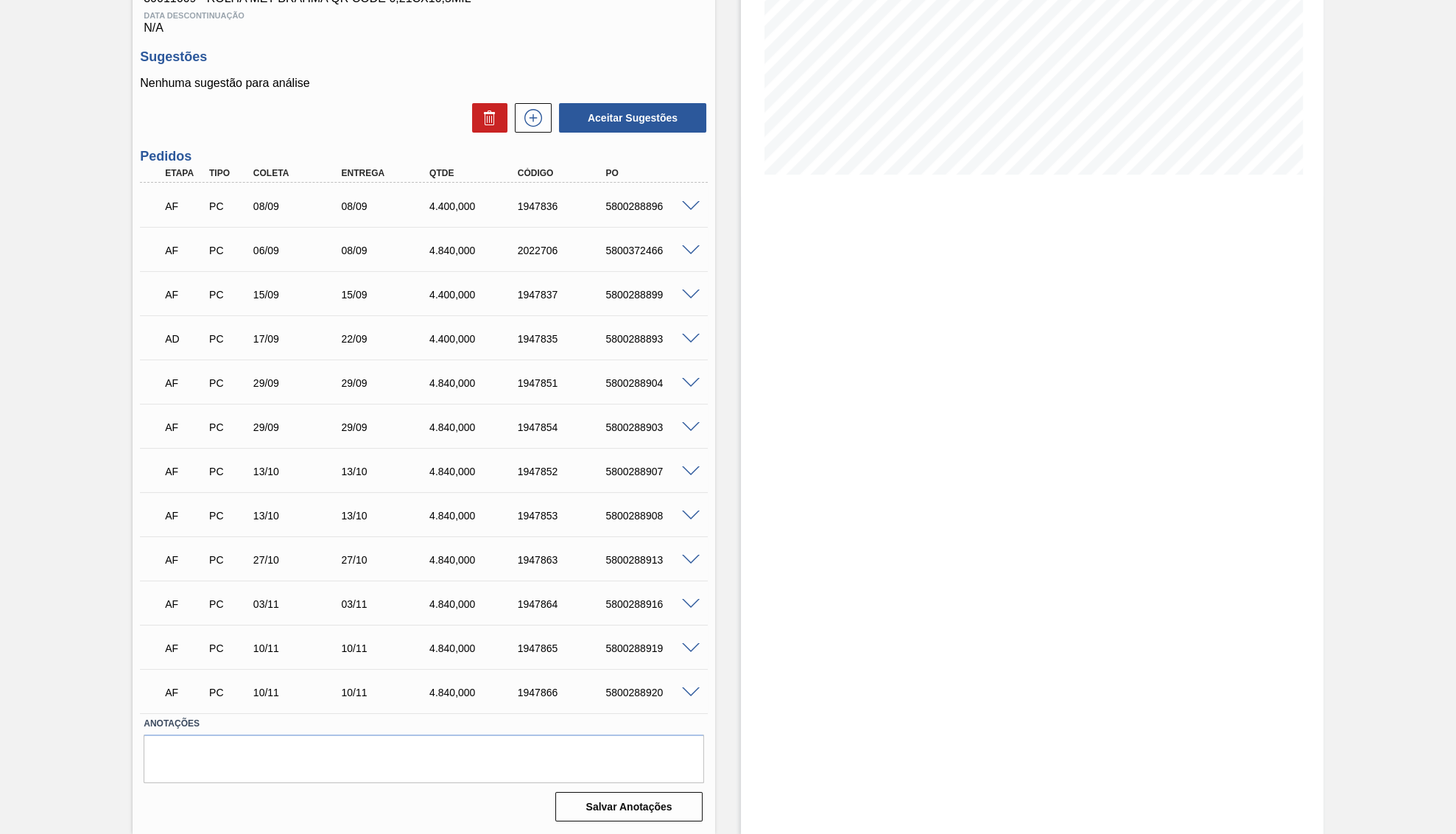
click at [637, 492] on div "AF PC 13/10 13/10 4.840,000 1947853 5800288908 Material 30033934 - ROLHA MET BR…" at bounding box center [424, 514] width 568 height 44
drag, startPoint x: 160, startPoint y: 194, endPoint x: 710, endPoint y: 284, distance: 557.3
click at [710, 284] on div "Unidade Nova Minas PE MIN 0,000 TH PE MAX 0,000 TH Próxima Entrega 22/09 - 4.40…" at bounding box center [424, 346] width 583 height 961
copy div "AF PC 08/09 08/09 4.400,000 1947836 5800288896 Material 30033934 - ROLHA MET BR…"
click at [168, 210] on p "AF" at bounding box center [184, 206] width 39 height 12
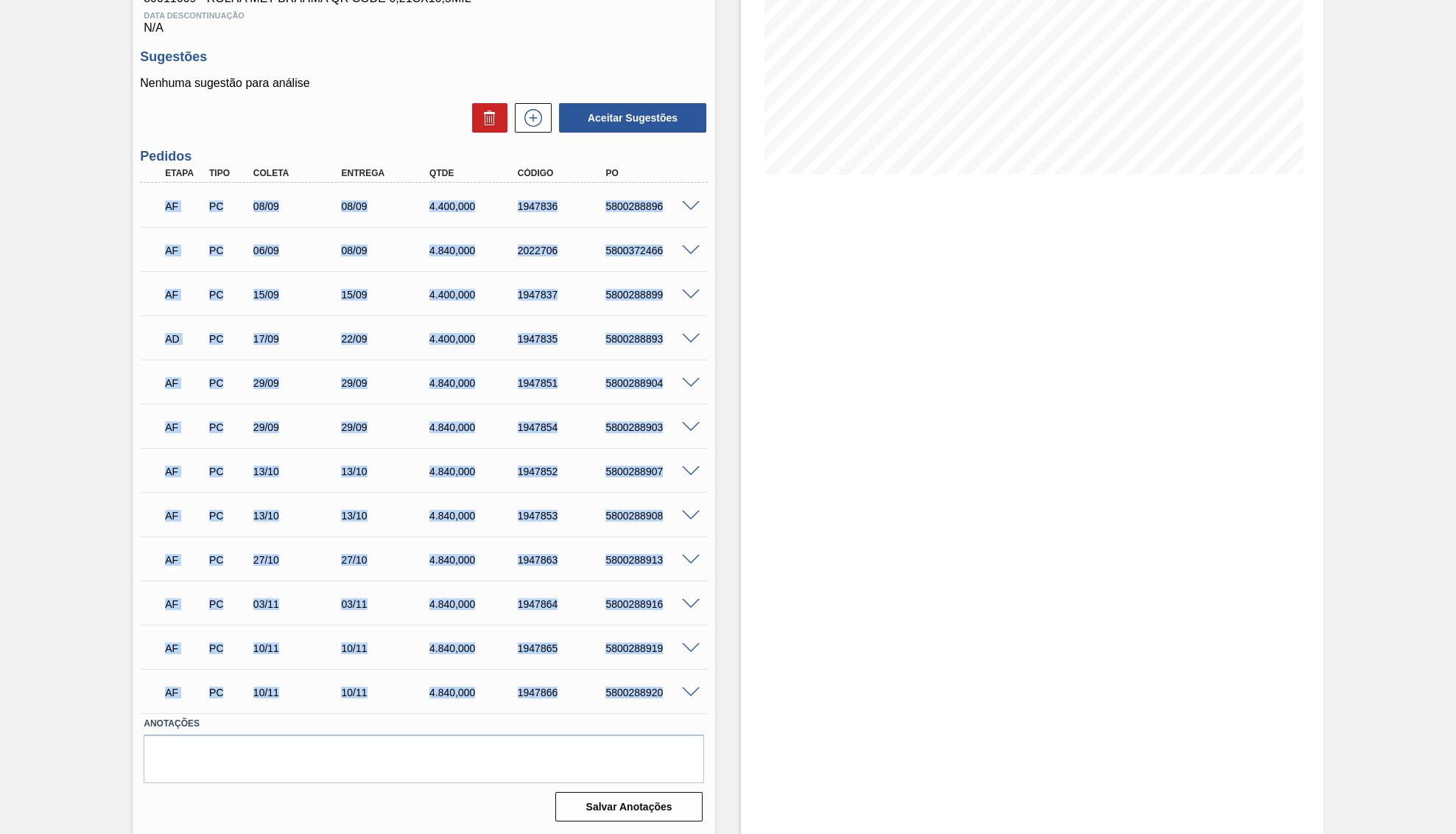
drag, startPoint x: 167, startPoint y: 210, endPoint x: 661, endPoint y: 695, distance: 692.3
click at [207, 222] on div "AF" at bounding box center [184, 206] width 47 height 32
copy div "LO IP 16/39 86/85 5.253,408 7818475 3145430462 Dolorsit 71641917 - AMETC ADI EL…"
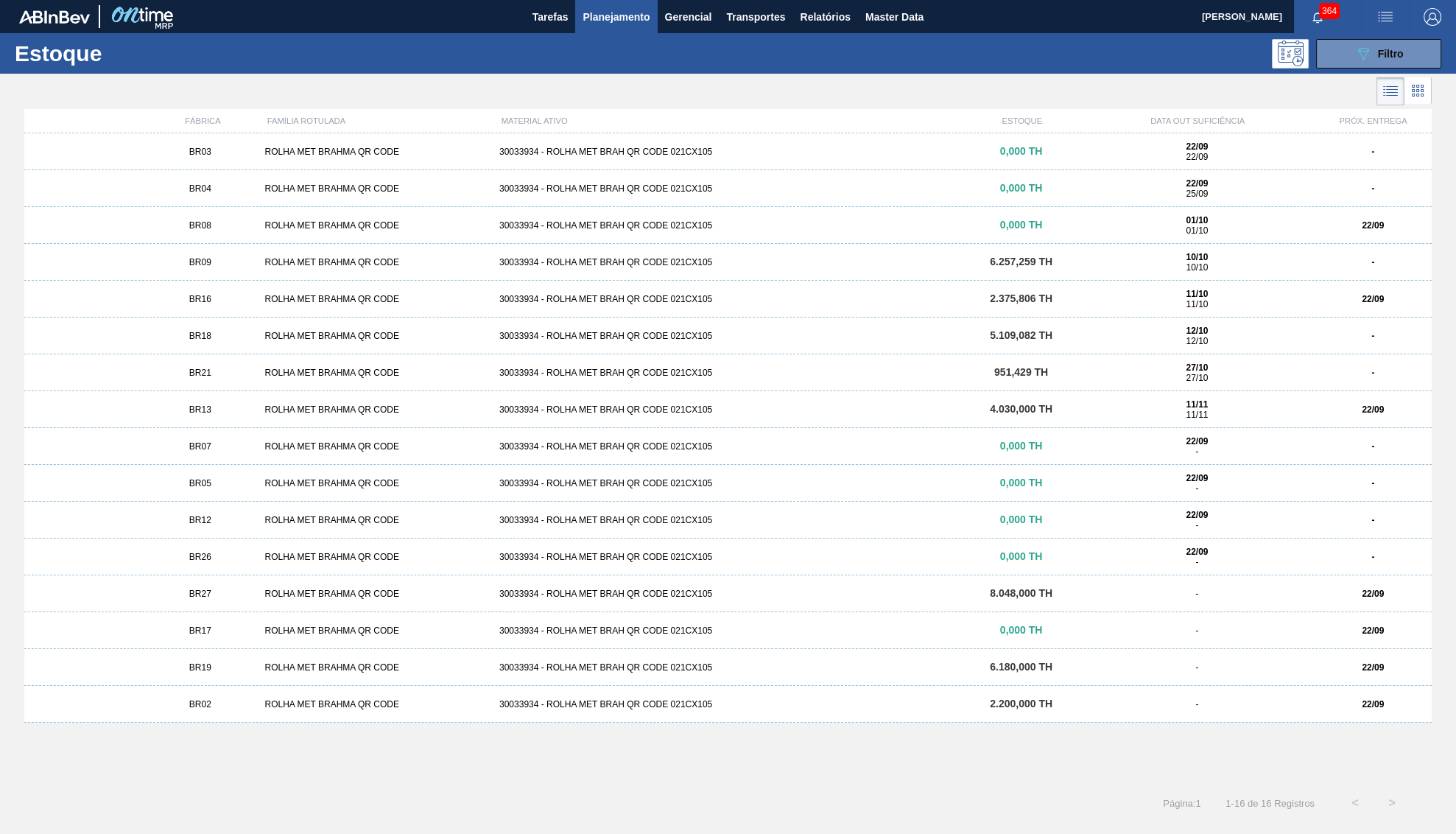
click at [269, 623] on div "BR17 ROLHA MET BRAHMA QR CODE 30033934 - ROLHA MET BRAH QR CODE 021CX105 0,000 …" at bounding box center [728, 630] width 1407 height 37
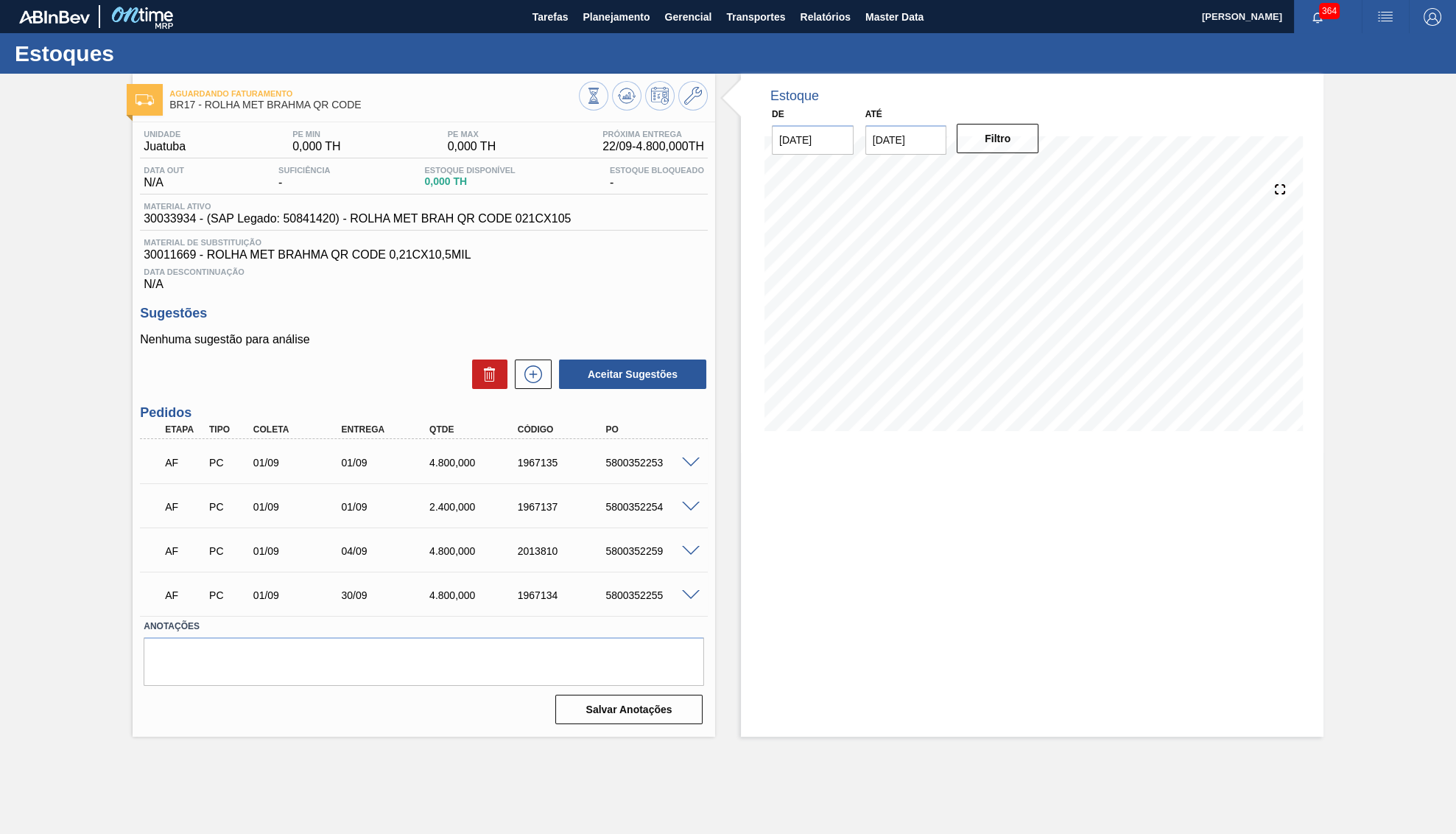
click at [495, 524] on div "AF PC 01/09 01/09 2.400,000 1967137 5800352254" at bounding box center [424, 506] width 568 height 37
drag, startPoint x: 156, startPoint y: 470, endPoint x: 668, endPoint y: 606, distance: 529.8
click at [668, 606] on div "AF PC 01/09 01/09 4.800,000 1967135 5800352253 Material 30033934 - ROLHA MET BR…" at bounding box center [424, 527] width 568 height 177
copy div "AF PC 01/09 01/09 4.800,000 1967135 5800352253 Material 30033934 - ROLHA MET BR…"
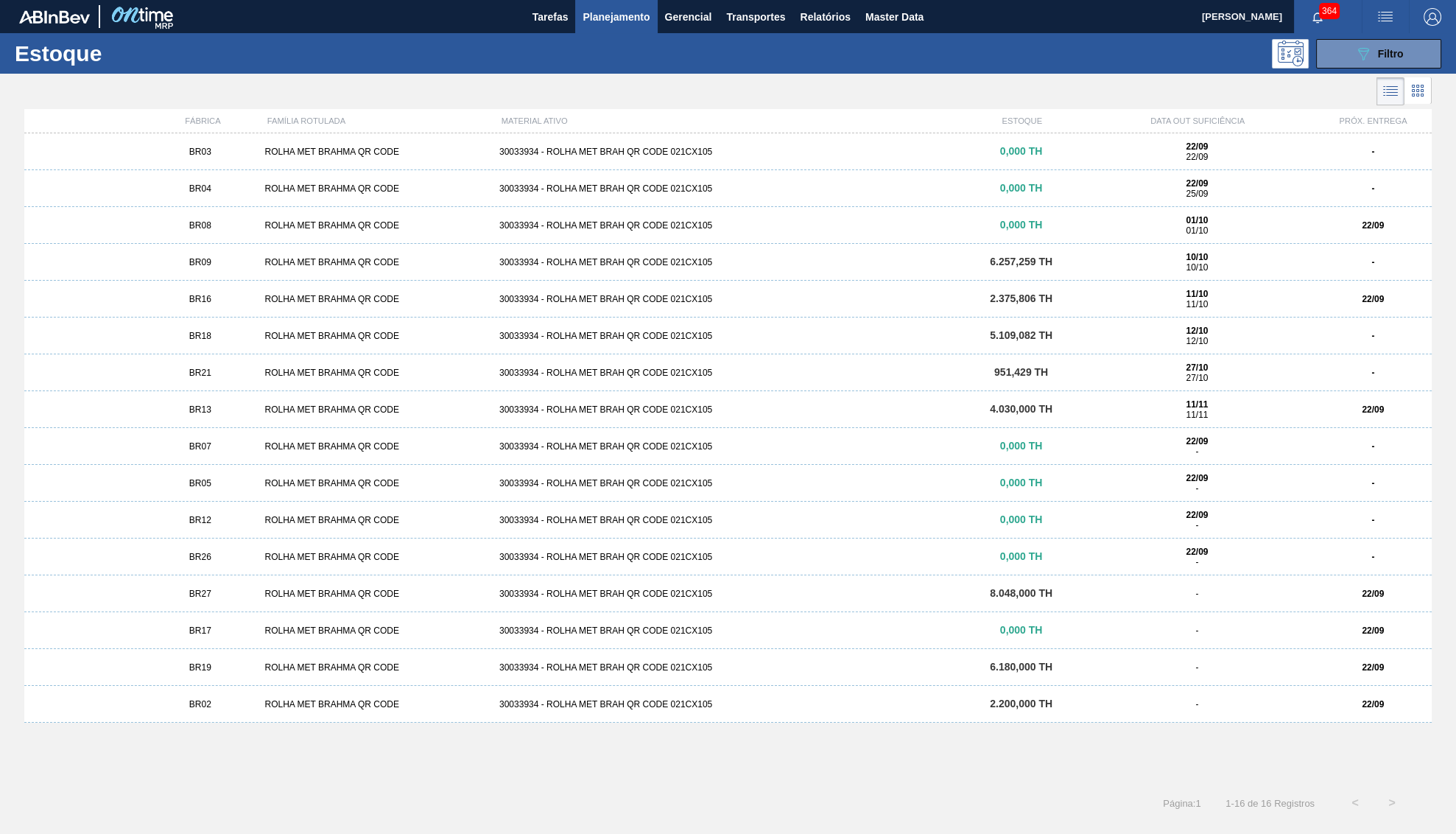
click at [294, 673] on div "ROLHA MET BRAHMA QR CODE" at bounding box center [375, 667] width 234 height 10
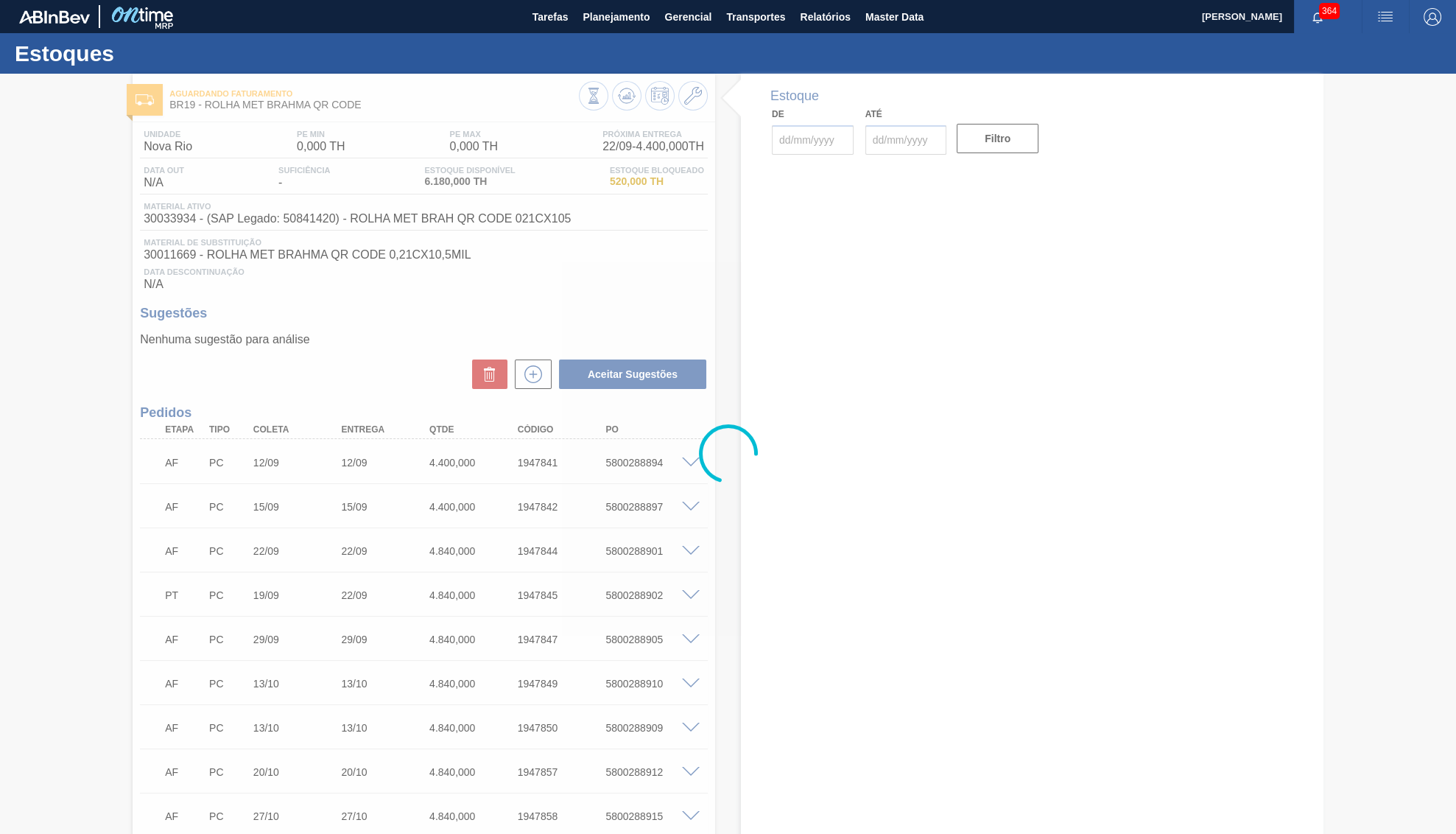
type input "[DATE]"
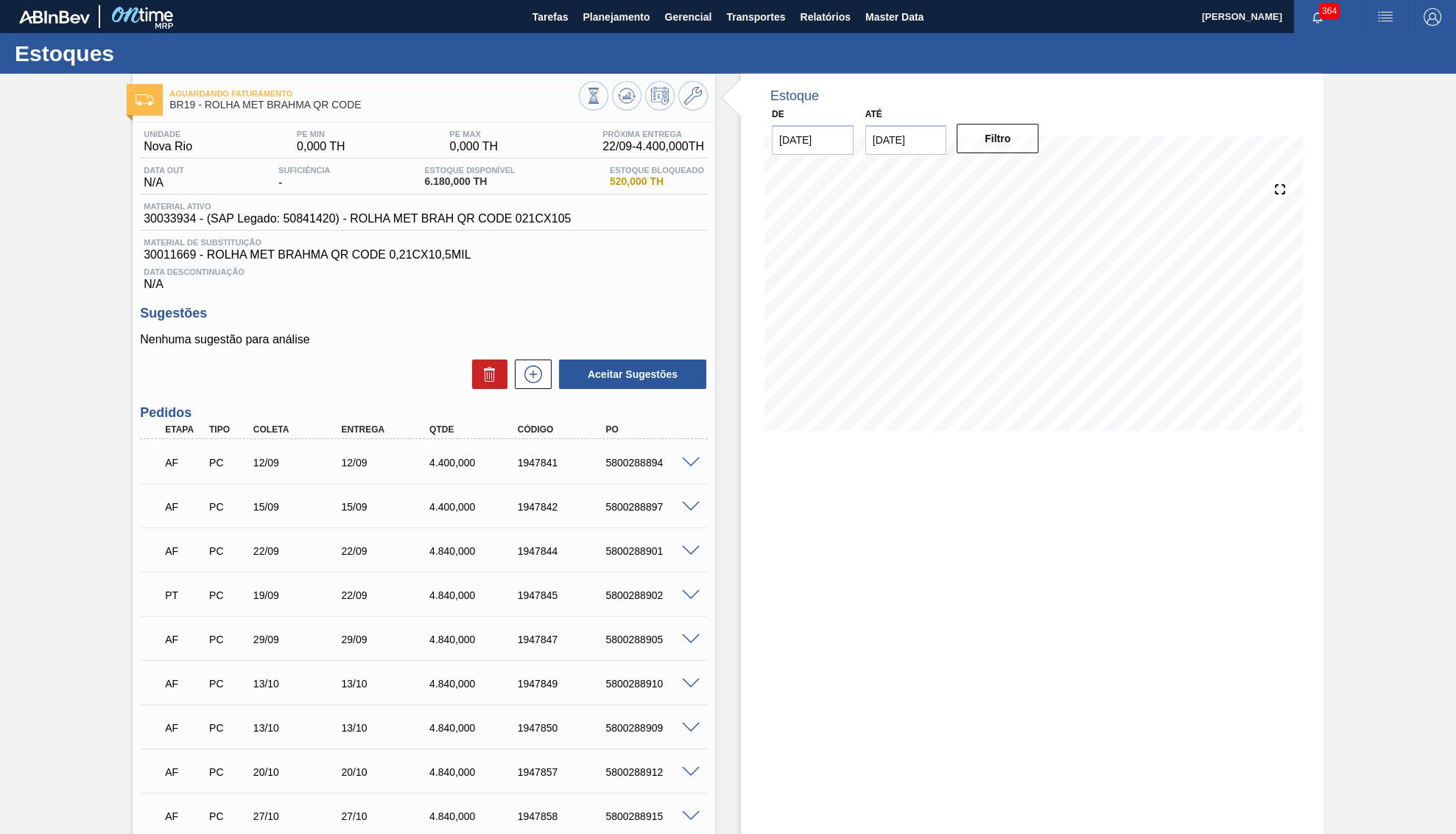
click at [139, 450] on div "Unidade Nova Rio PE MIN 0,000 TH PE MAX 0,000 TH Próxima Entrega 22/09 - 4.400,…" at bounding box center [424, 735] width 583 height 1226
click at [153, 465] on span at bounding box center [150, 461] width 21 height 29
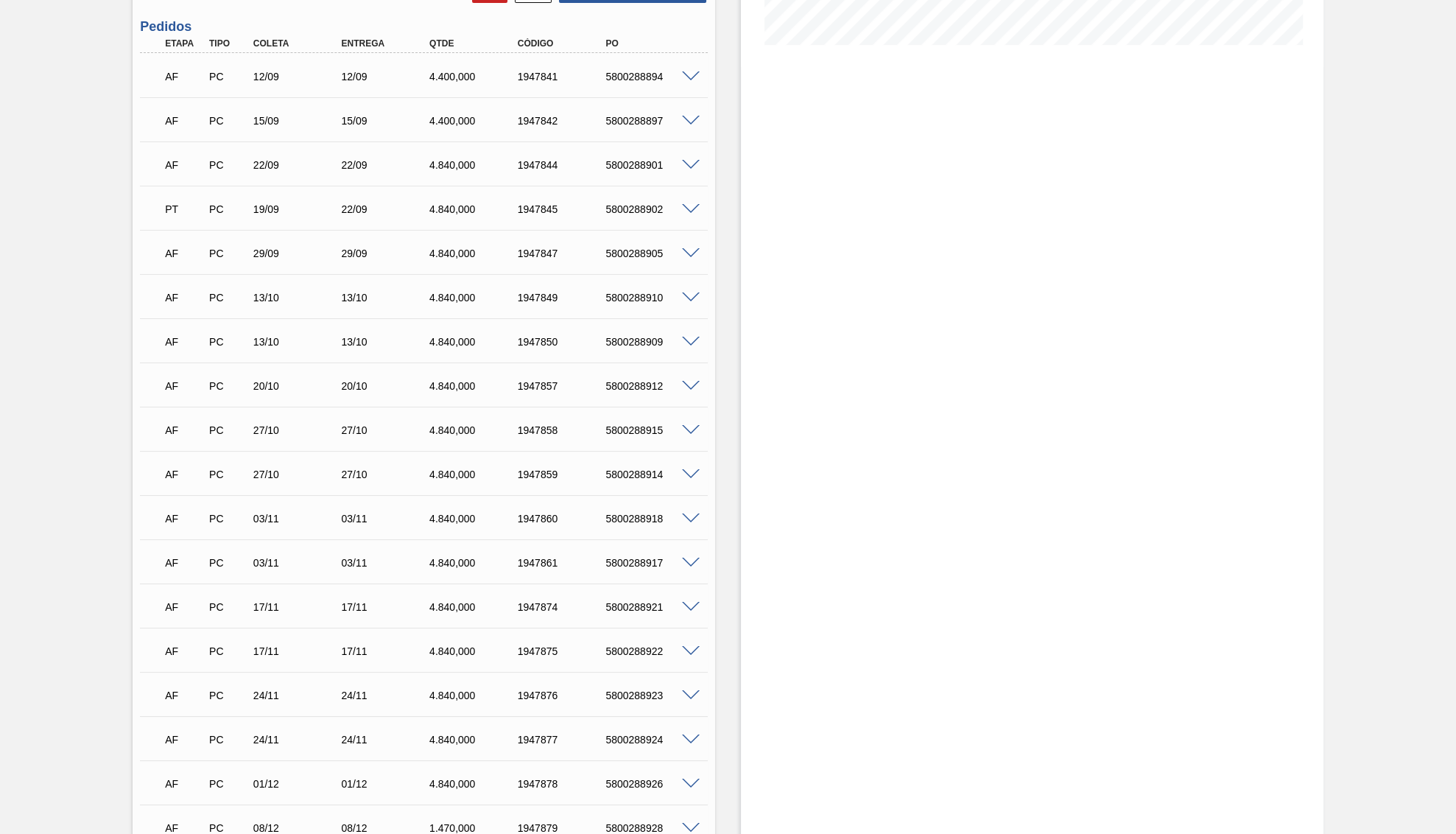
scroll to position [528, 0]
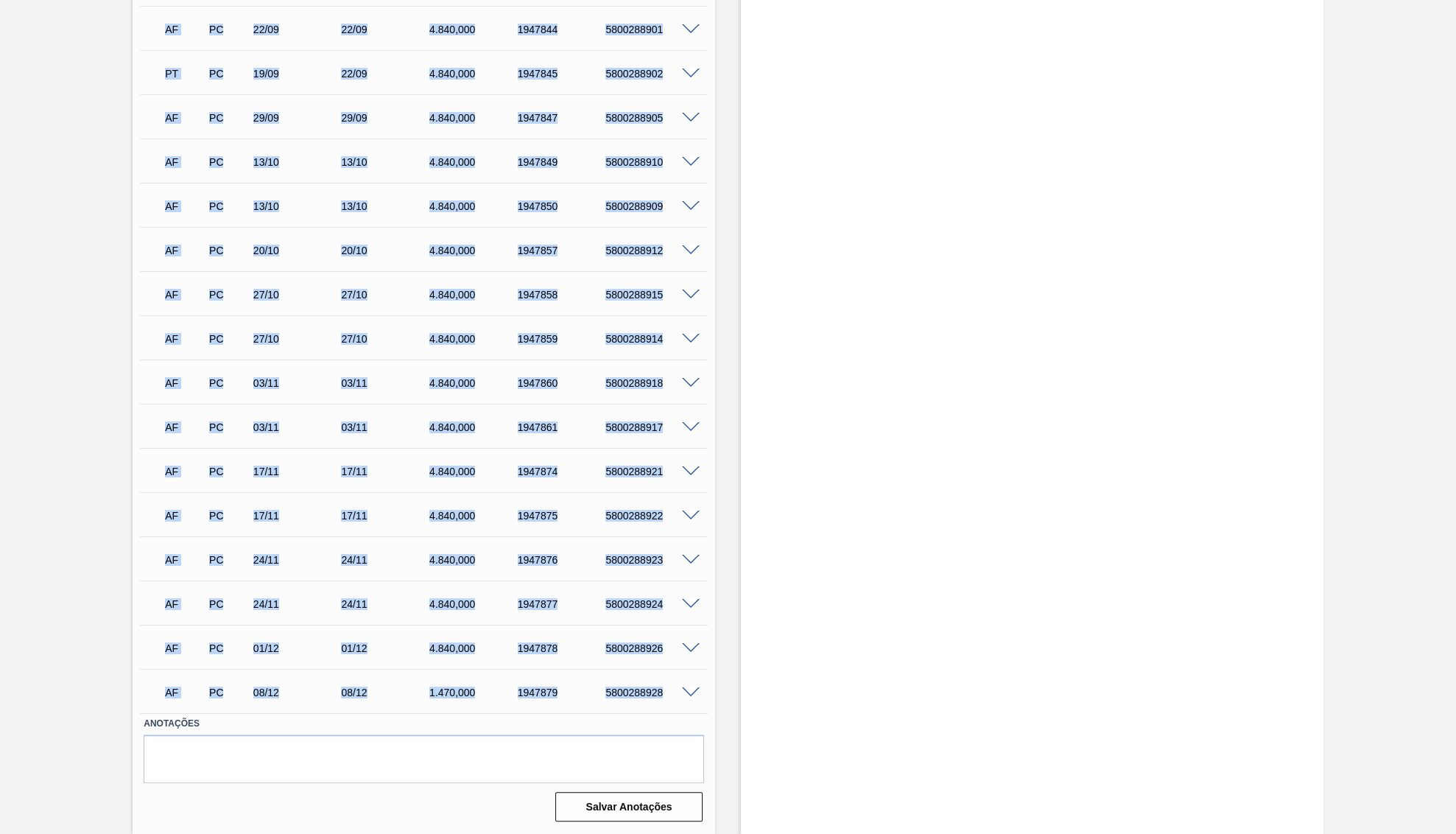
click at [671, 690] on div "5800288928" at bounding box center [651, 692] width 99 height 12
copy div "LO IP 02/36 07/80 6.756,659 9432454 4471002884 Dolorsit 39180507 - AMETC ADI EL…"
click at [200, 133] on div "AF" at bounding box center [184, 117] width 47 height 32
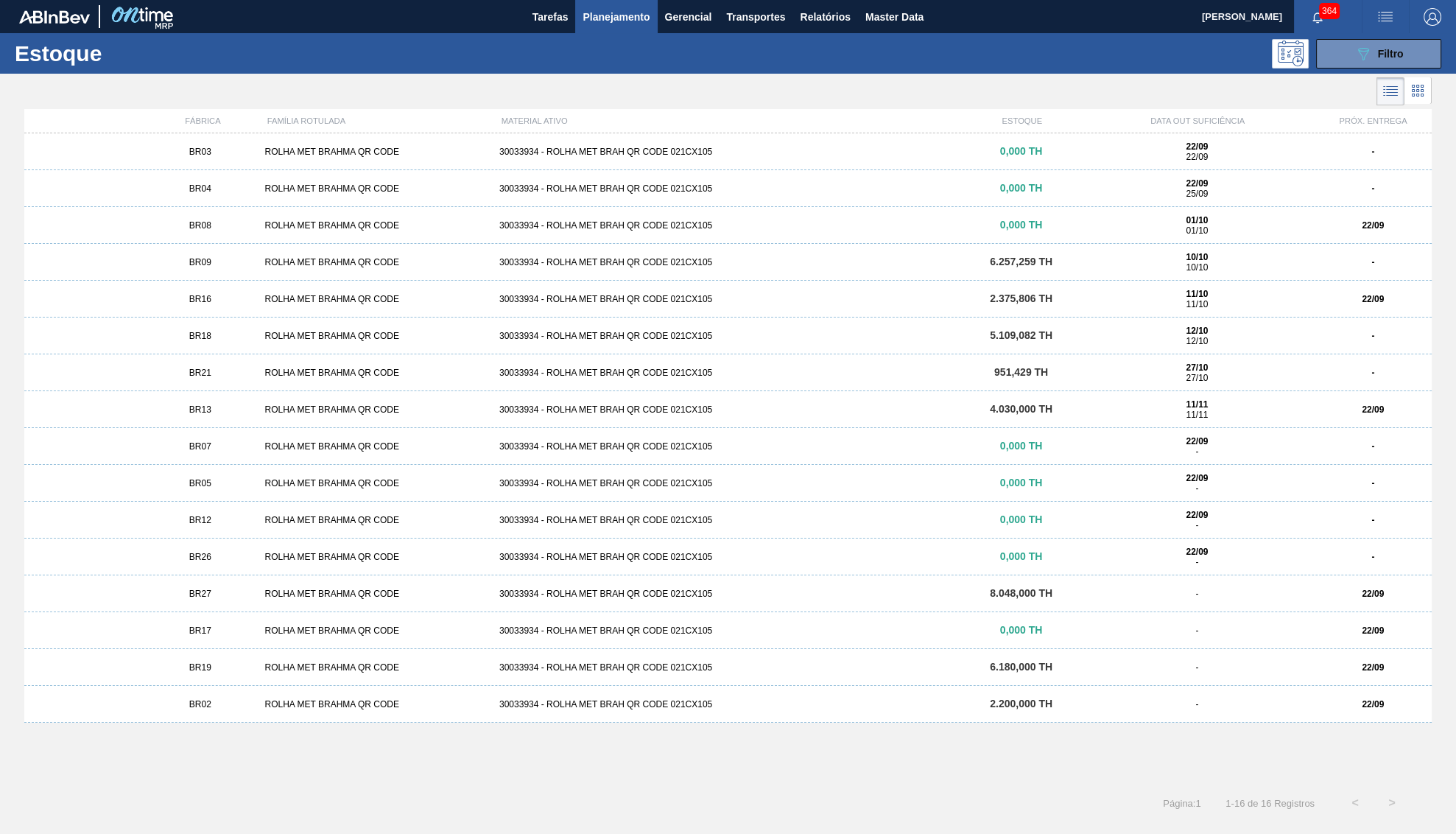
click at [301, 725] on div "BR03 ROLHA MET BRAHMA QR CODE 30033934 - ROLHA MET BRAH QR CODE 021CX105 0,000 …" at bounding box center [728, 454] width 1407 height 642
click at [292, 713] on div "BR02 ROLHA MET BRAHMA QR CODE 30033934 - ROLHA MET BRAH QR CODE 021CX105 2.200,…" at bounding box center [728, 704] width 1407 height 37
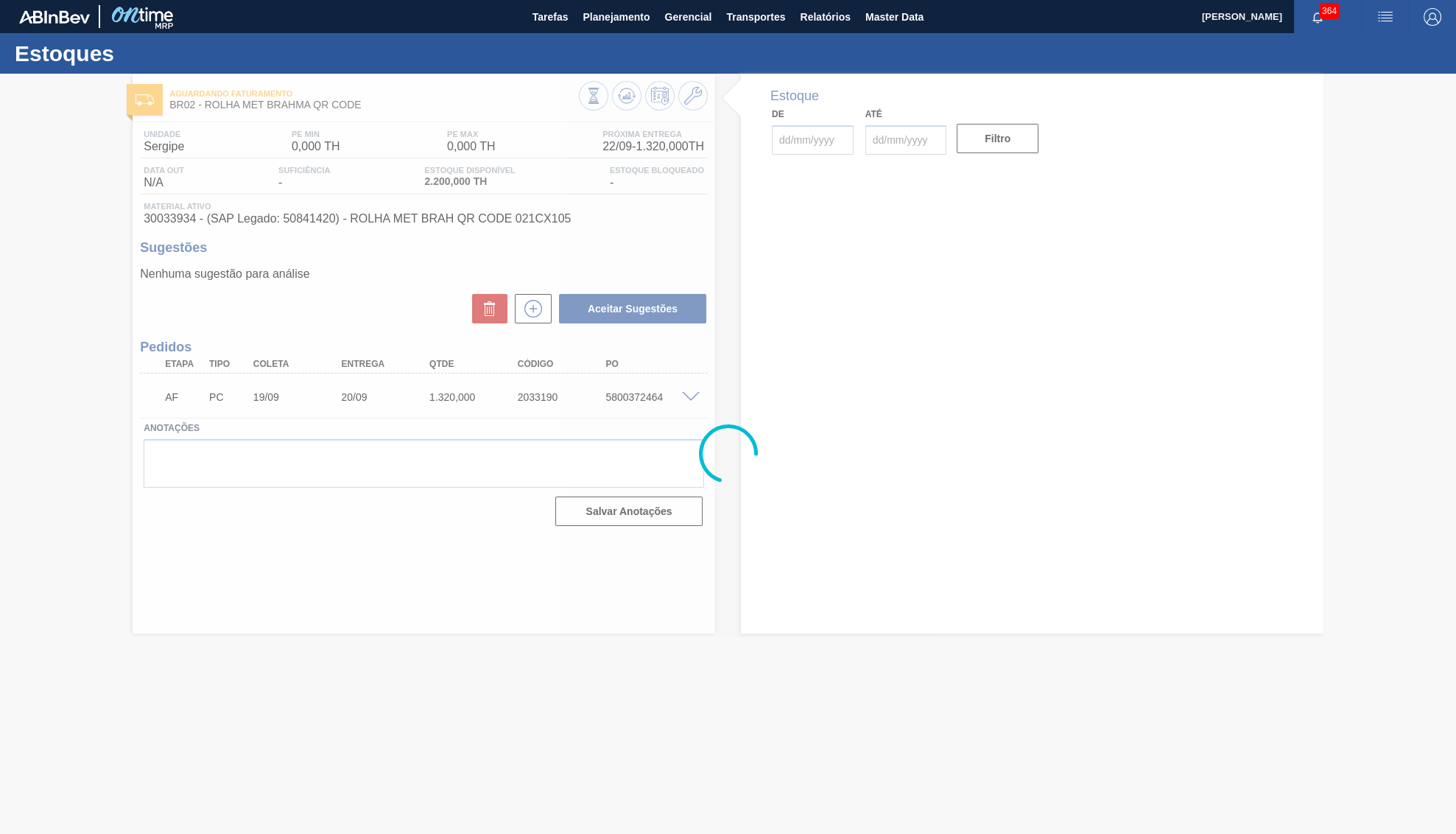
type input "[DATE]"
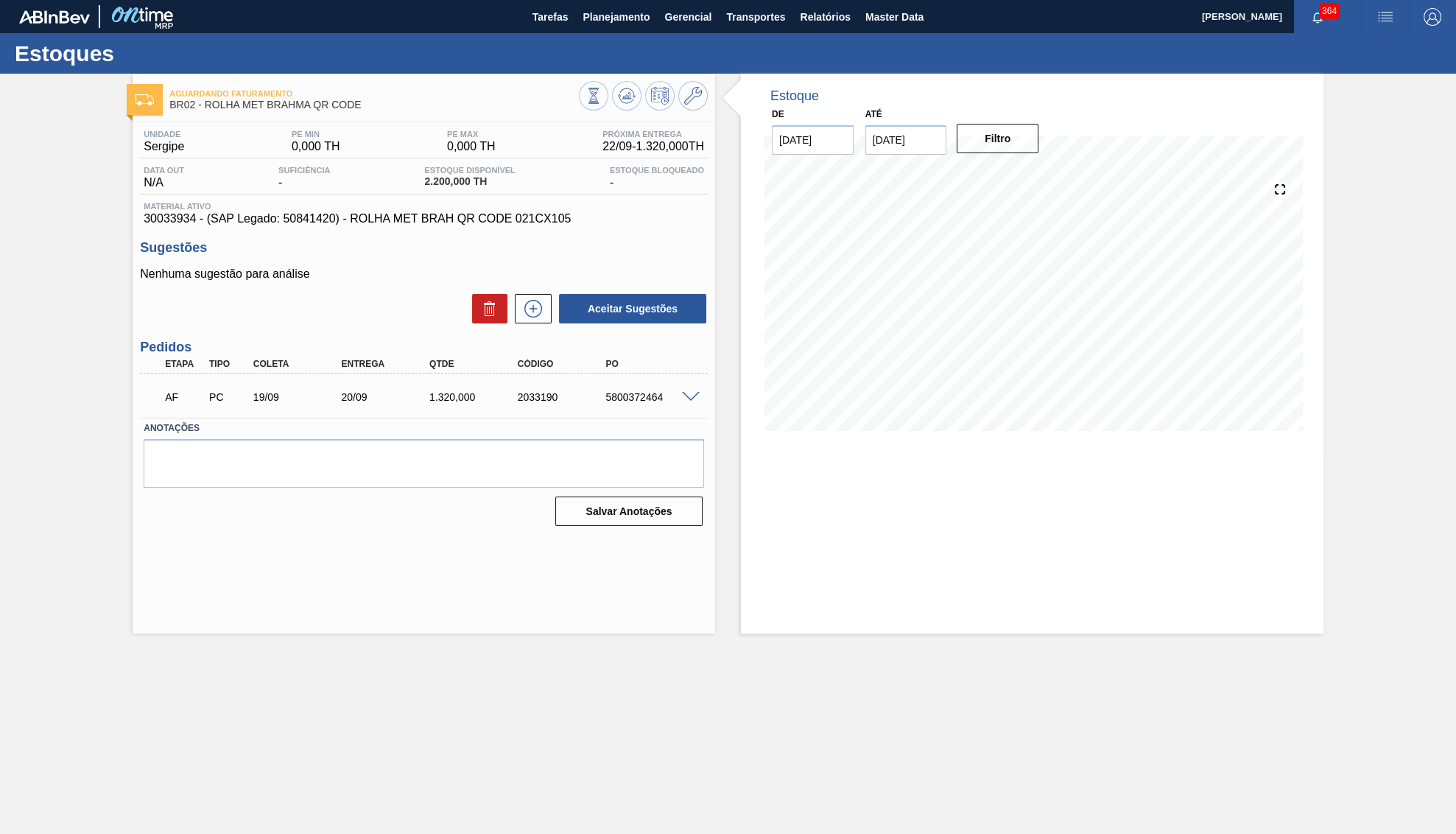
click at [341, 396] on div "20/09" at bounding box center [387, 396] width 99 height 12
